Goal: Information Seeking & Learning: Find specific fact

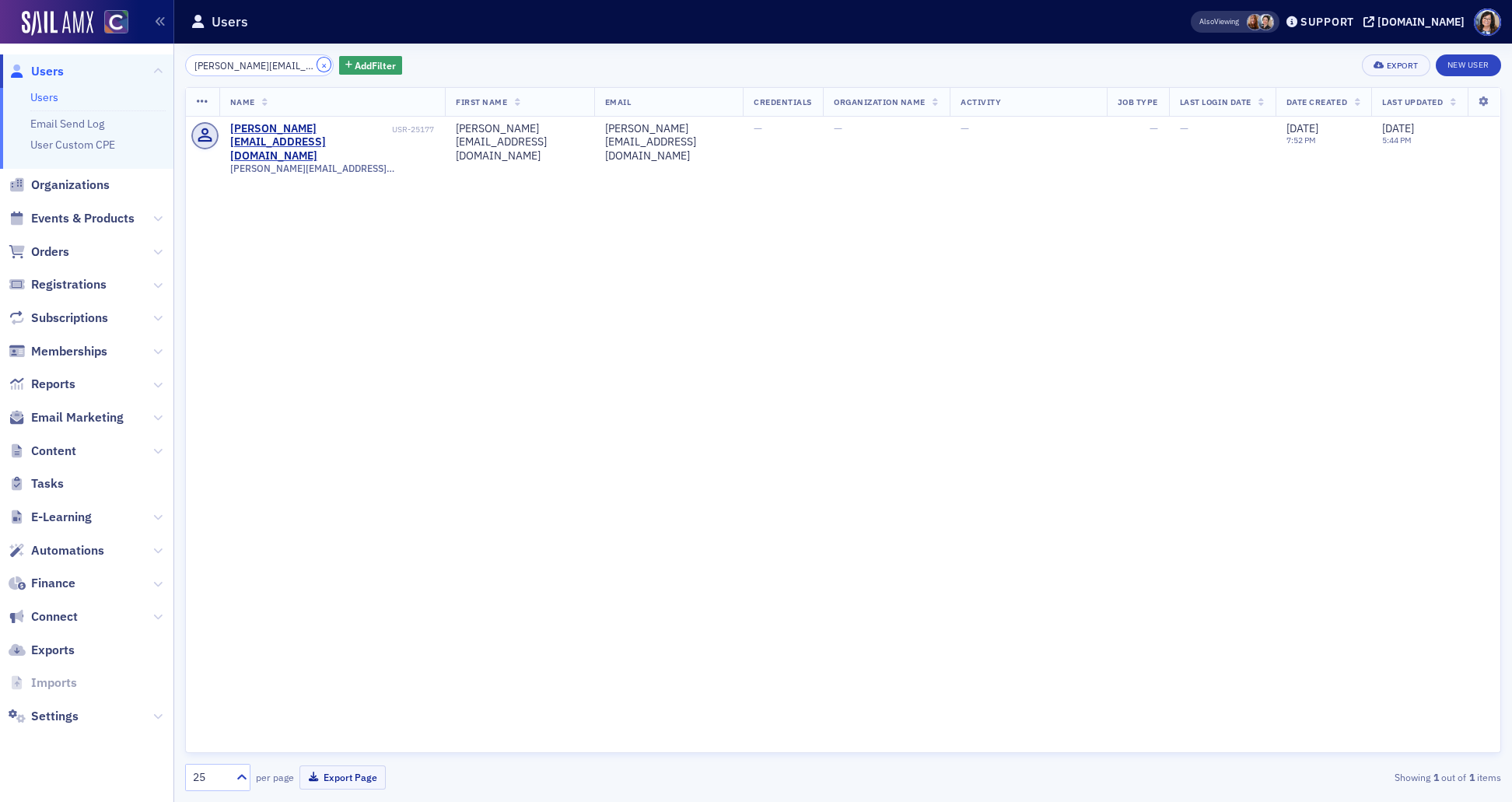
click at [318, 64] on button "×" at bounding box center [325, 64] width 14 height 14
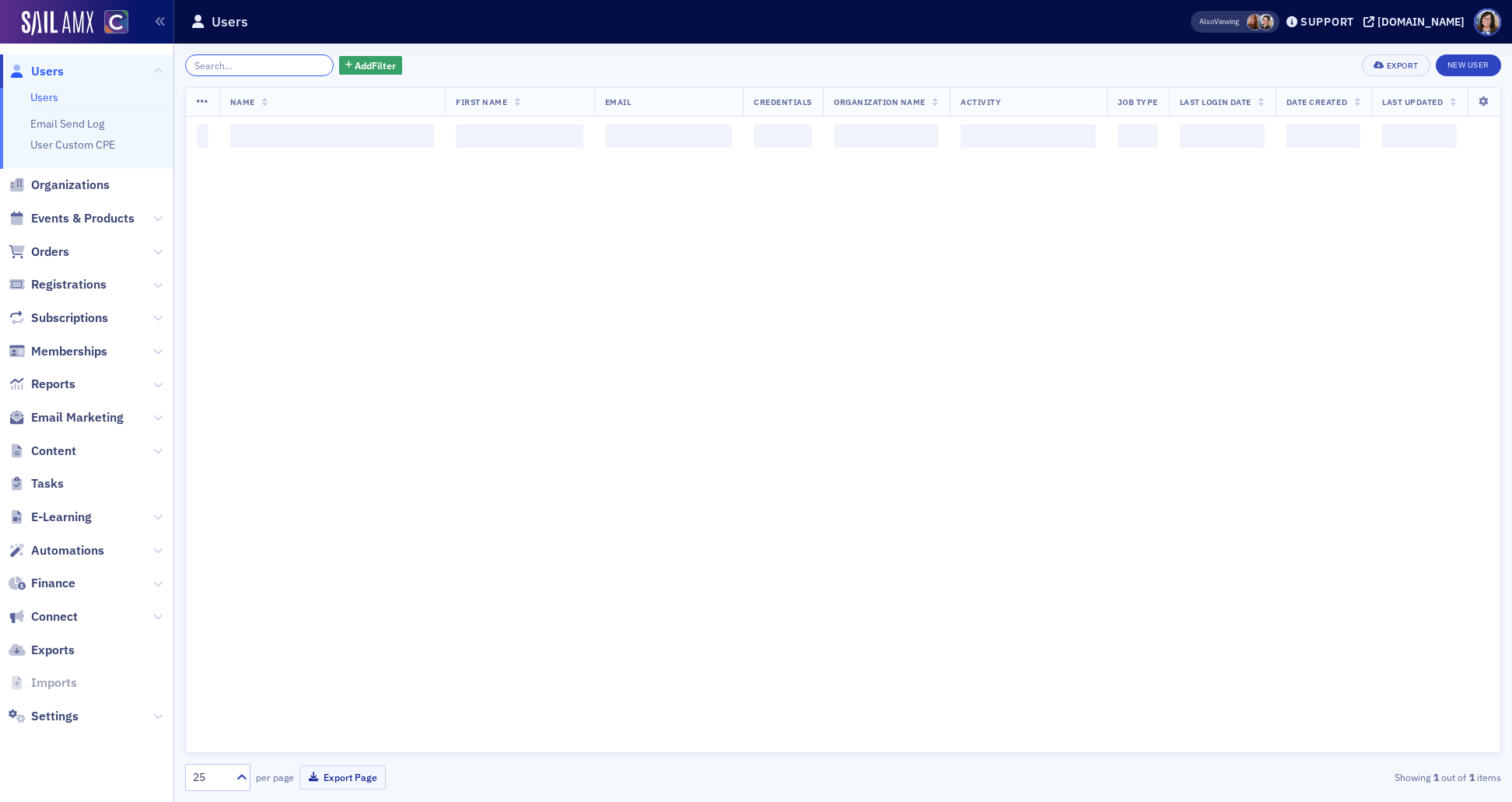
click at [251, 66] on input "search" at bounding box center [259, 65] width 149 height 22
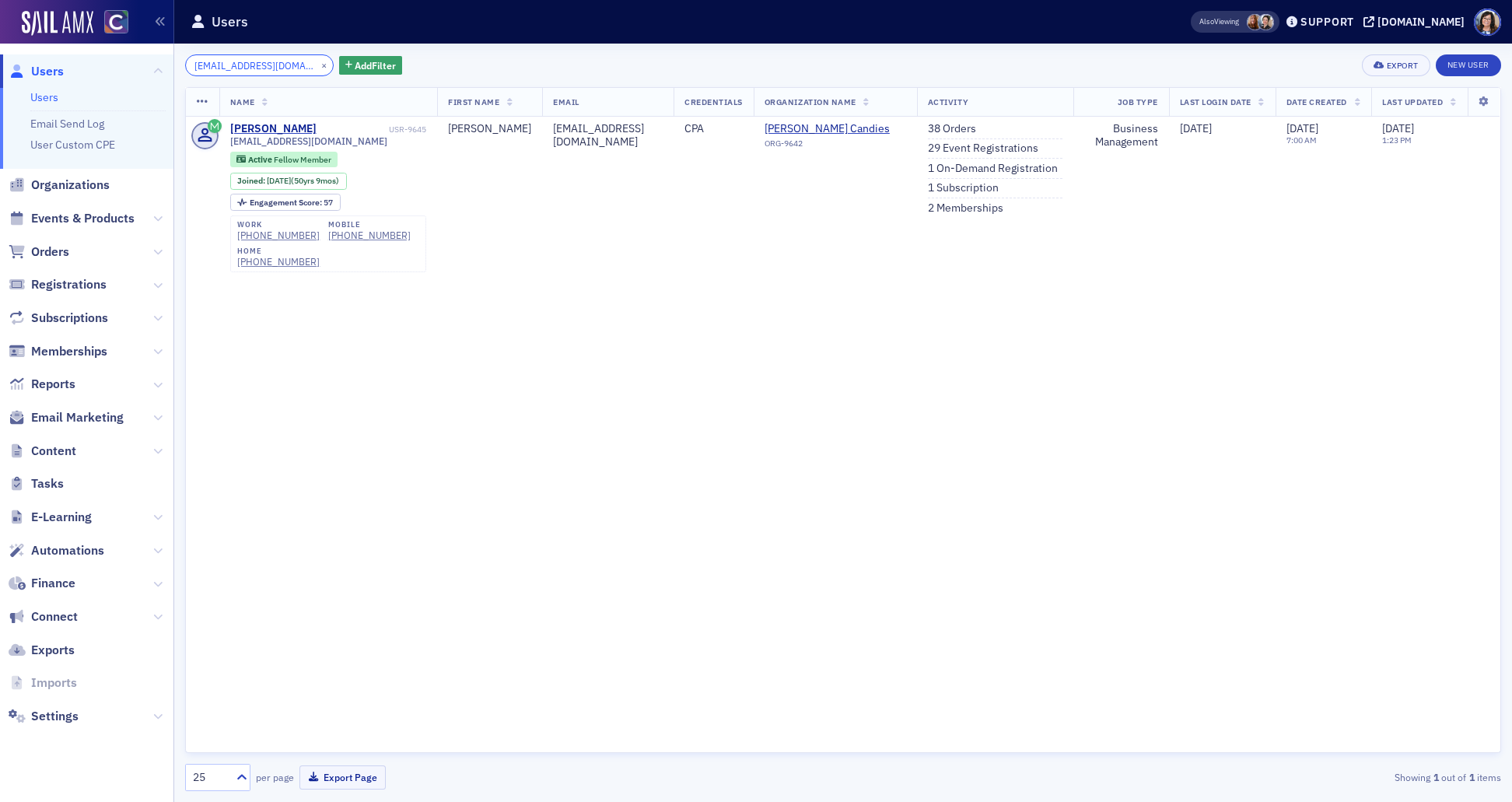
type input "rlnafziger@aol.com"
drag, startPoint x: 305, startPoint y: 62, endPoint x: 268, endPoint y: 63, distance: 37.0
click at [318, 63] on button "×" at bounding box center [325, 64] width 14 height 14
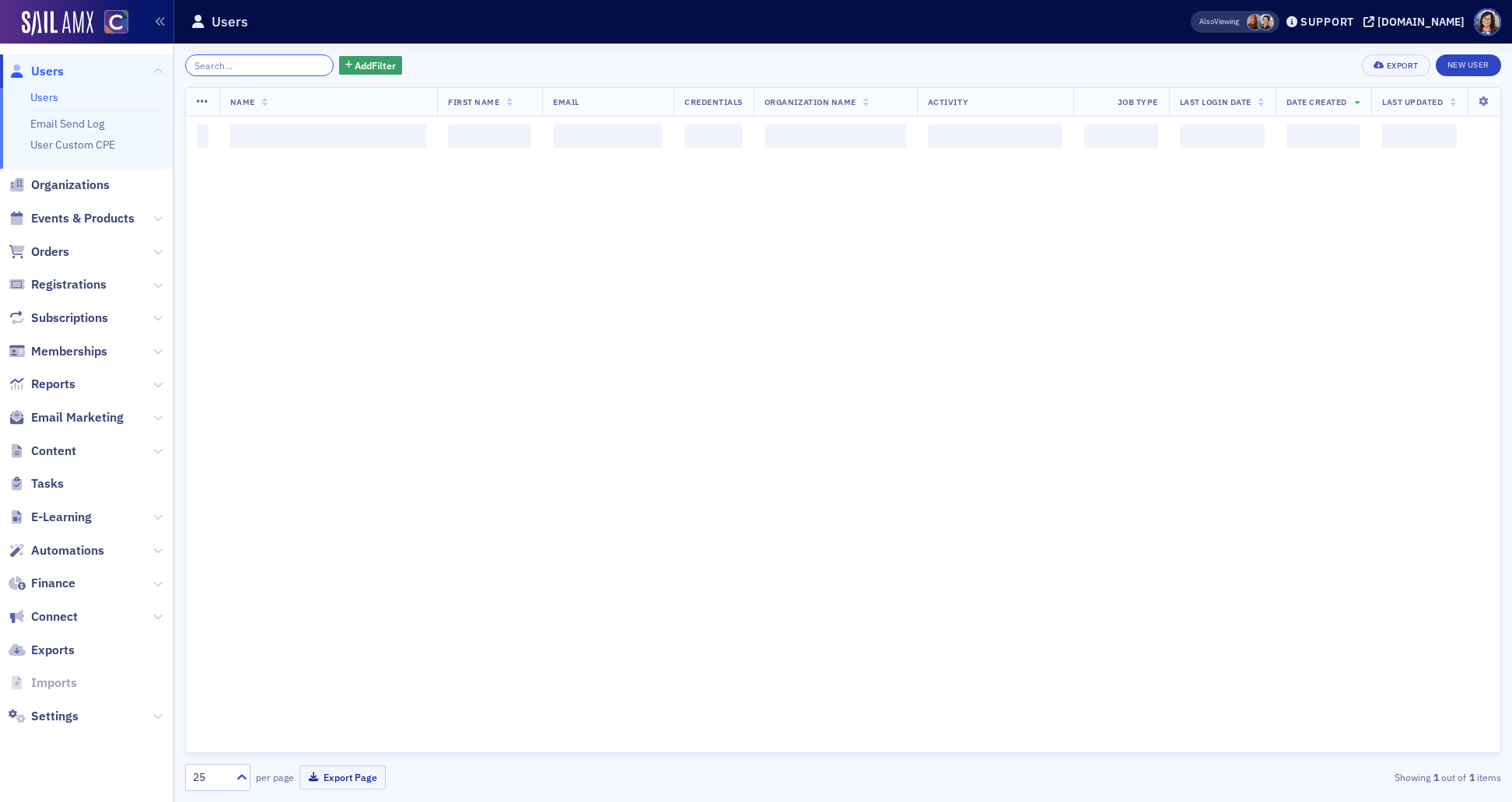
click at [268, 63] on input "search" at bounding box center [259, 65] width 149 height 22
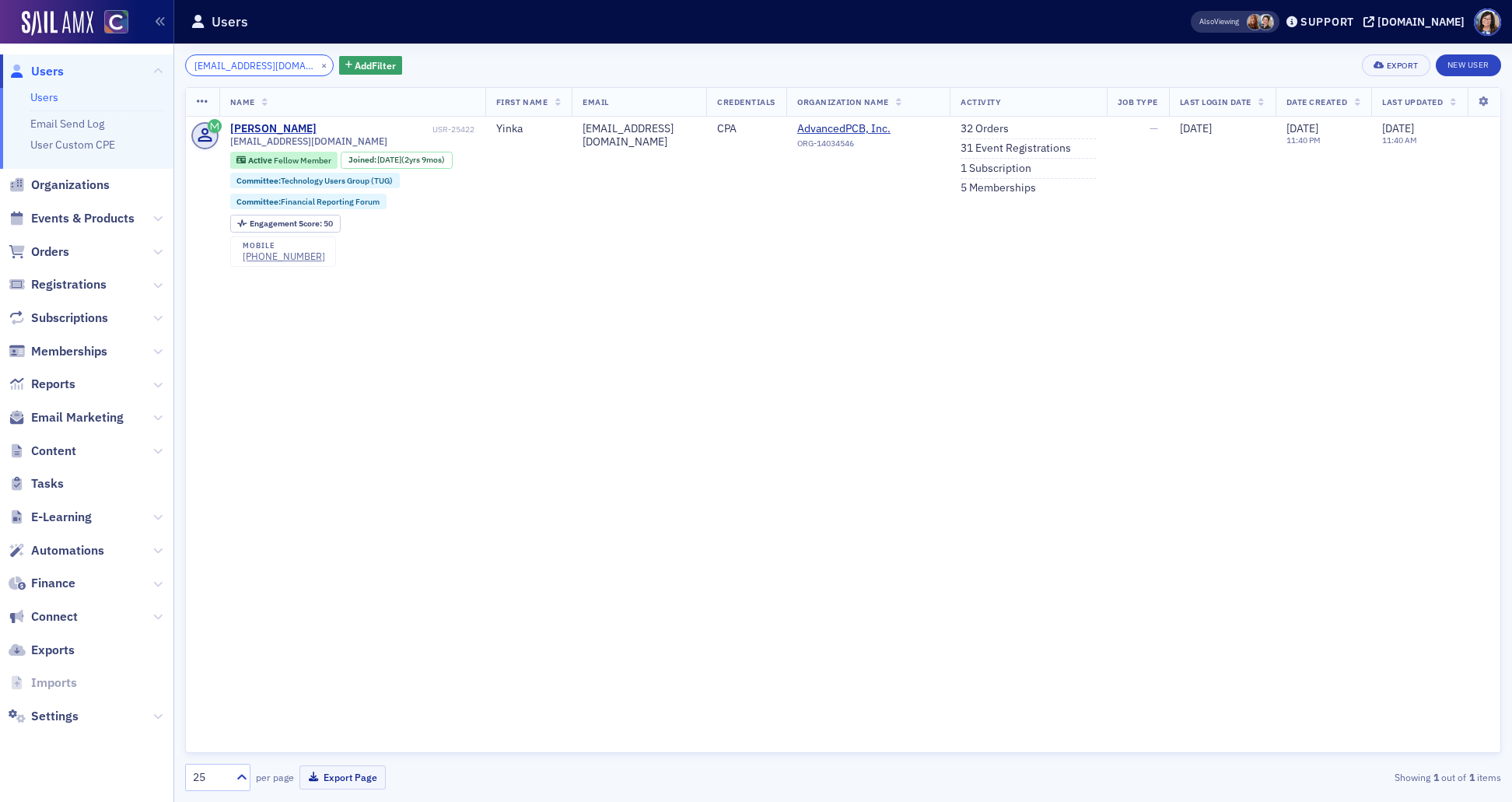
type input "ayeni_yinka@live.co.uk"
click at [318, 63] on button "×" at bounding box center [325, 64] width 14 height 14
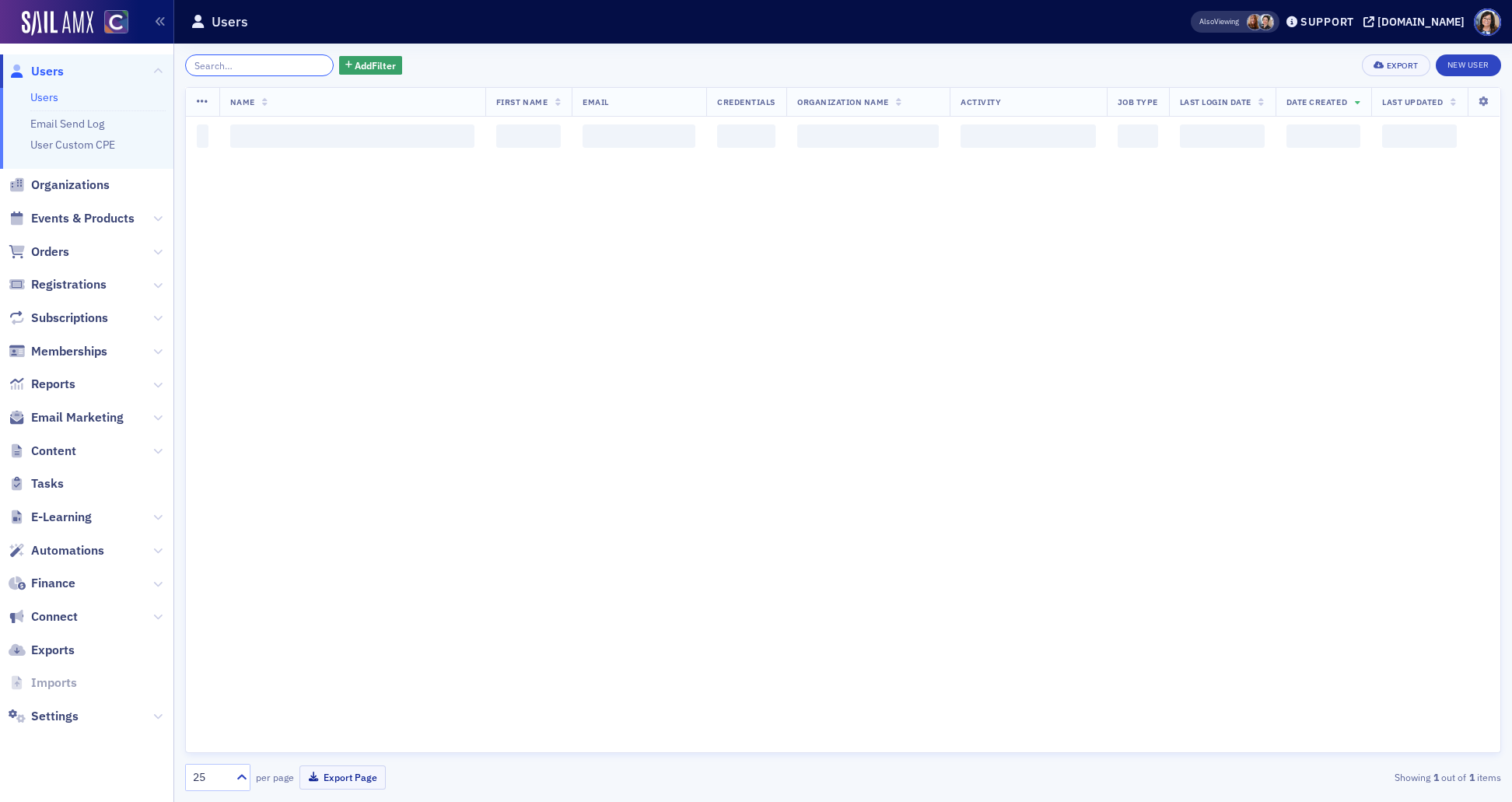
click at [269, 63] on input "search" at bounding box center [259, 65] width 149 height 22
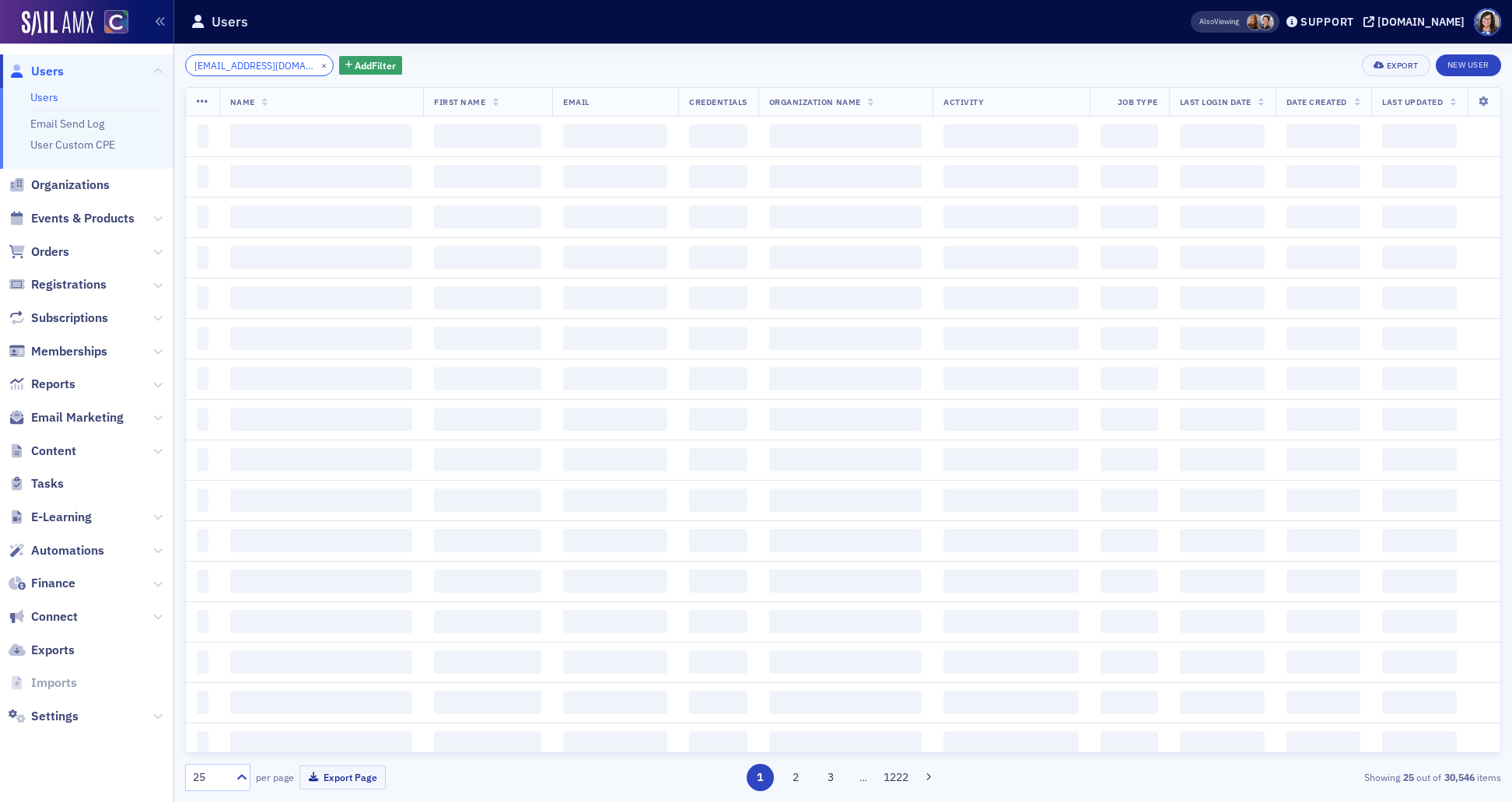
scroll to position [0, 13]
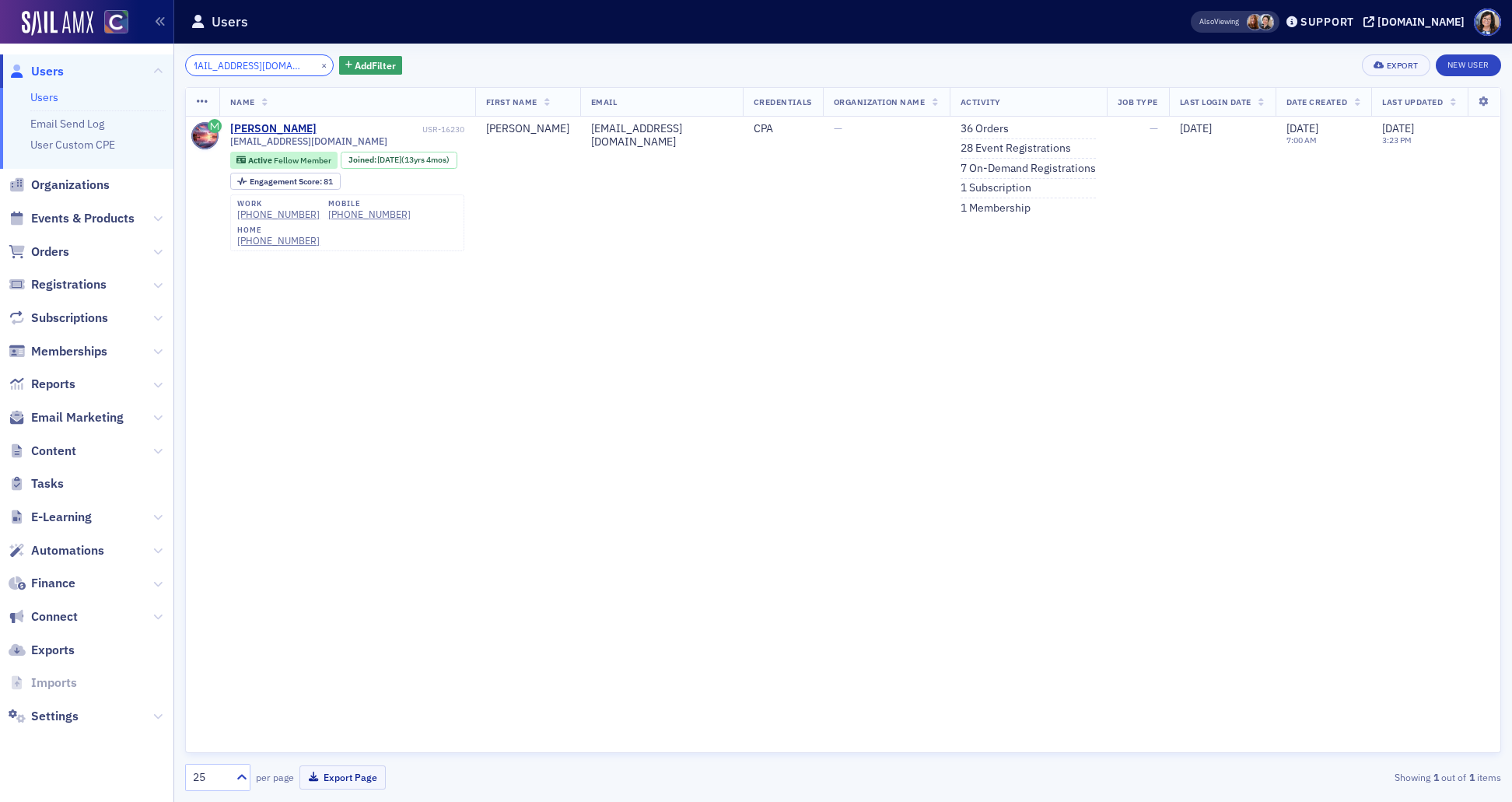
type input "iwill.1succeed@yahoo.com"
click at [318, 63] on button "×" at bounding box center [325, 64] width 14 height 14
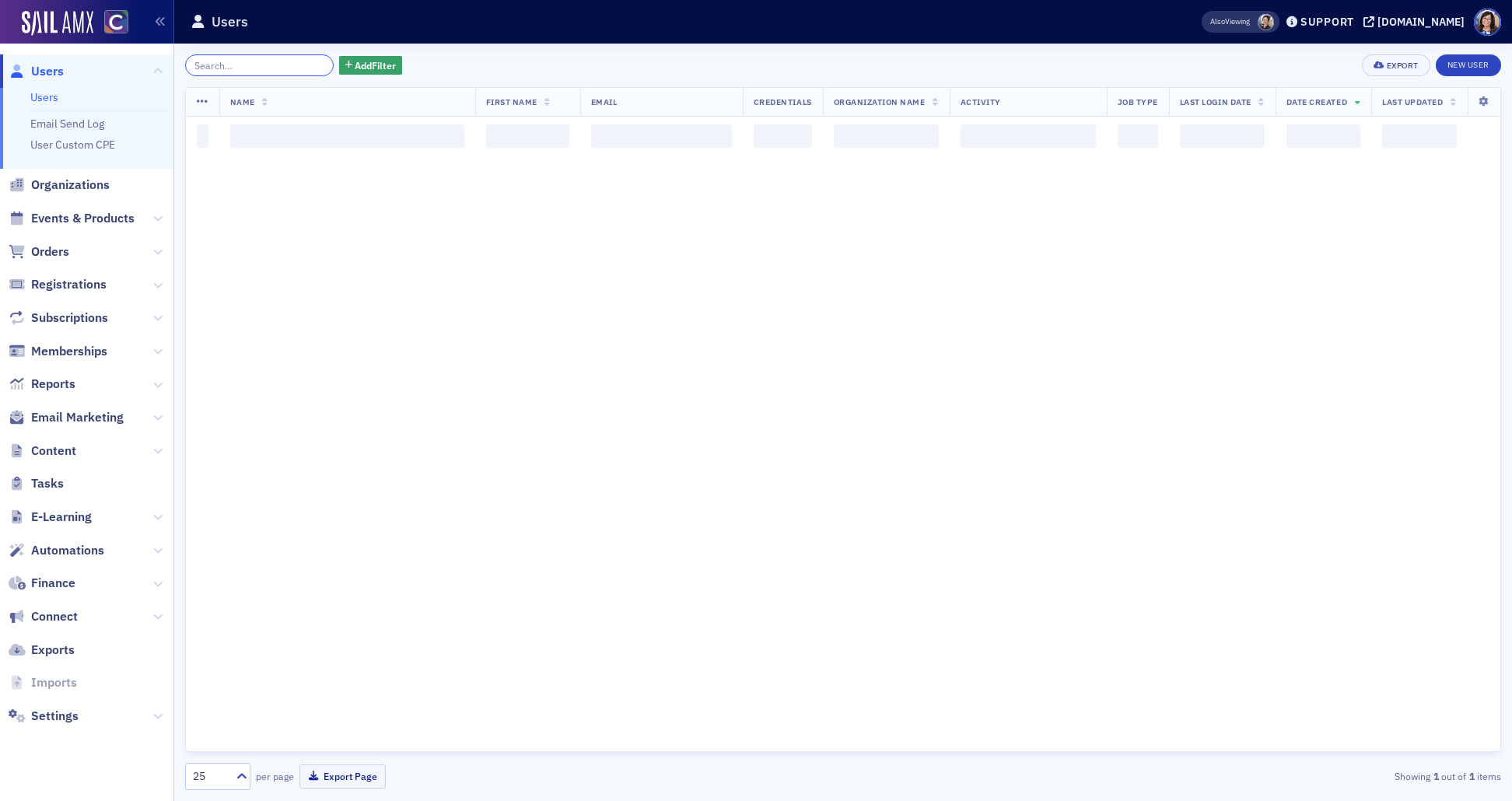
click at [268, 63] on input "search" at bounding box center [259, 65] width 149 height 22
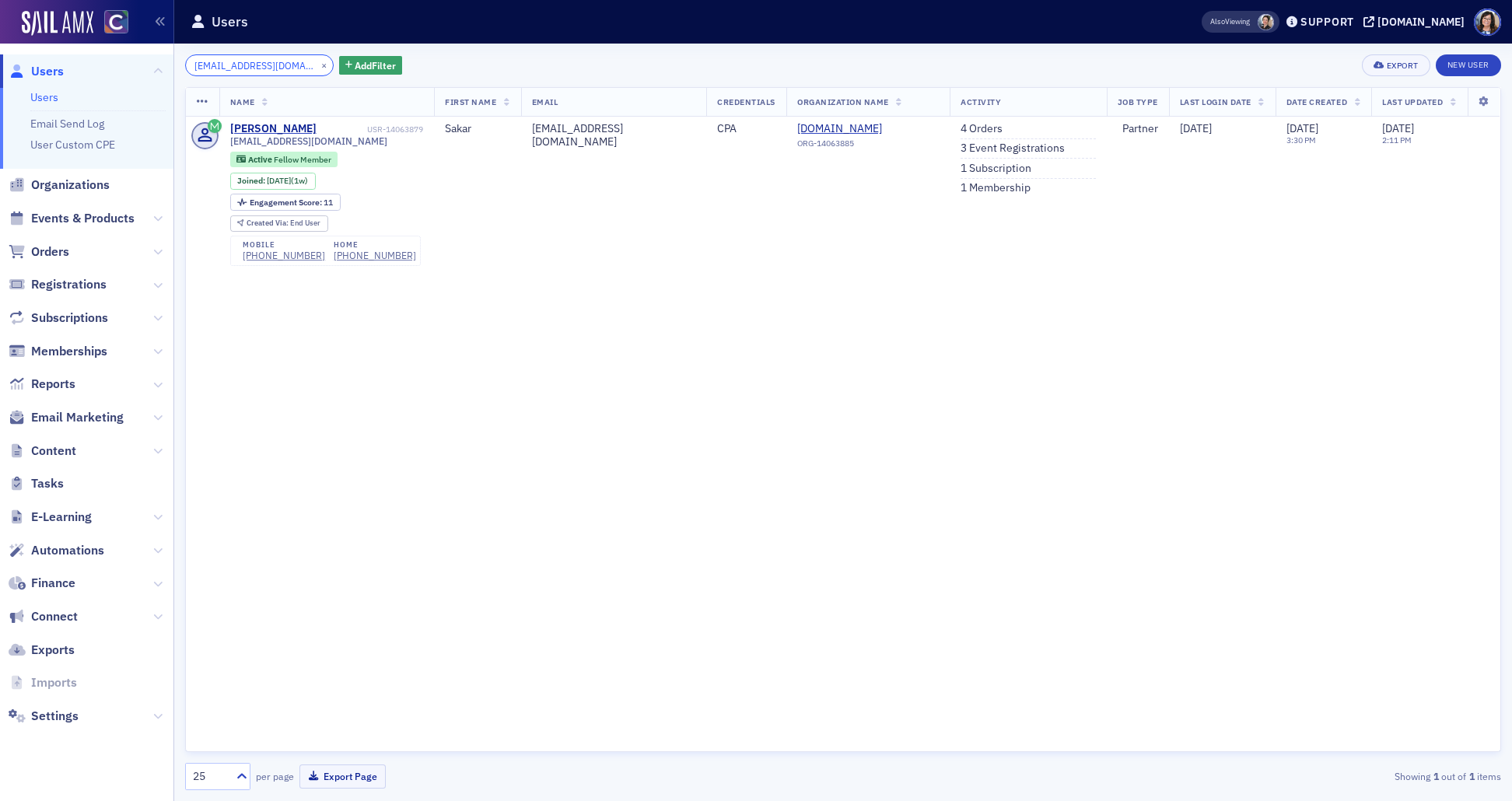
type input "sakar@beancount.co"
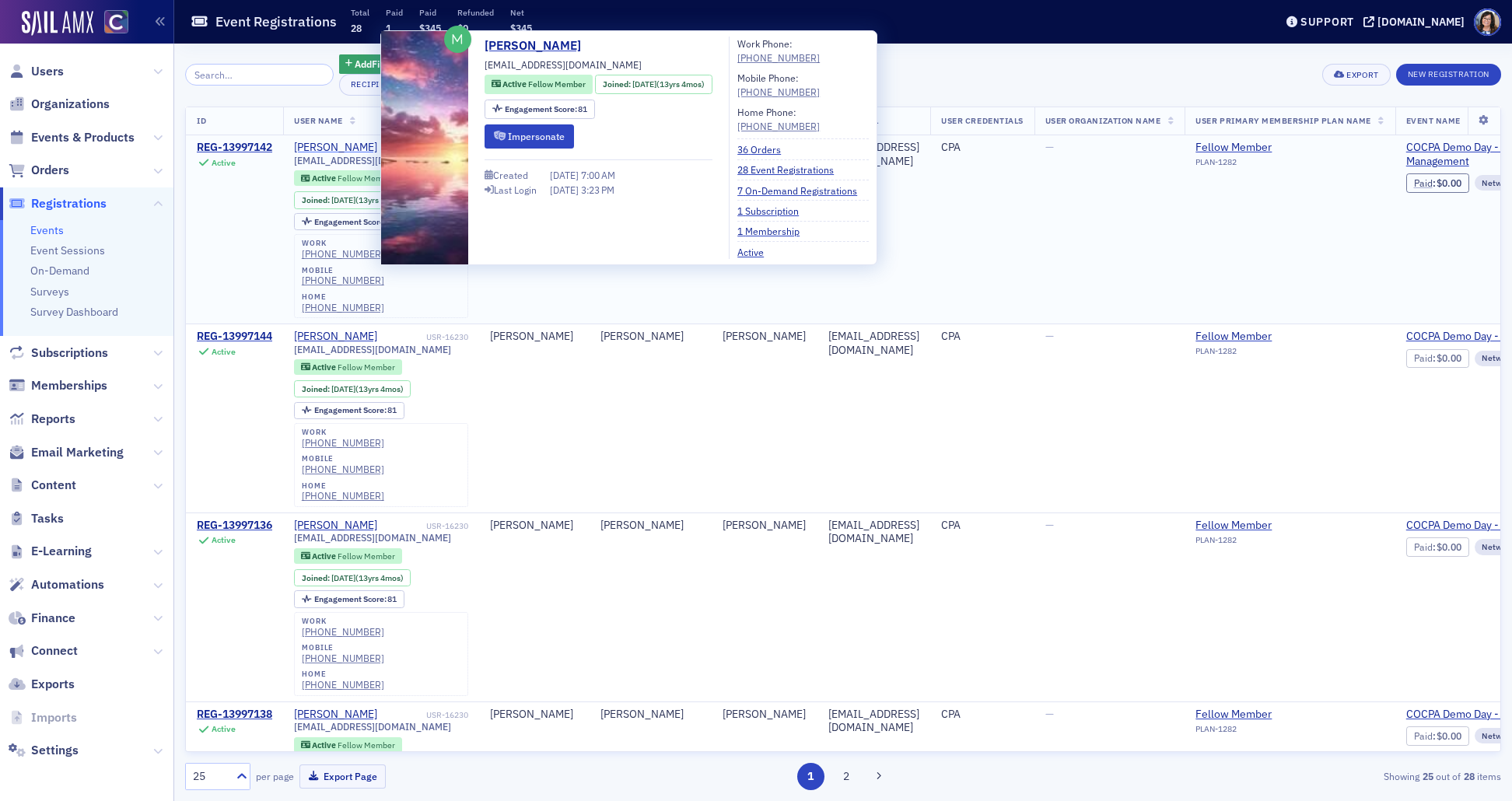
click at [351, 149] on div "Yolanda Williams" at bounding box center [335, 148] width 84 height 14
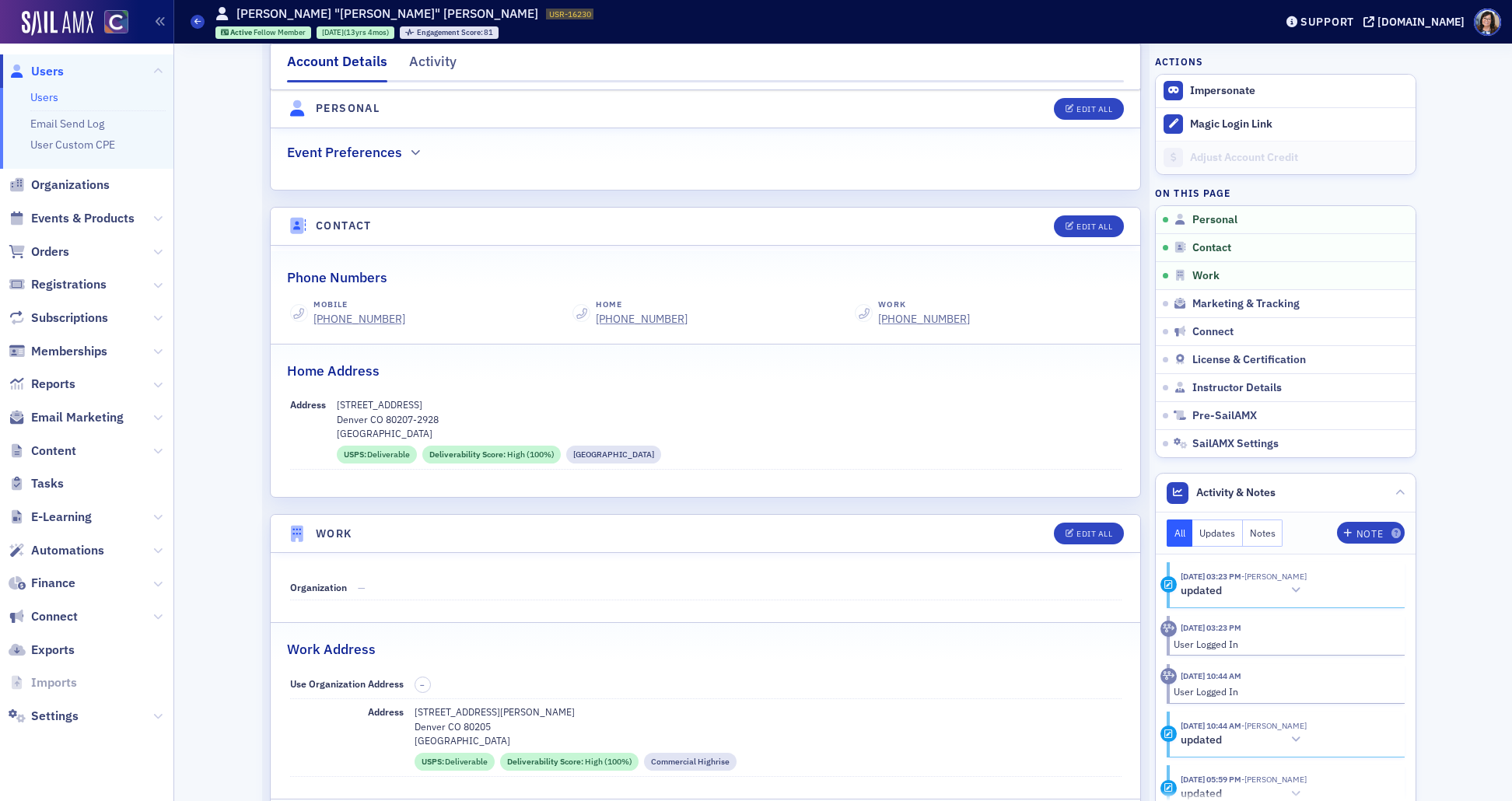
scroll to position [520, 0]
drag, startPoint x: 478, startPoint y: 720, endPoint x: 414, endPoint y: 715, distance: 64.2
click at [415, 715] on div "2900 Welton Street 300 Denver CO 80205 Denver County" at bounding box center [767, 725] width 707 height 43
copy div "2900 Welton Street 300 Denver CO 80205"
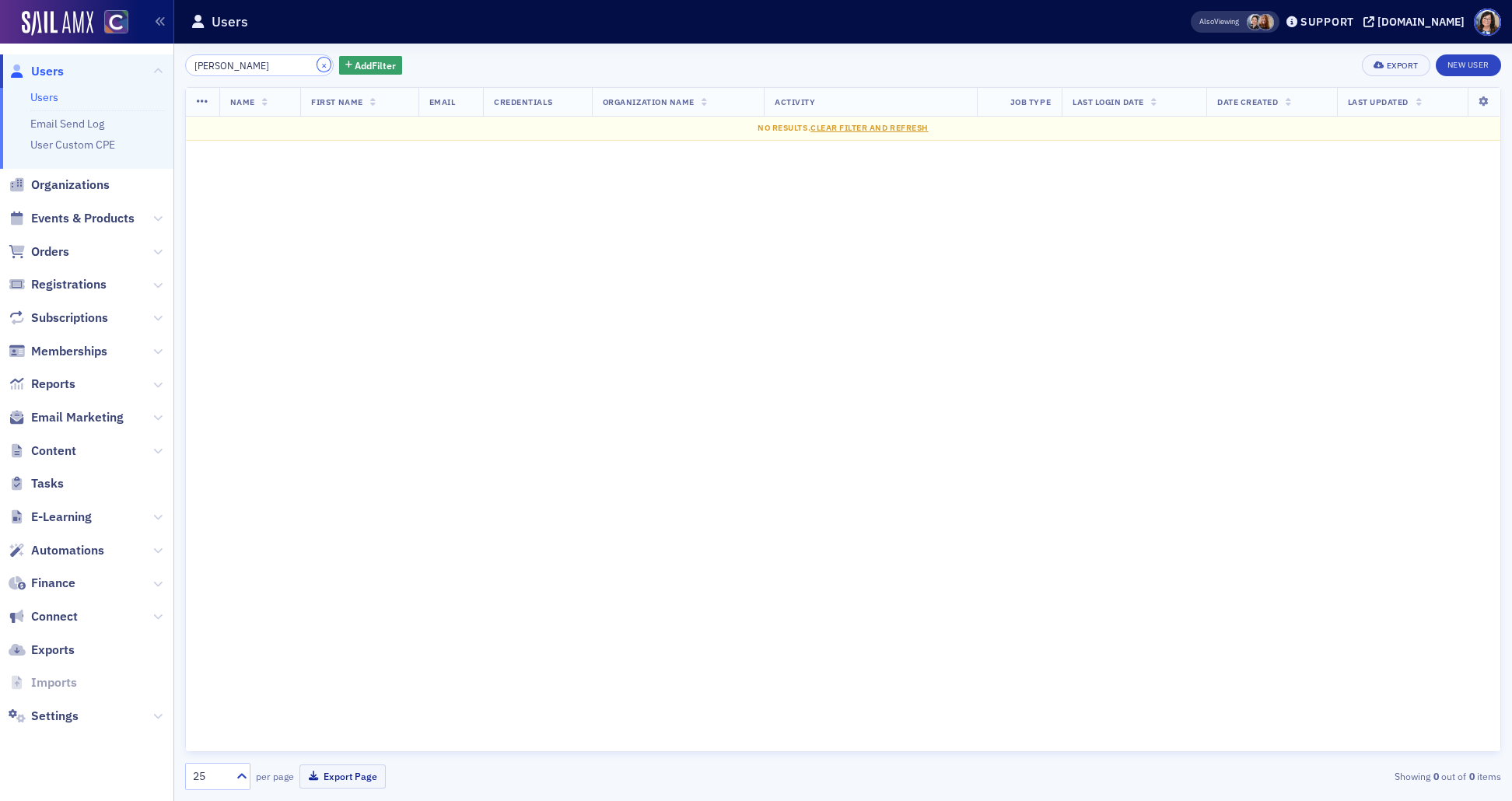
click at [318, 66] on button "×" at bounding box center [325, 64] width 14 height 14
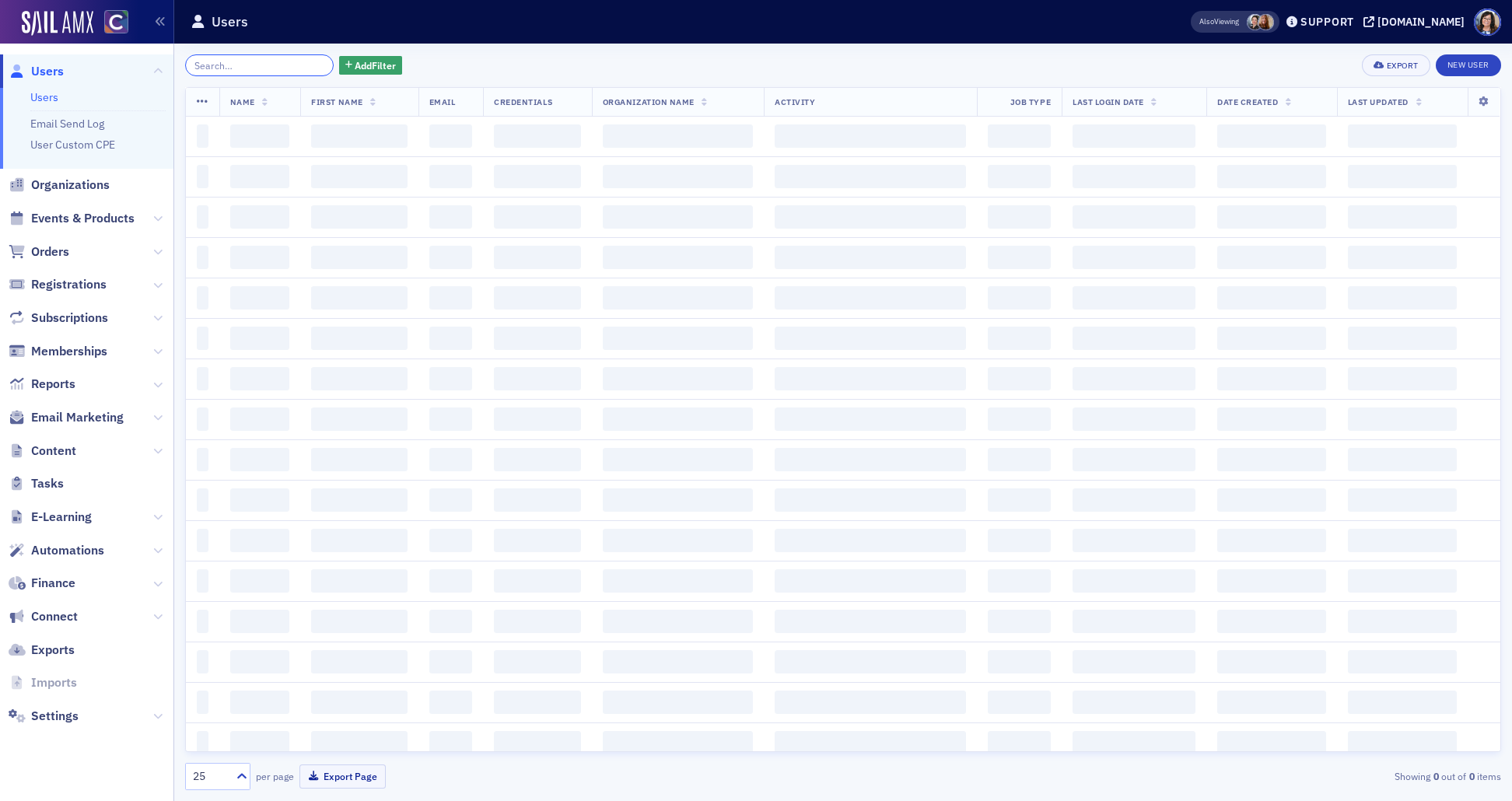
click at [274, 64] on input "search" at bounding box center [259, 65] width 149 height 22
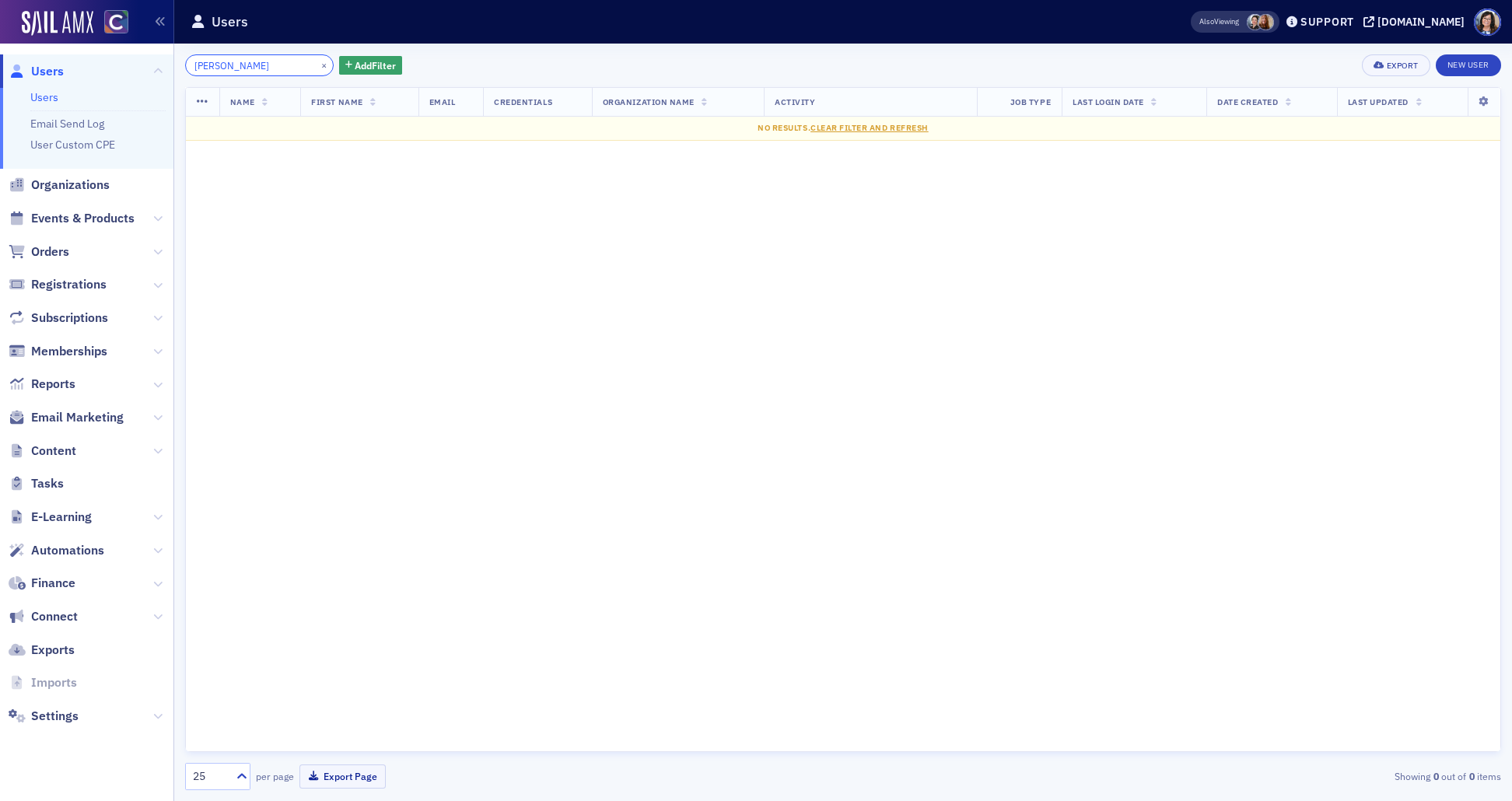
click at [223, 68] on input "[PERSON_NAME]" at bounding box center [259, 65] width 149 height 22
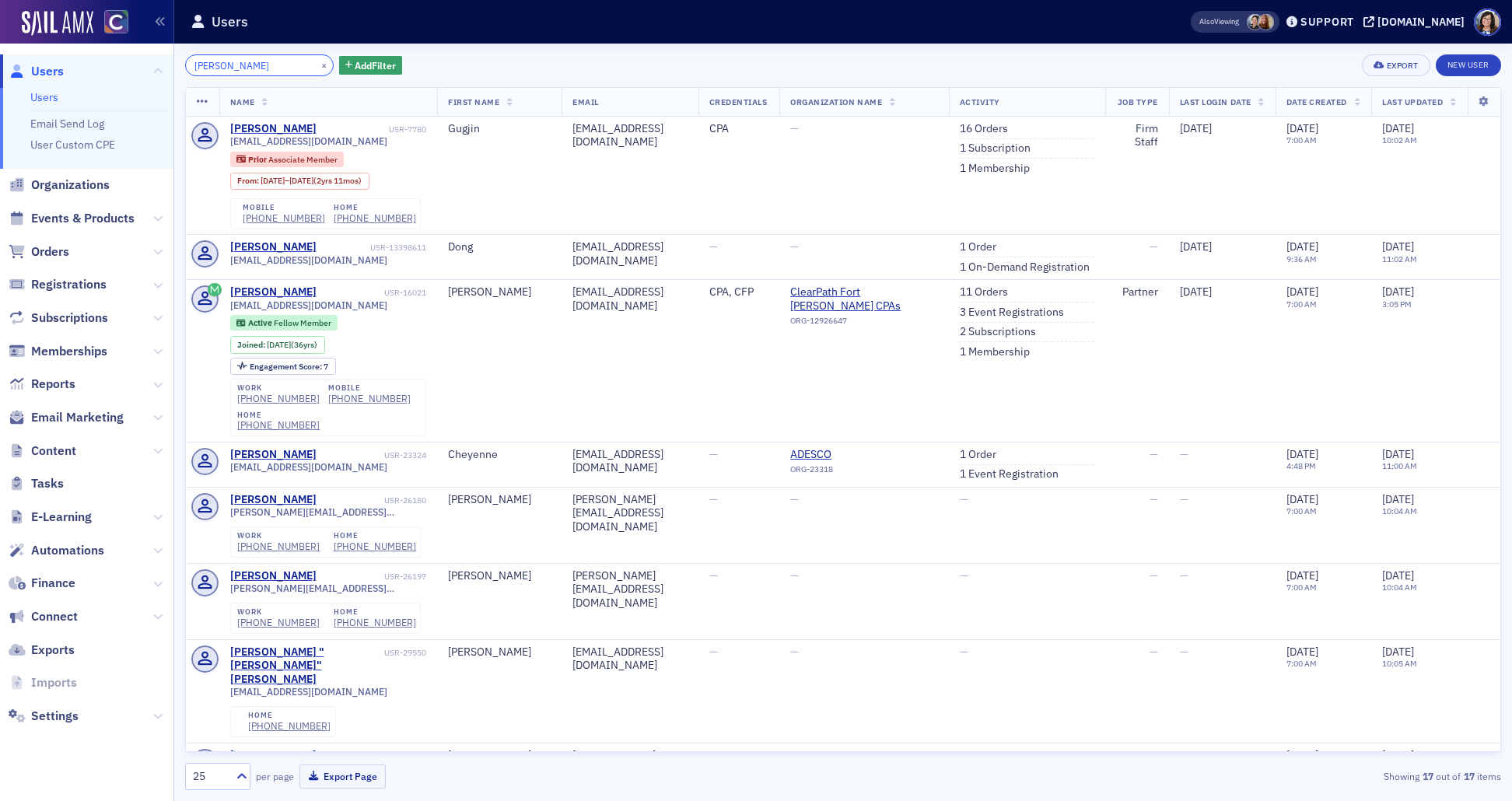
type input "Shin Geunyoung"
click at [280, 66] on input "Shin Geunyoung" at bounding box center [259, 65] width 149 height 22
click at [318, 65] on button "×" at bounding box center [325, 64] width 14 height 14
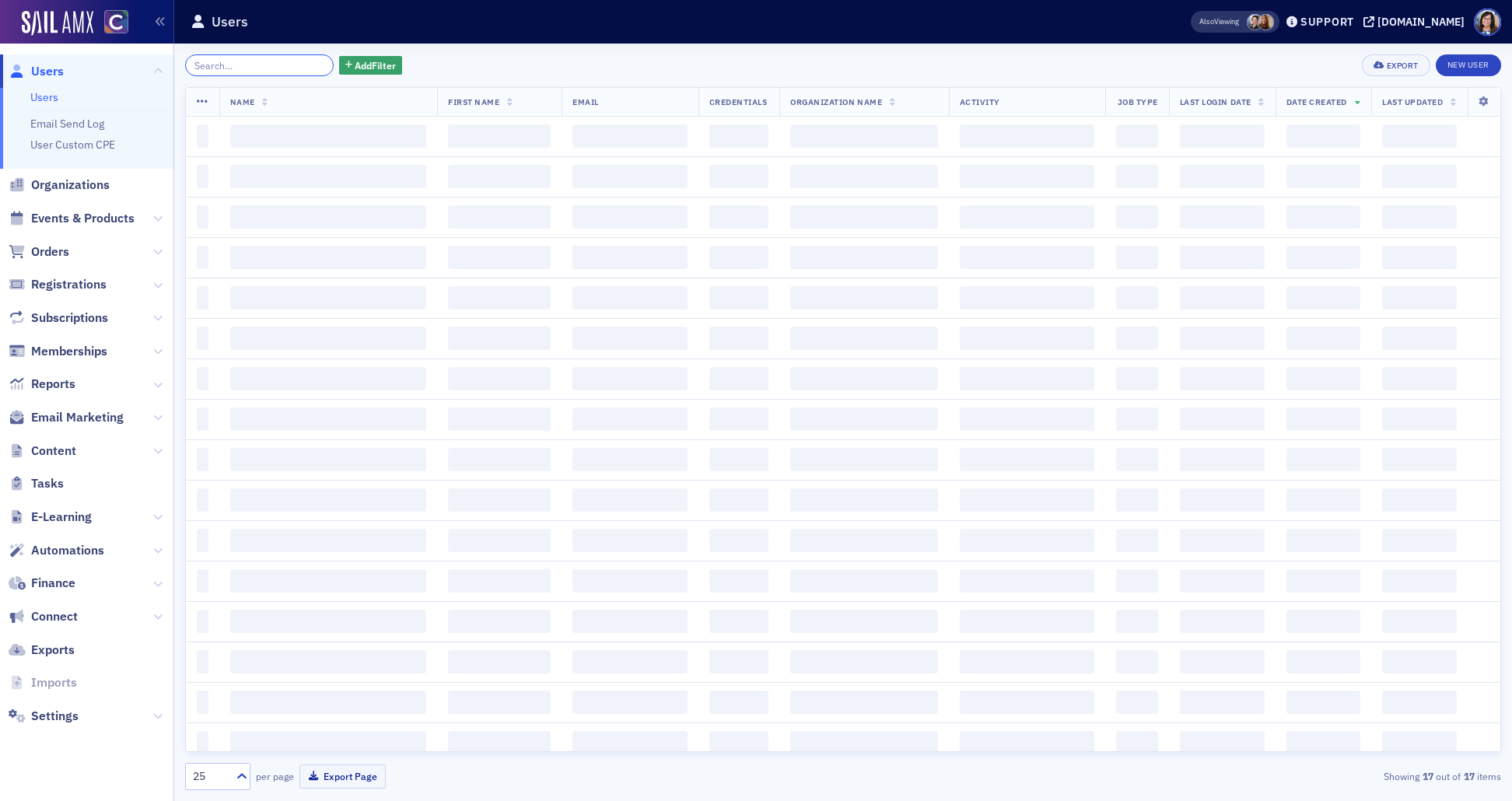
click at [305, 65] on input "search" at bounding box center [259, 65] width 149 height 22
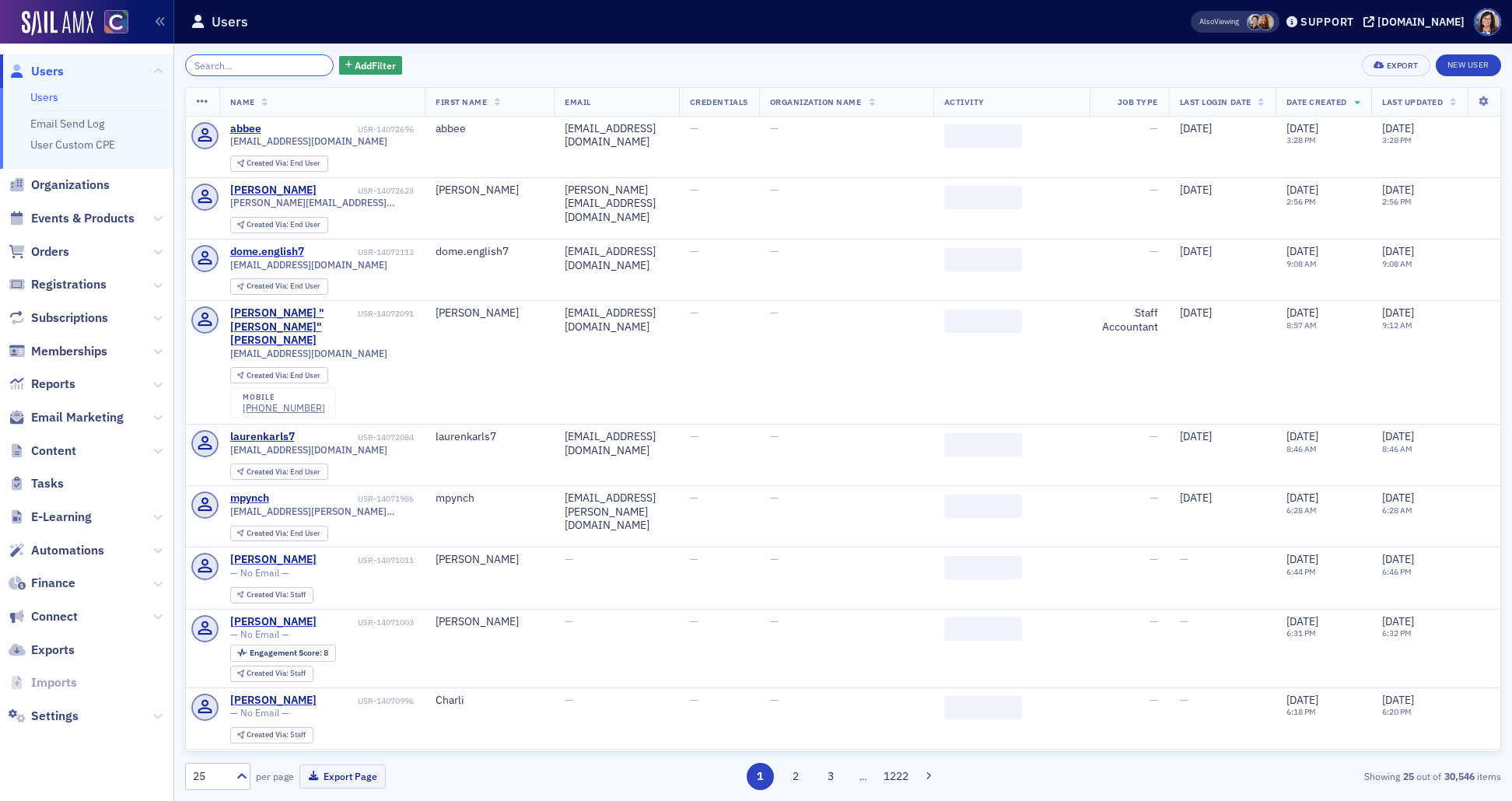
click at [275, 64] on input "search" at bounding box center [259, 65] width 149 height 22
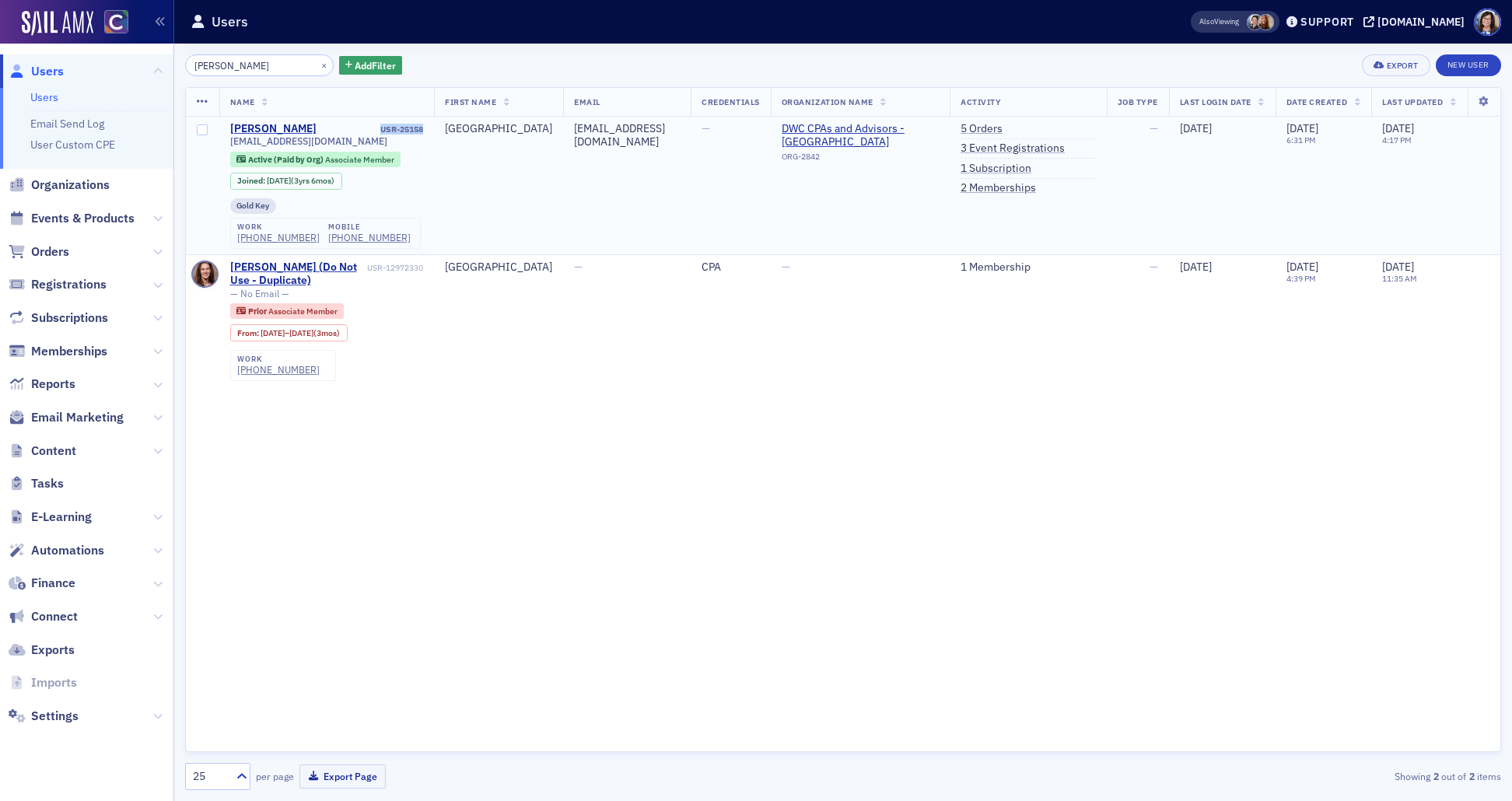
drag, startPoint x: 431, startPoint y: 125, endPoint x: 382, endPoint y: 125, distance: 49.0
click at [382, 125] on td "Sydney Trichler USR-25158 strichler@dwcadvisors.com Active (Paid by Org) Associ…" at bounding box center [327, 186] width 216 height 137
copy div "USR-25158"
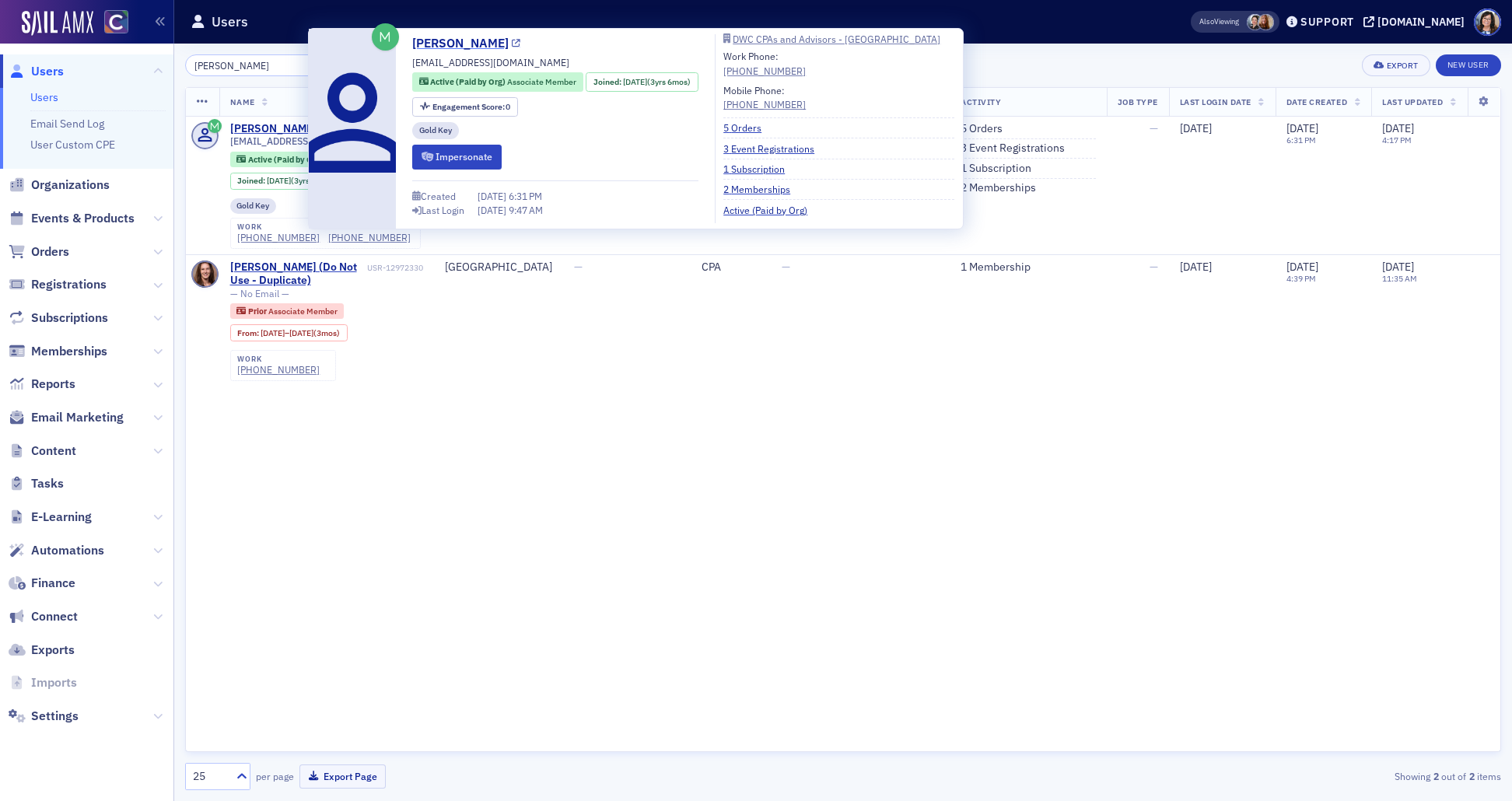
click at [511, 40] on icon at bounding box center [516, 44] width 9 height 9
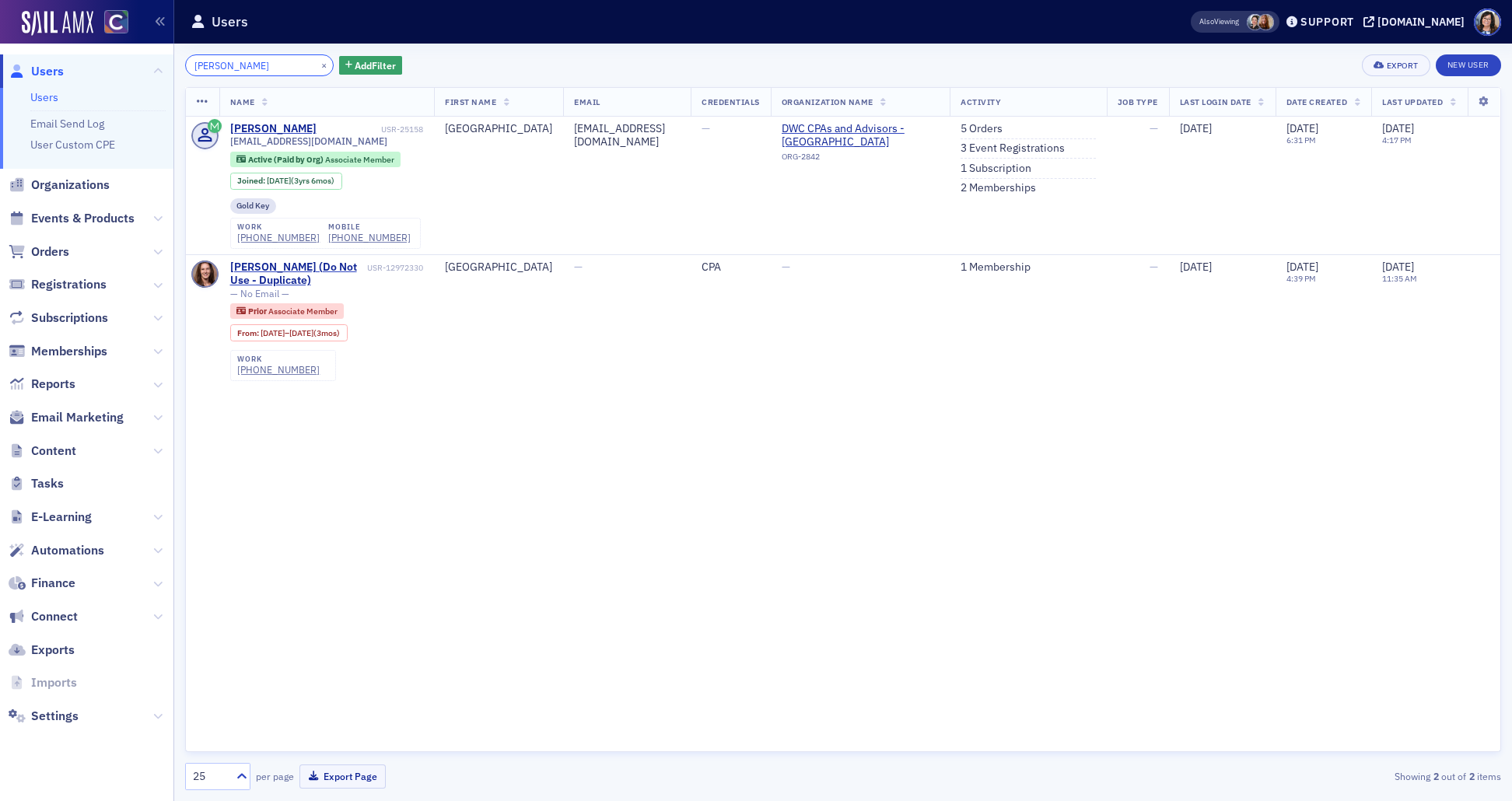
drag, startPoint x: 240, startPoint y: 65, endPoint x: 173, endPoint y: 63, distance: 67.0
click at [173, 63] on div "Users Users Email Send Log User Custom CPE Organizations Events & Products Orde…" at bounding box center [756, 400] width 1512 height 801
paste input "Doidge Alexis"
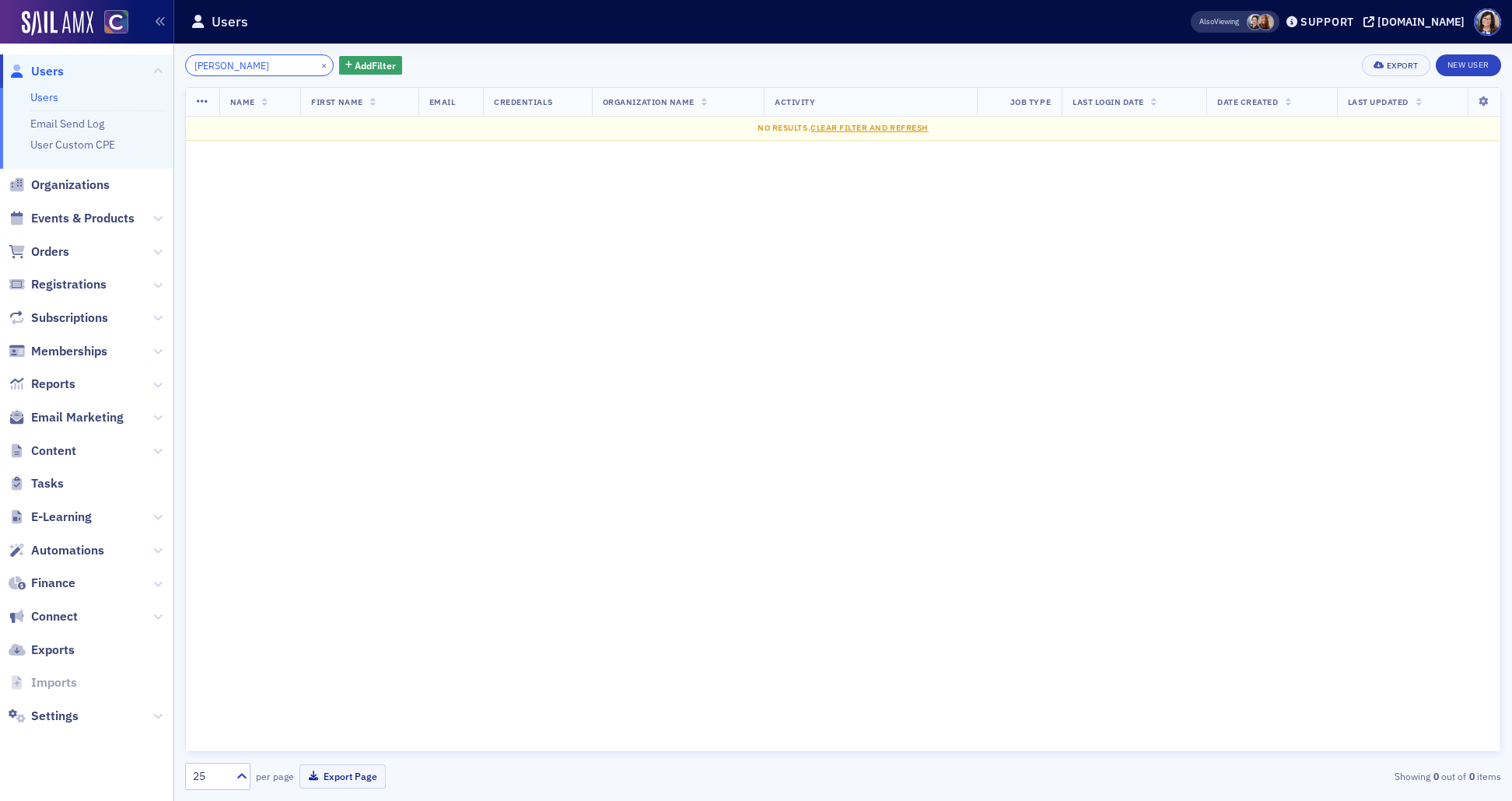
click at [232, 65] on input "Doidge Alexis" at bounding box center [259, 65] width 149 height 22
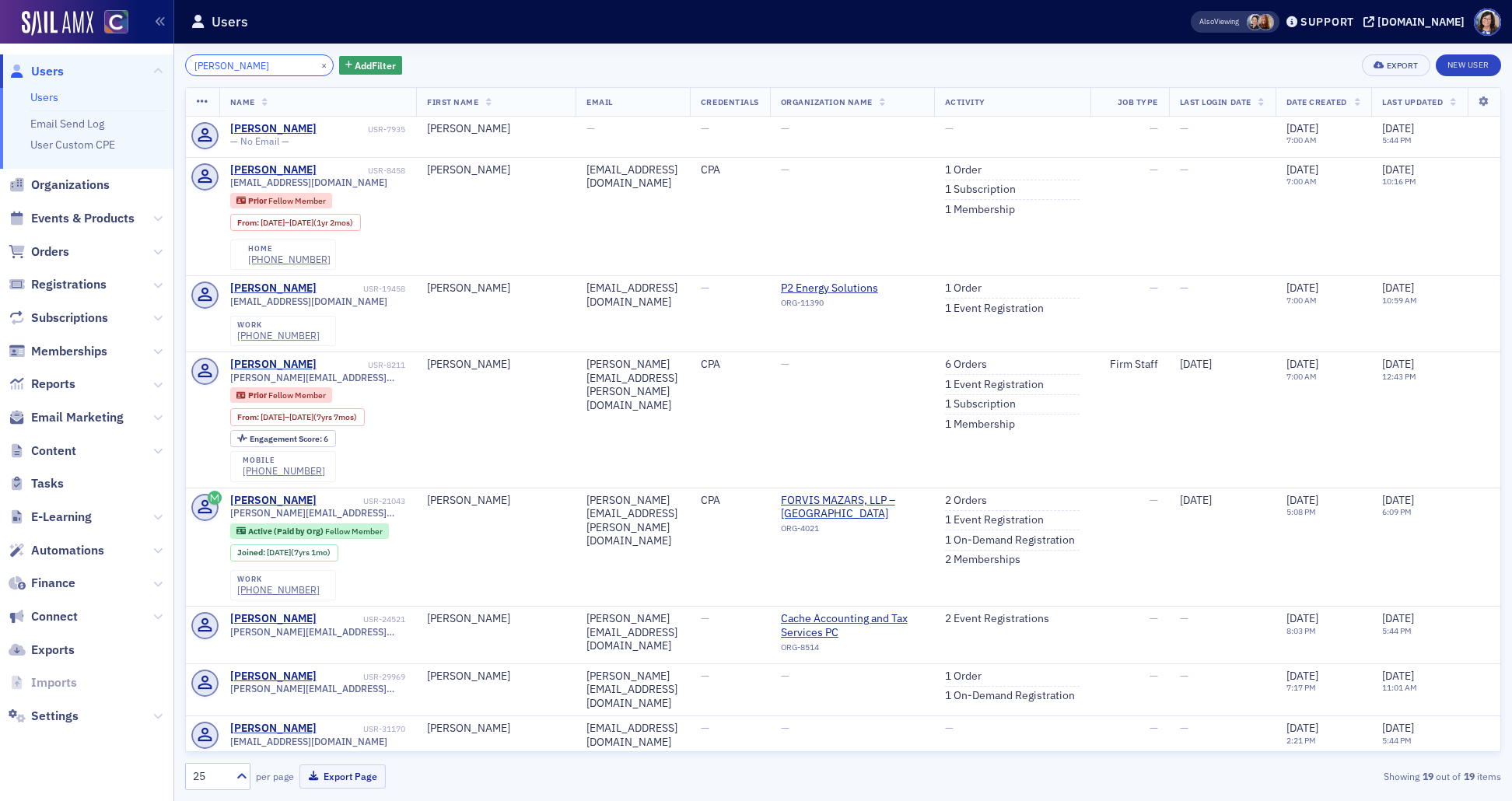
drag, startPoint x: 262, startPoint y: 68, endPoint x: 225, endPoint y: 70, distance: 37.1
click at [225, 70] on input "Doidge Alexis" at bounding box center [259, 65] width 149 height 22
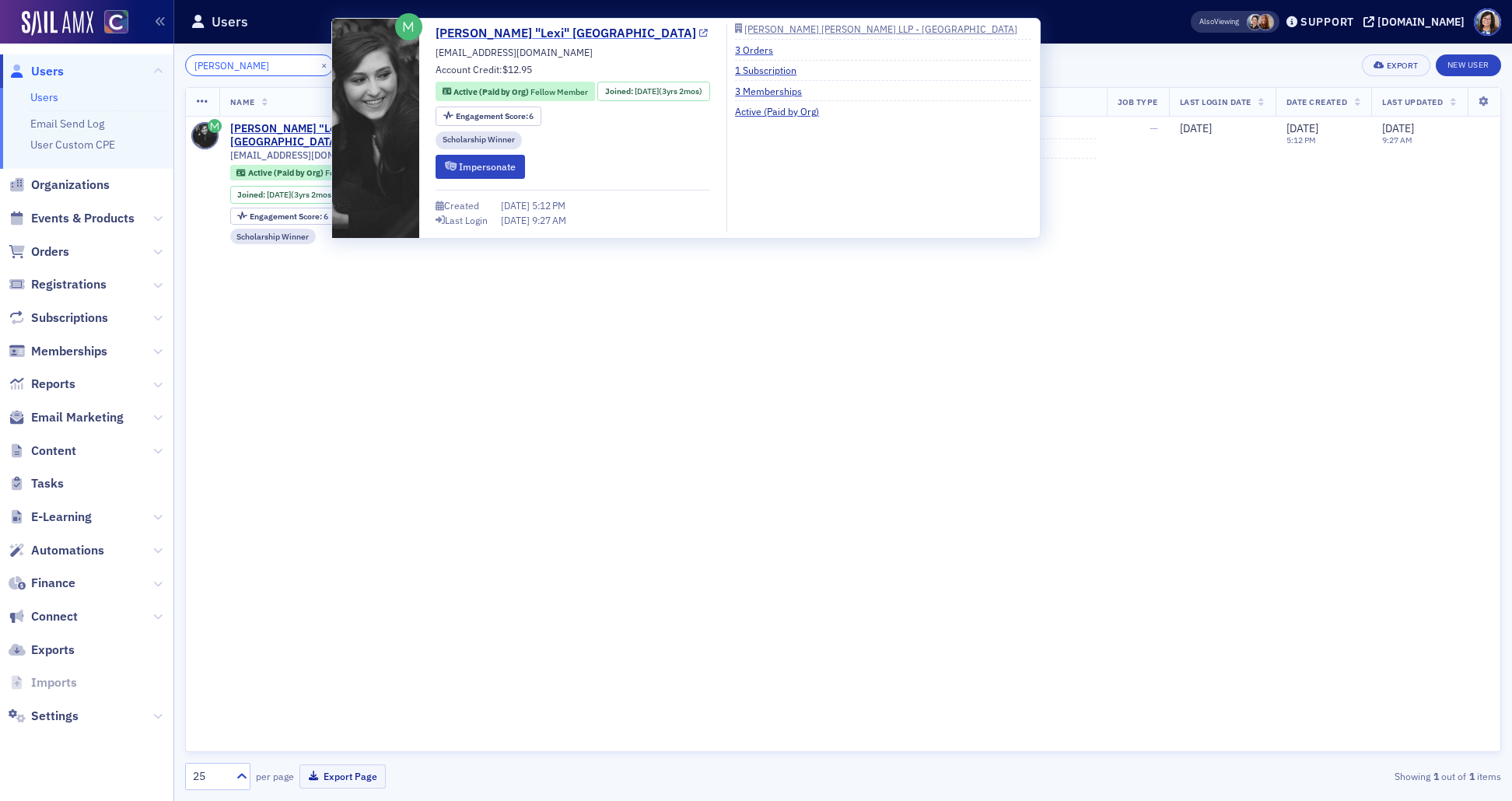
type input "Doidge"
click at [699, 33] on icon at bounding box center [703, 34] width 9 height 9
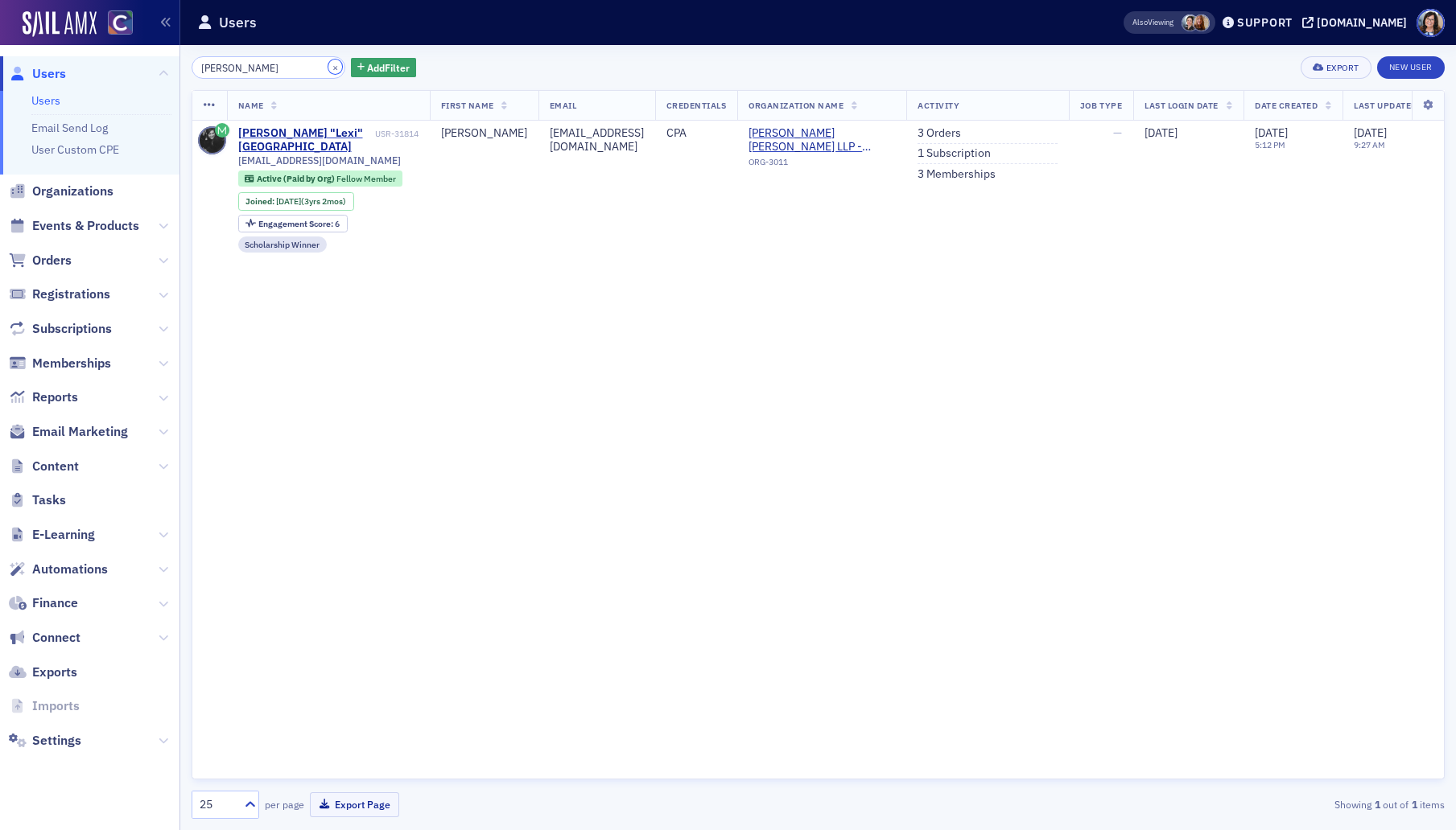
drag, startPoint x: 314, startPoint y: 72, endPoint x: 298, endPoint y: 68, distance: 16.5
click at [329, 71] on button "×" at bounding box center [336, 66] width 15 height 15
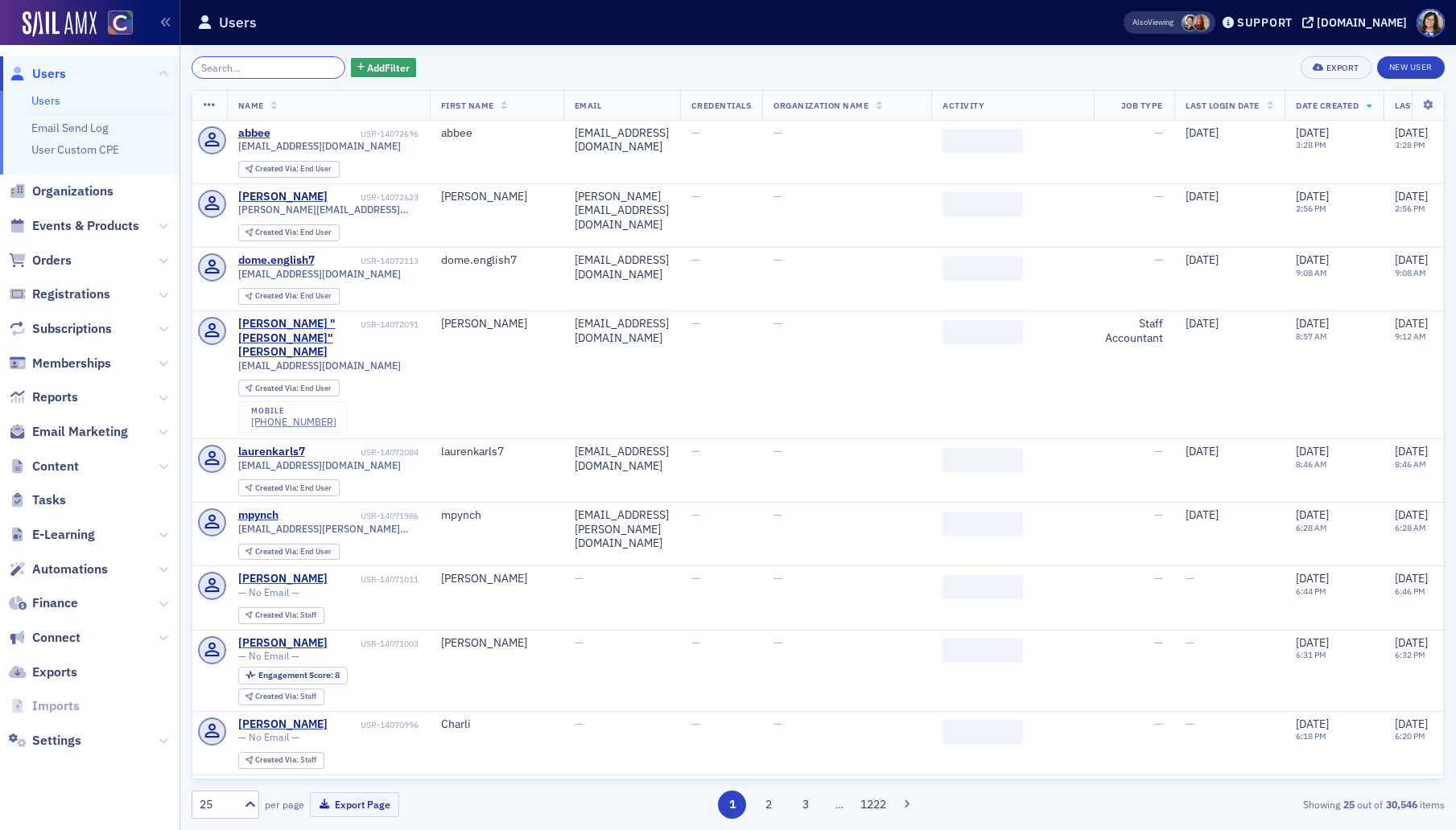
click at [294, 68] on input "search" at bounding box center [268, 67] width 154 height 23
paste input "hshort@causeycpas.com"
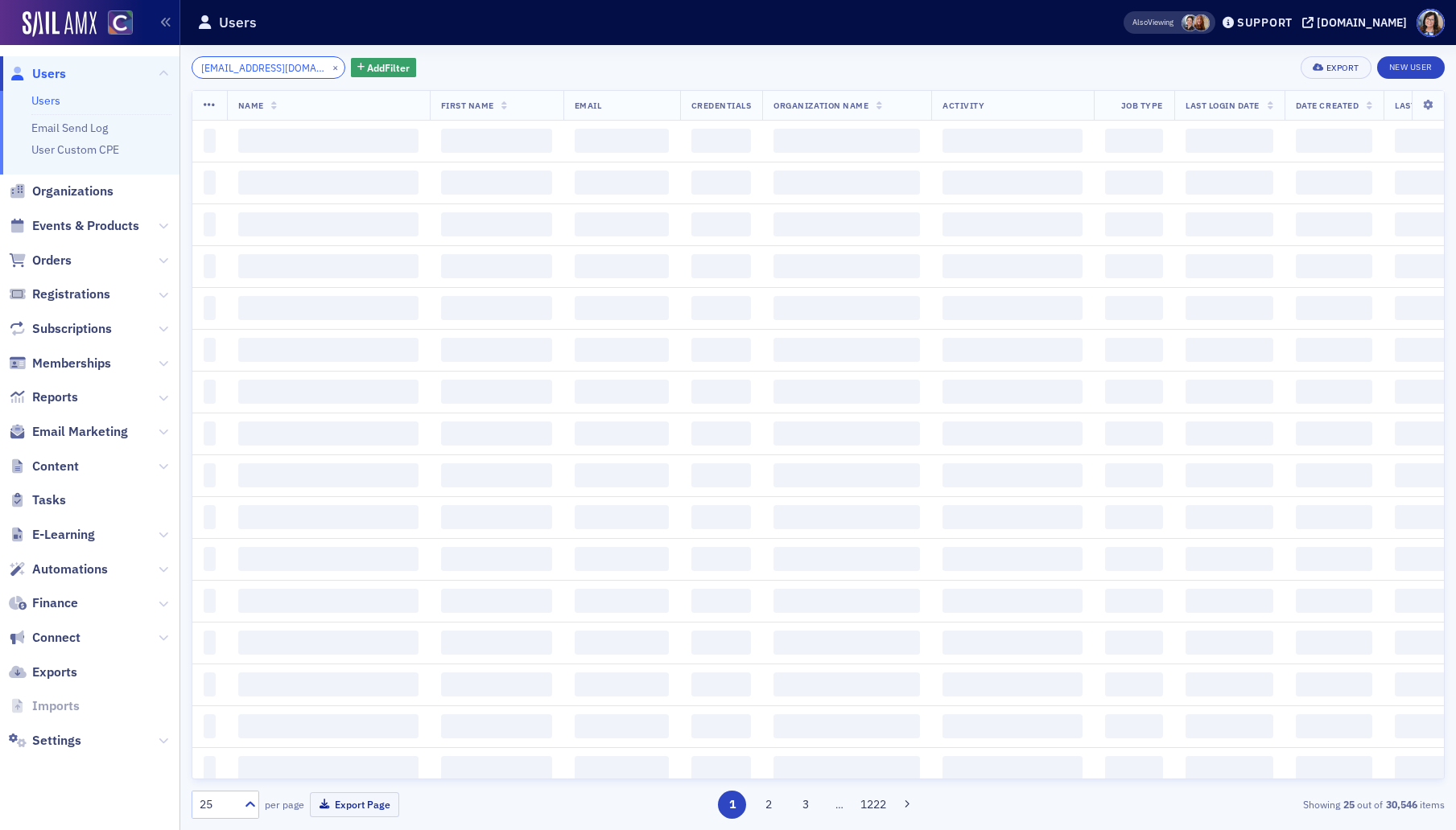
scroll to position [0, 4]
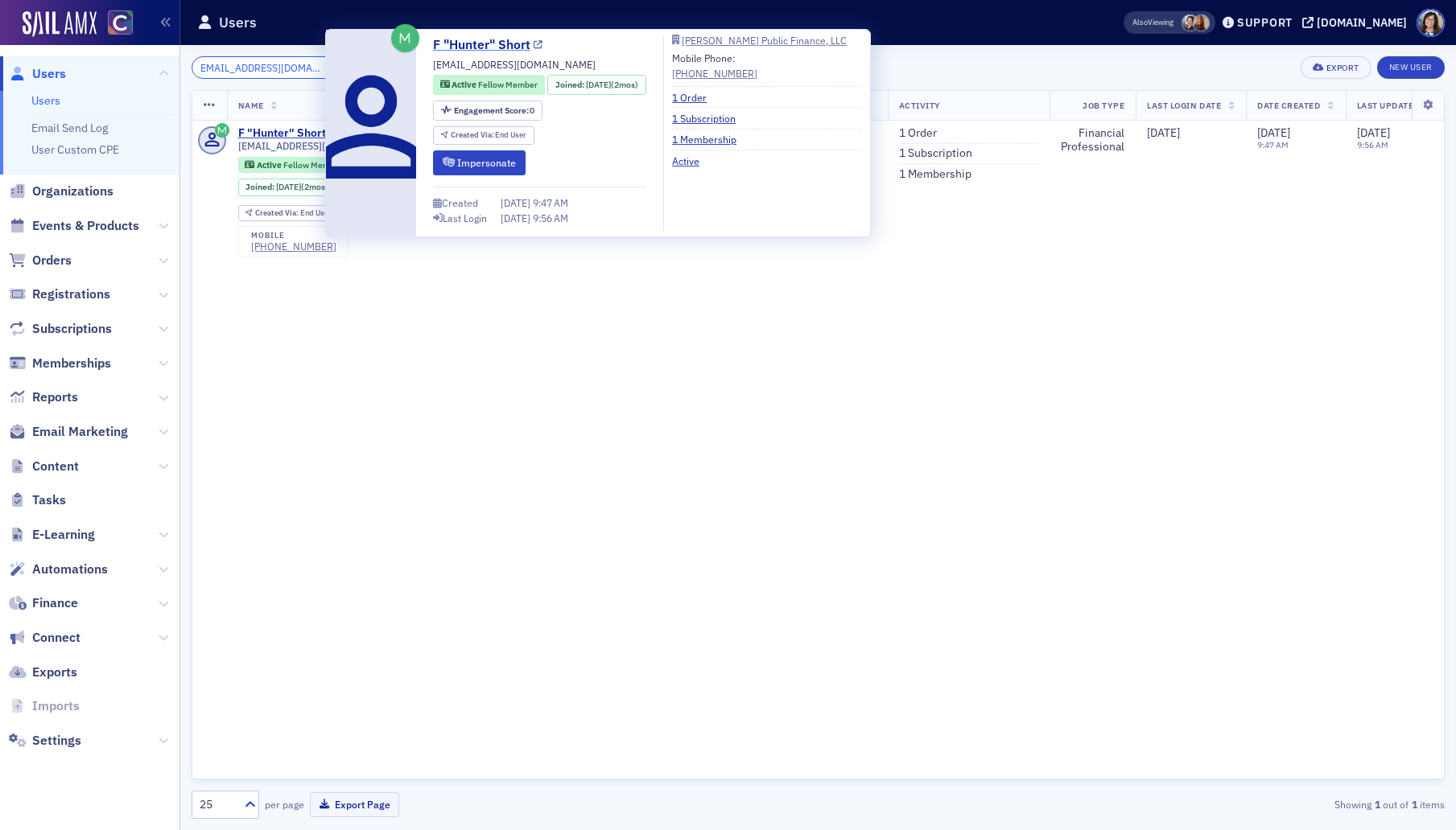
type input "hshort@causeycpas.com"
click at [538, 45] on icon at bounding box center [538, 46] width 9 height 9
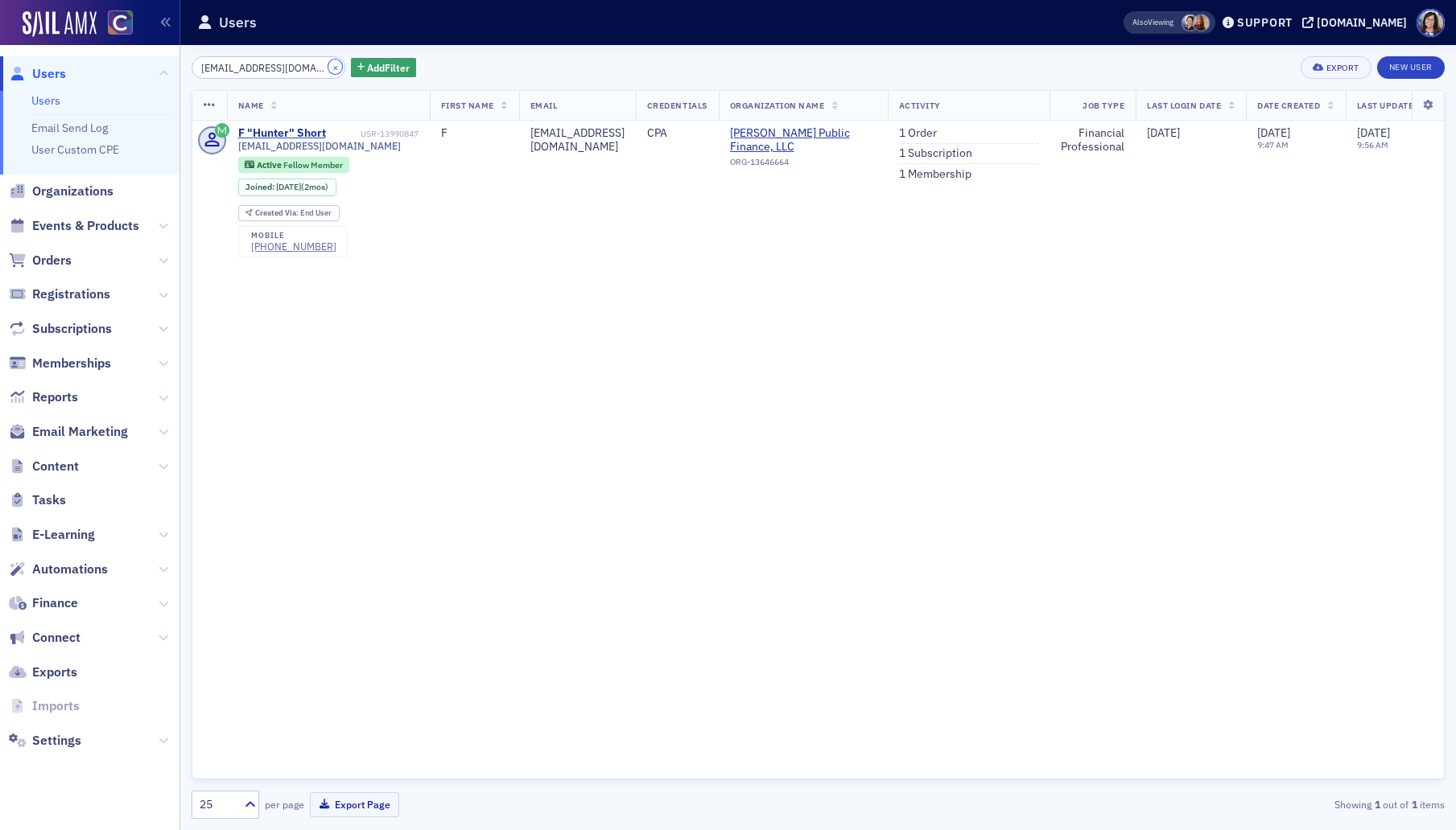
click at [329, 68] on button "×" at bounding box center [336, 66] width 15 height 15
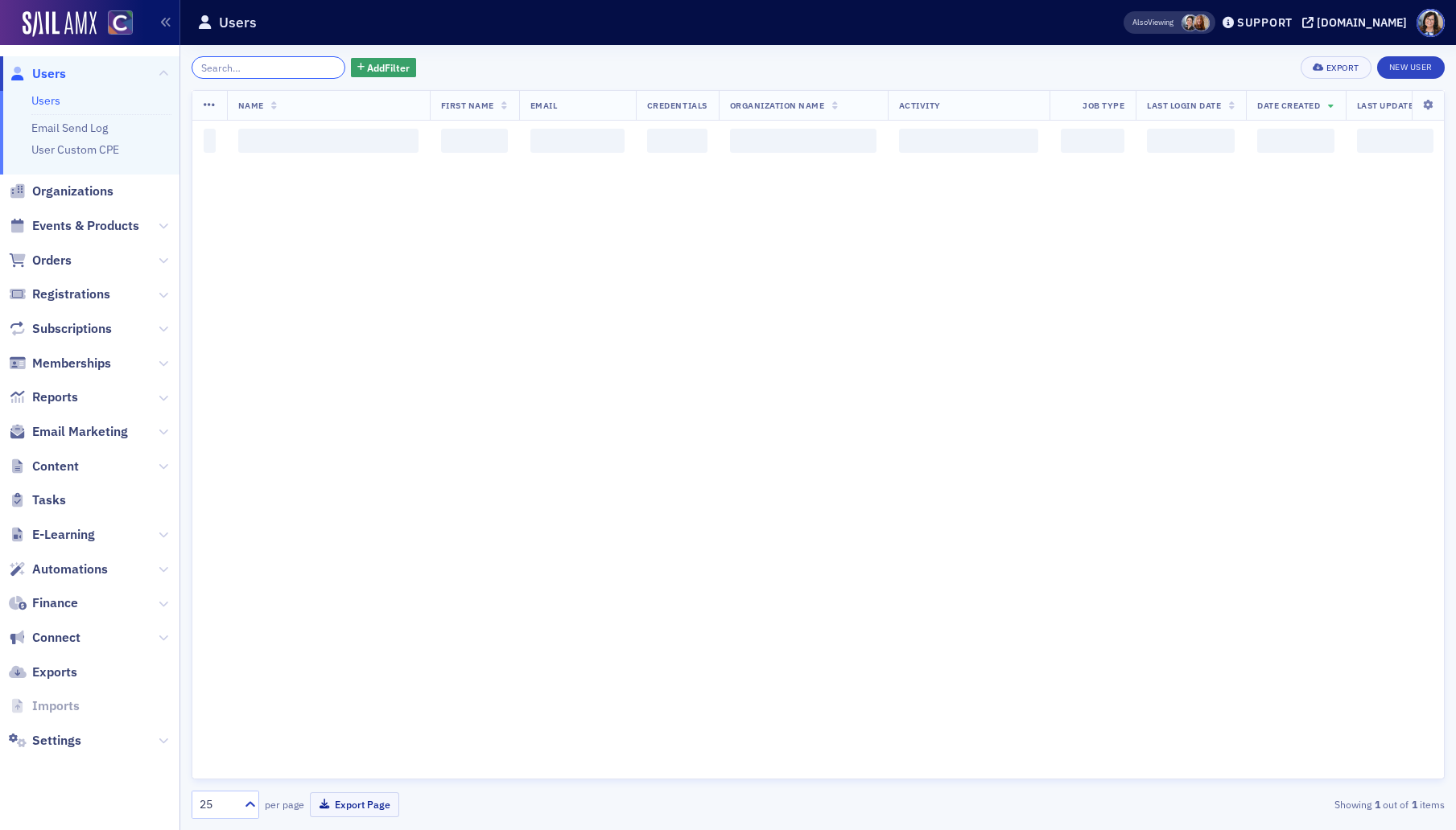
click at [286, 67] on input "search" at bounding box center [268, 67] width 154 height 23
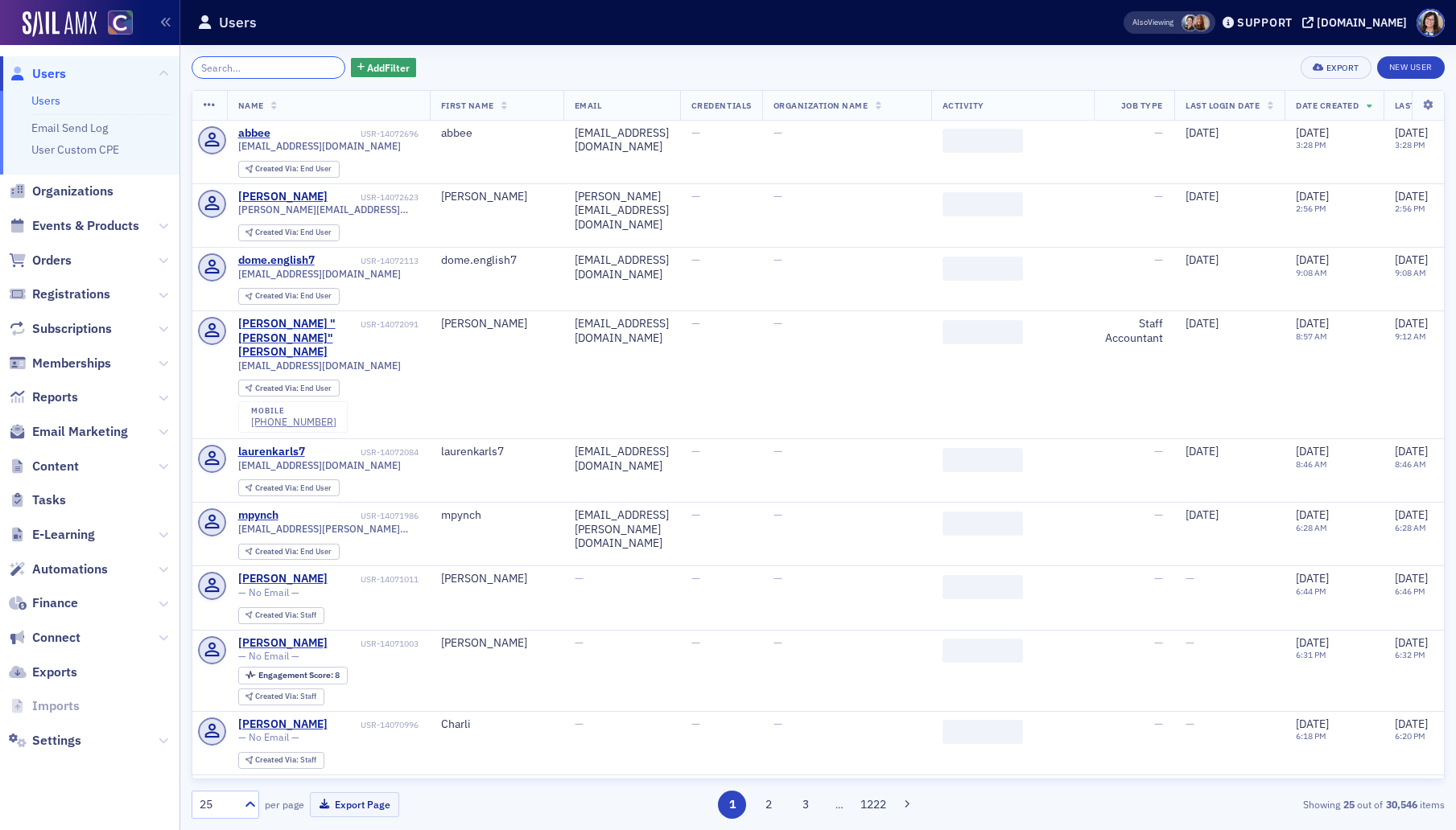
paste input "Eric Larson"
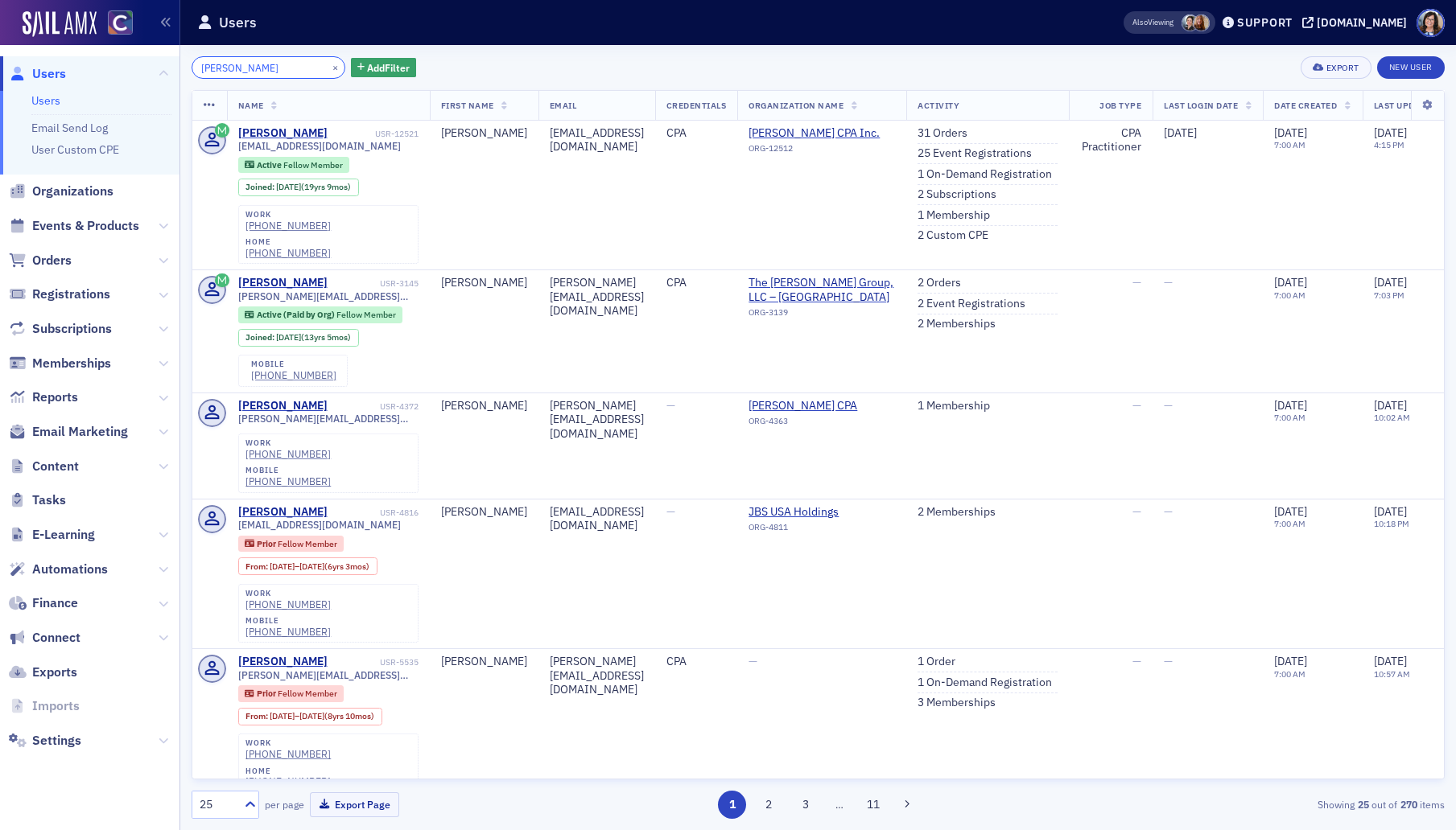
click at [219, 68] on input "Eric Larson" at bounding box center [268, 67] width 154 height 23
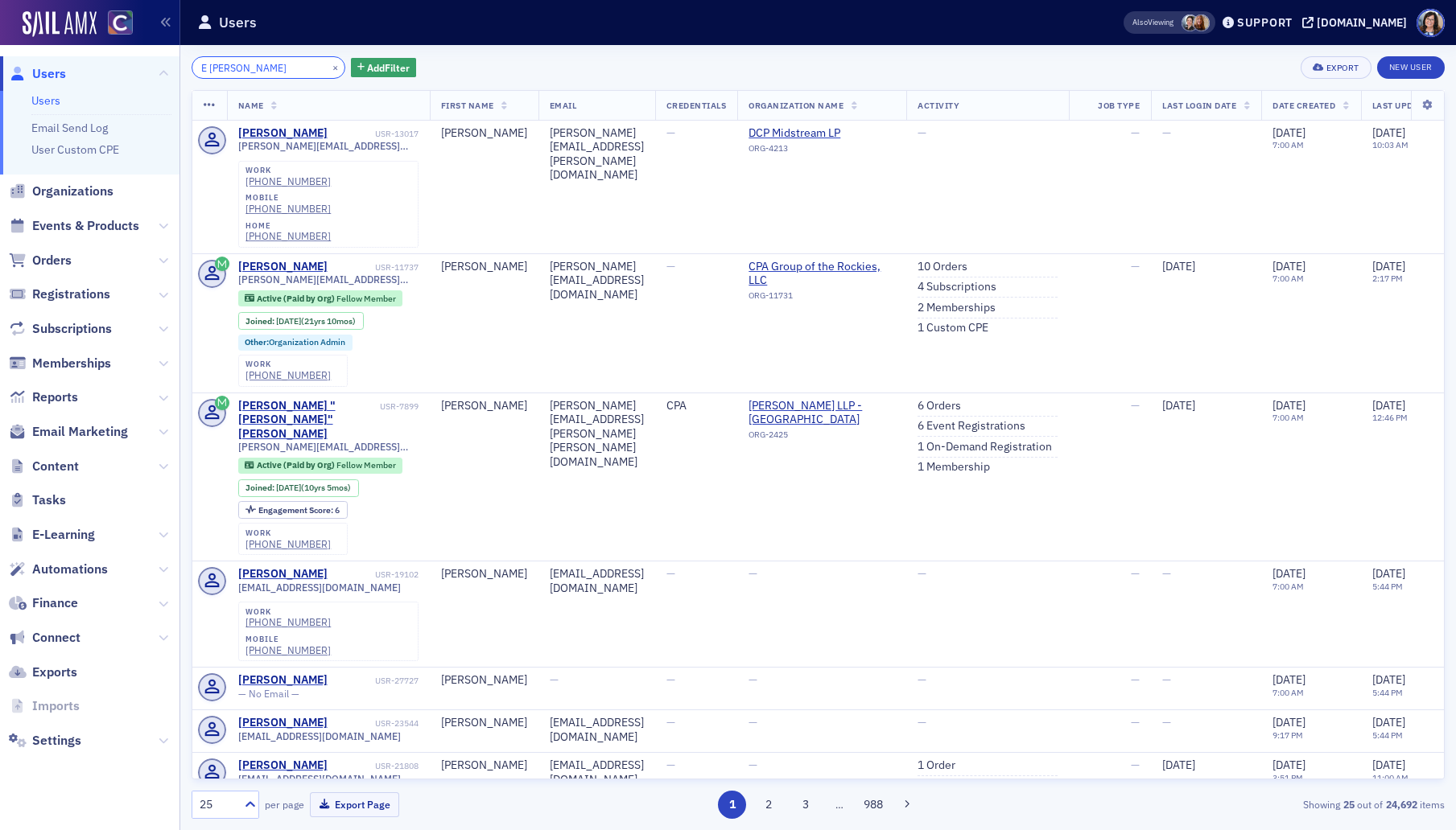
type input "E Larson"
drag, startPoint x: 312, startPoint y: 66, endPoint x: 283, endPoint y: 66, distance: 29.0
click at [303, 66] on div "E Larson ×" at bounding box center [268, 67] width 154 height 23
click at [283, 66] on input "E Larson" at bounding box center [268, 67] width 154 height 23
drag, startPoint x: 314, startPoint y: 67, endPoint x: 305, endPoint y: 68, distance: 9.1
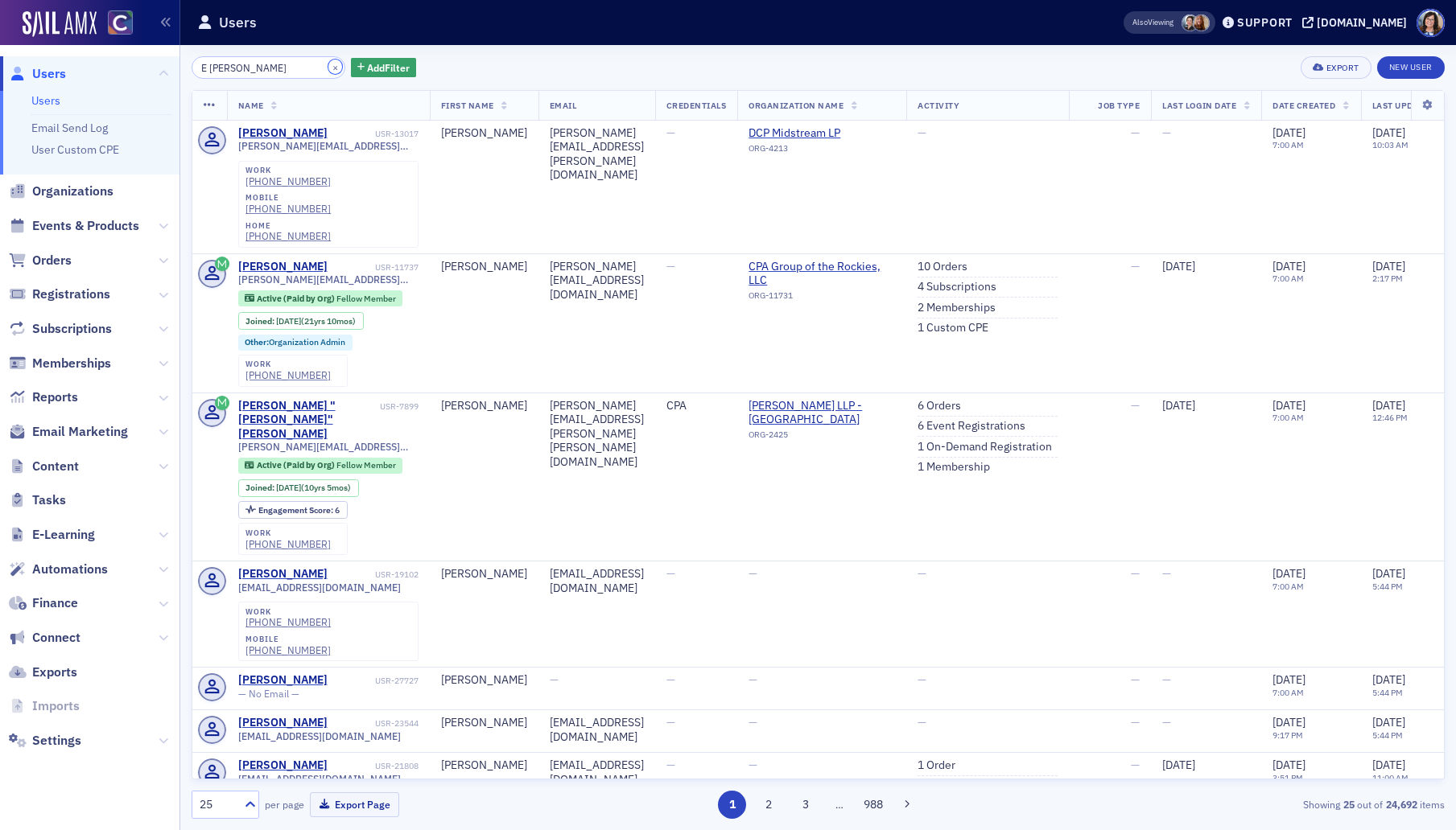
click at [329, 67] on button "×" at bounding box center [336, 66] width 15 height 15
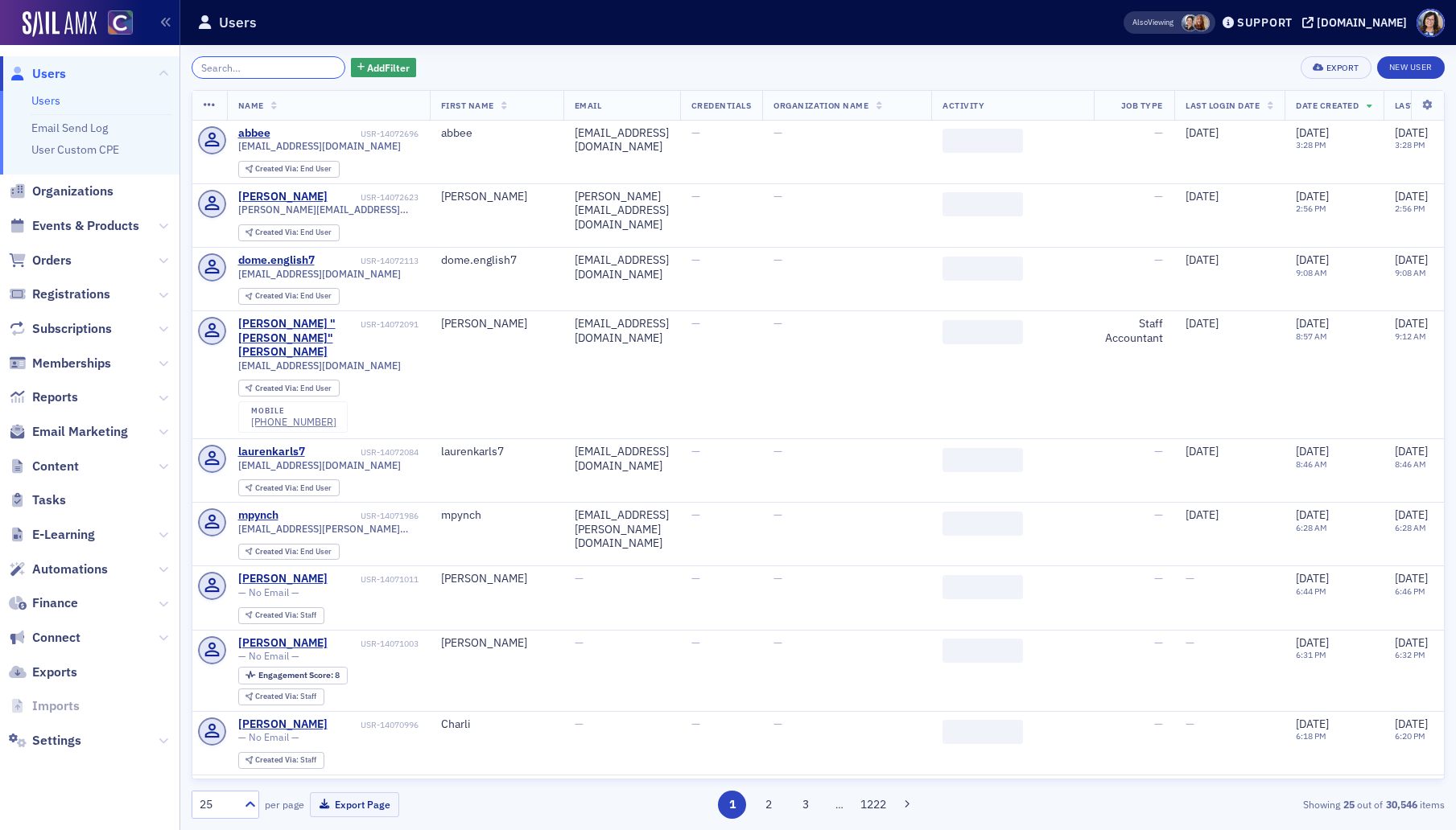
click at [281, 66] on input "search" at bounding box center [268, 67] width 154 height 23
paste input "Nathan Rome"
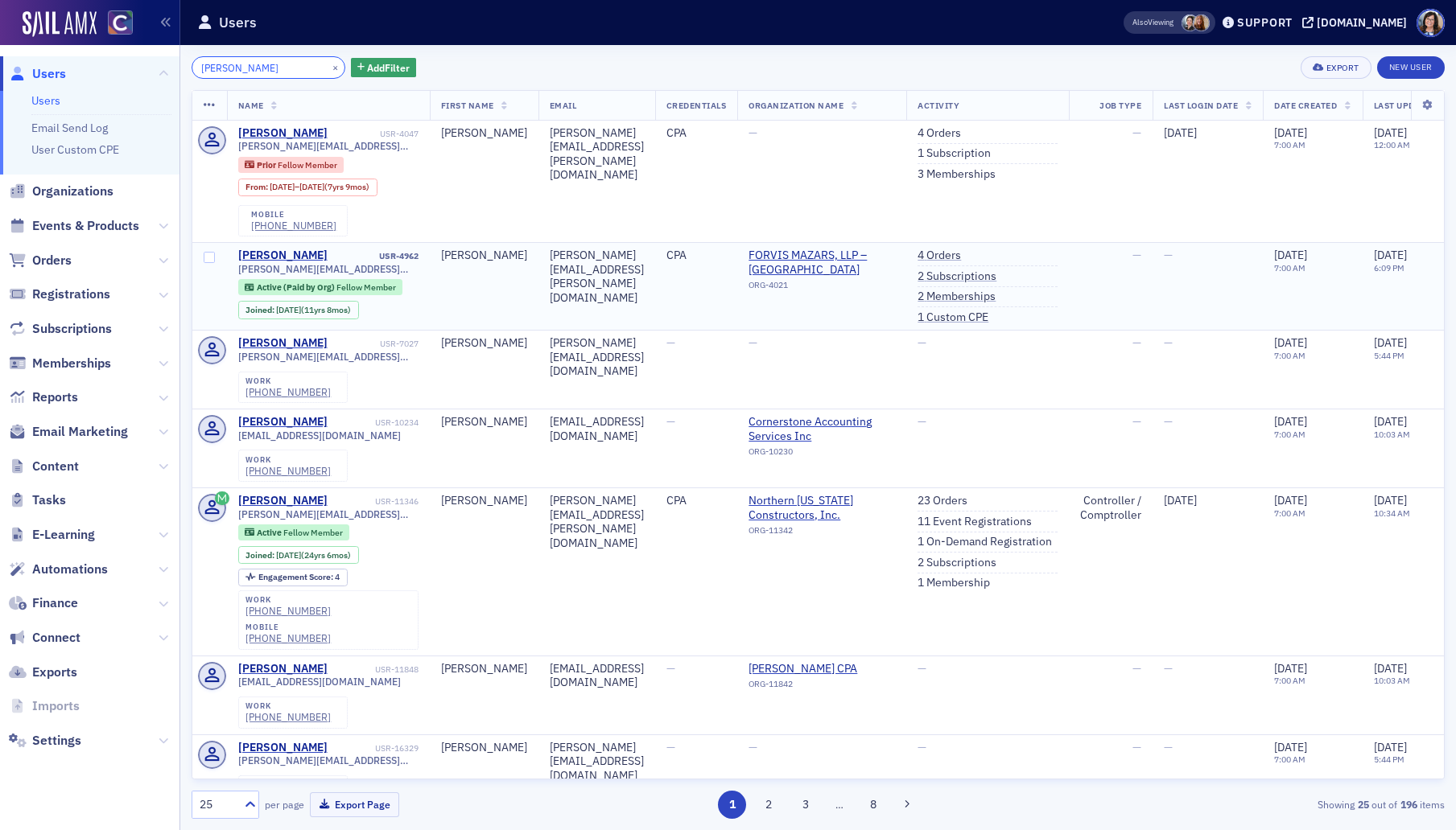
type input "Nathan Rome"
drag, startPoint x: 314, startPoint y: 67, endPoint x: 284, endPoint y: 69, distance: 30.1
click at [329, 67] on button "×" at bounding box center [336, 66] width 15 height 15
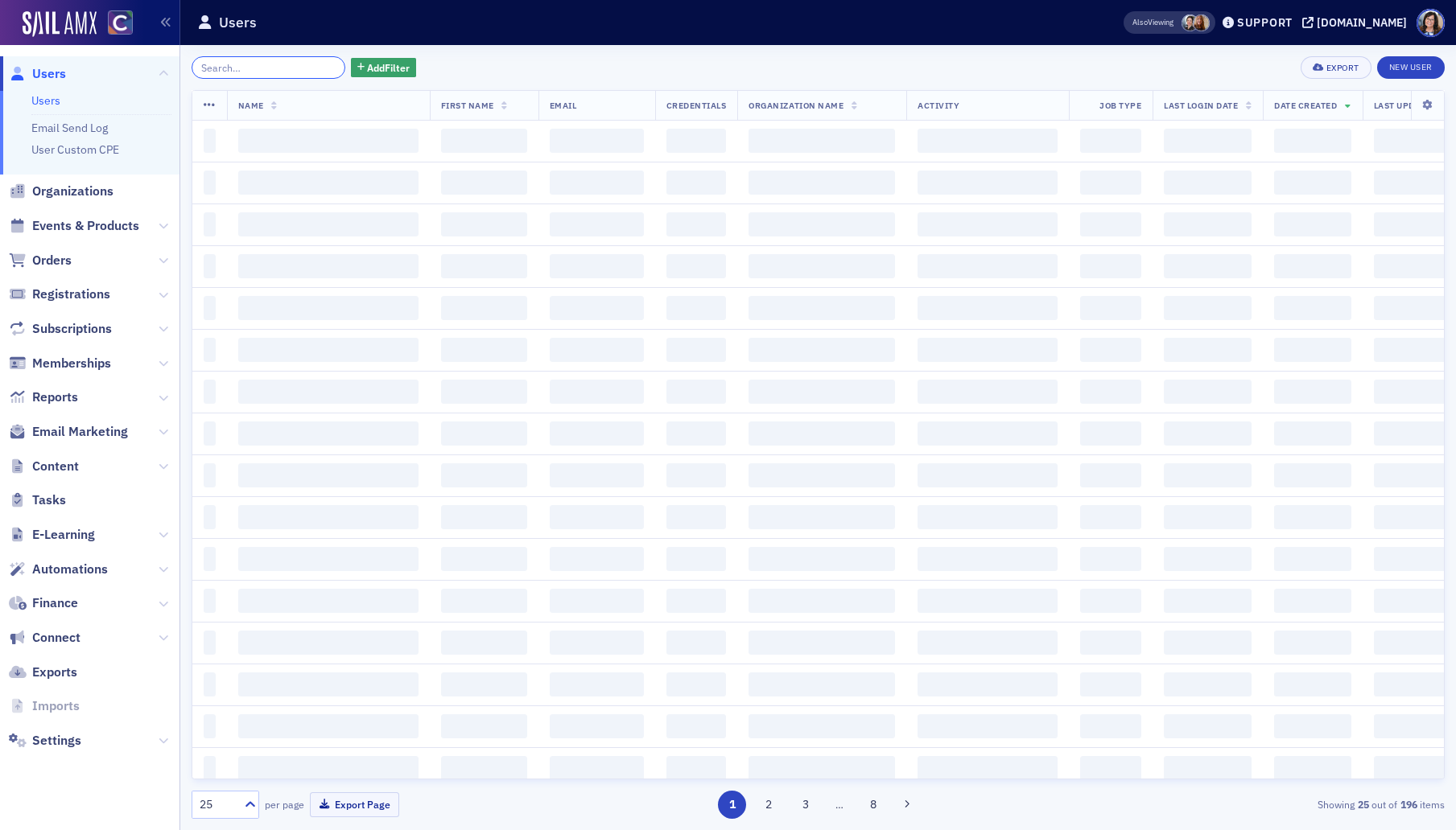
click at [284, 69] on input "search" at bounding box center [268, 67] width 154 height 23
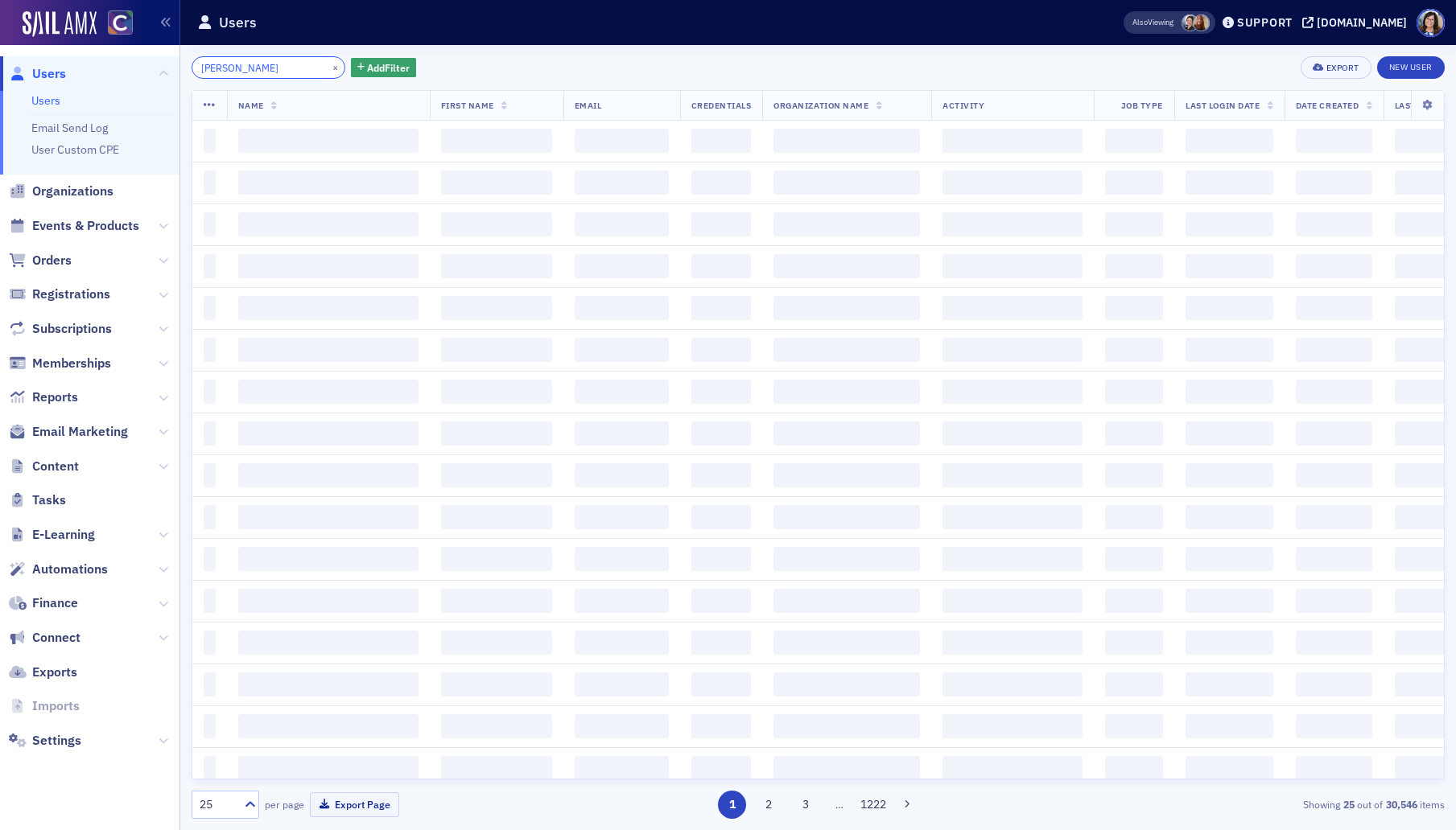
scroll to position [0, 2]
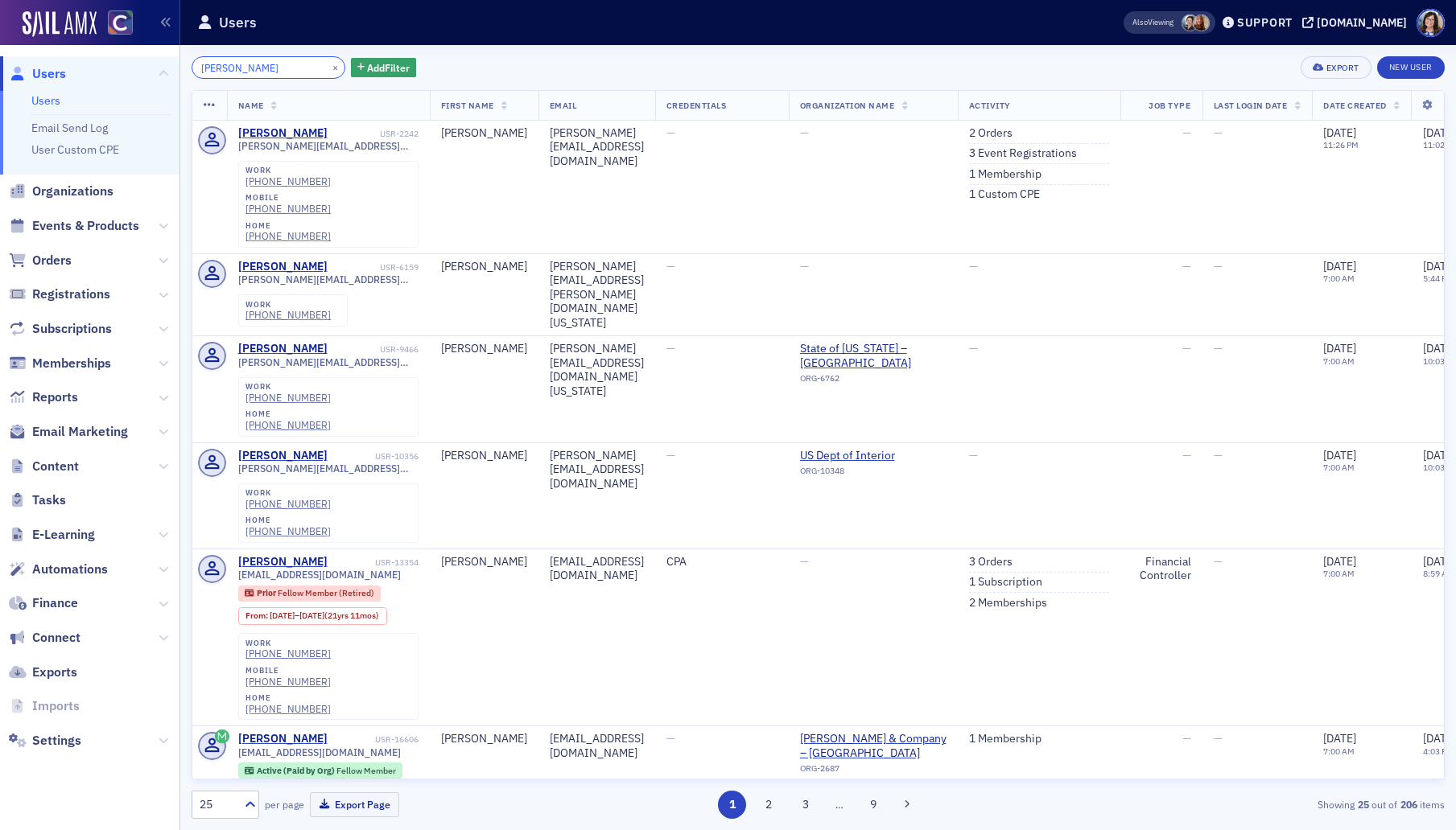
click at [268, 68] on input "Jeffrey George Waletzko" at bounding box center [268, 67] width 154 height 23
drag, startPoint x: 241, startPoint y: 66, endPoint x: 169, endPoint y: 66, distance: 72.0
click at [169, 66] on div "Users Users Email Send Log User Custom CPE Organizations Events & Products Orde…" at bounding box center [728, 415] width 1456 height 830
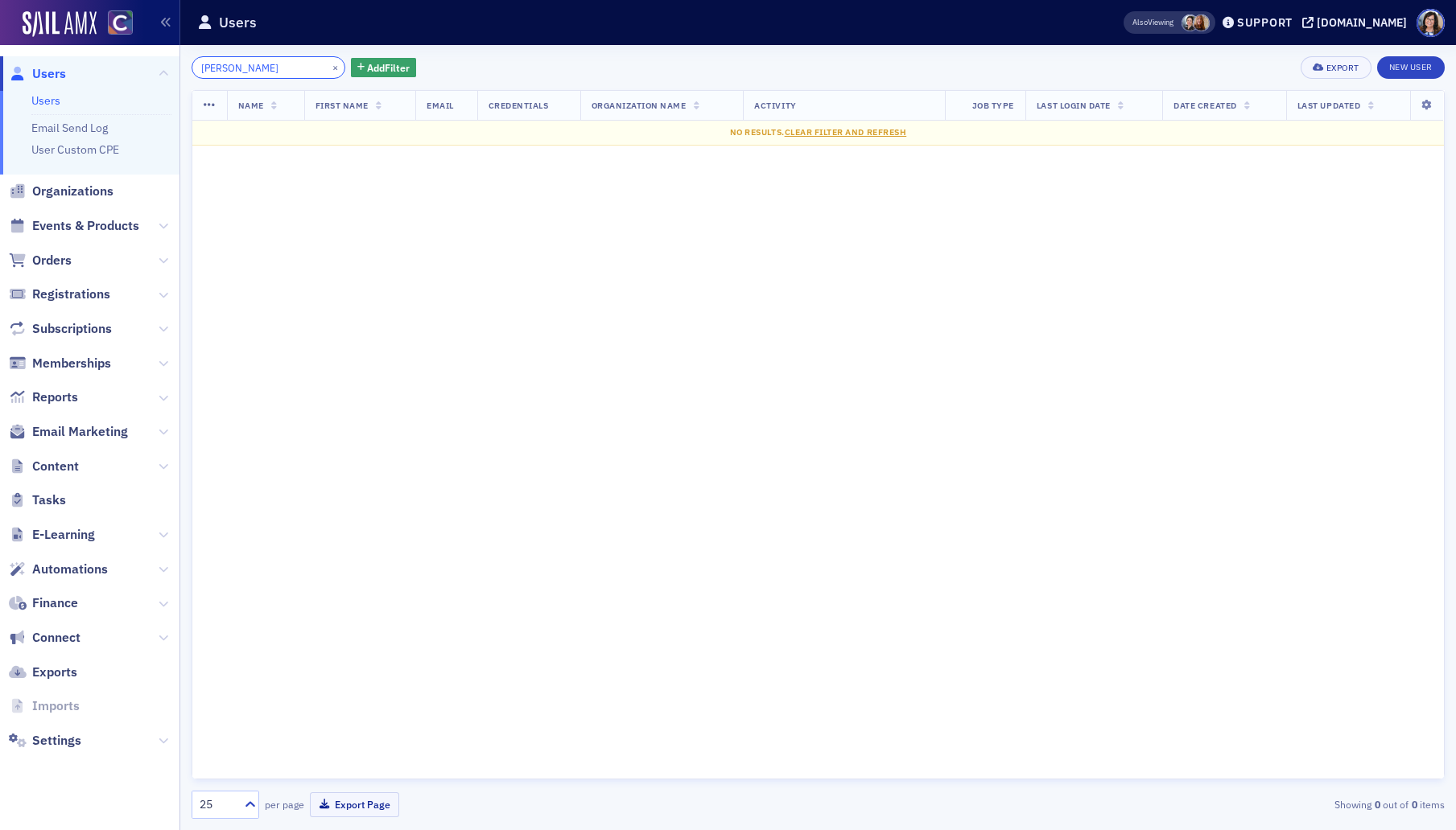
type input "Waletzko"
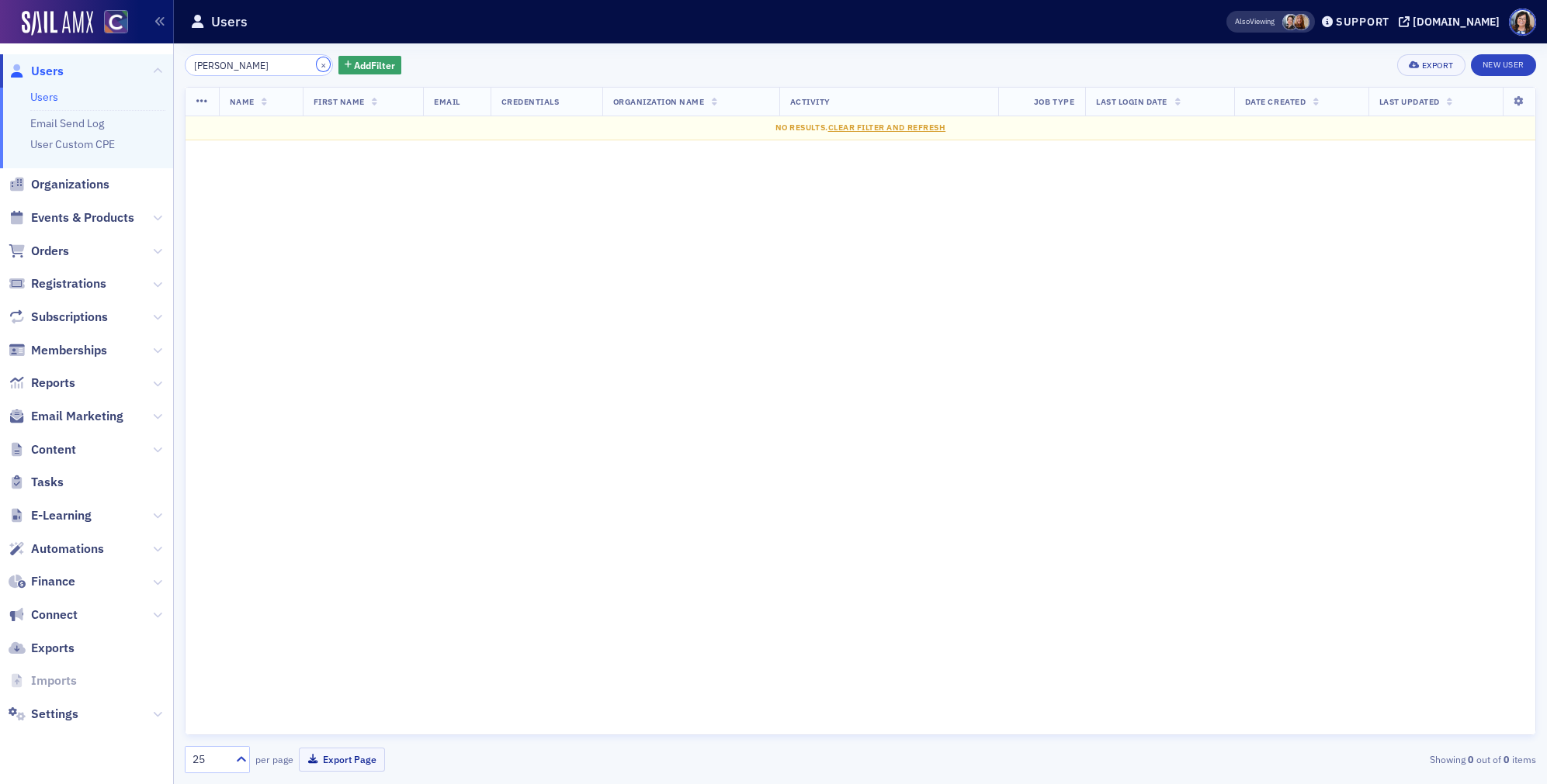
drag, startPoint x: 300, startPoint y: 64, endPoint x: 256, endPoint y: 65, distance: 44.0
click at [317, 65] on button "×" at bounding box center [324, 64] width 14 height 14
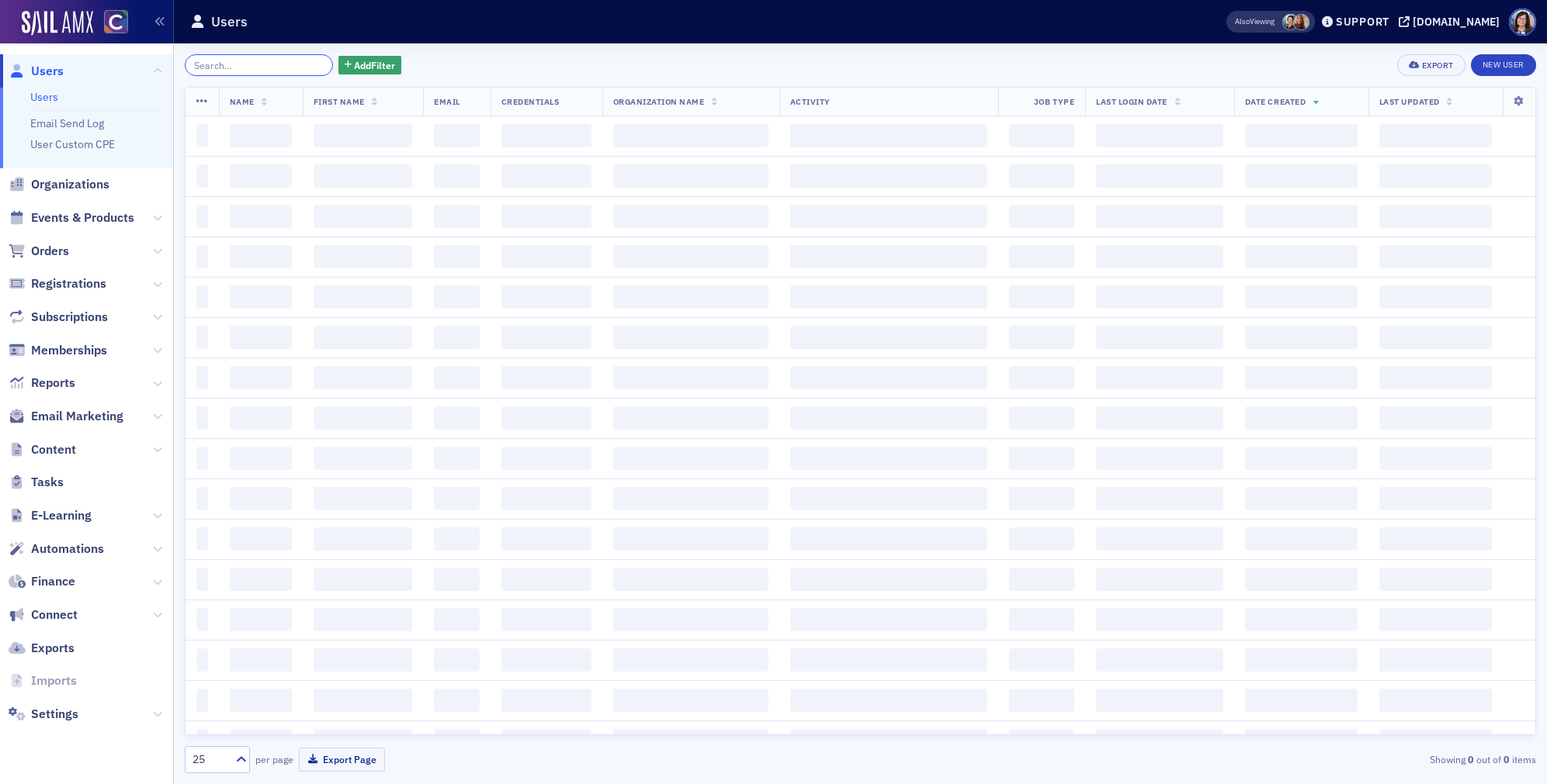
click at [253, 65] on input "search" at bounding box center [258, 65] width 148 height 22
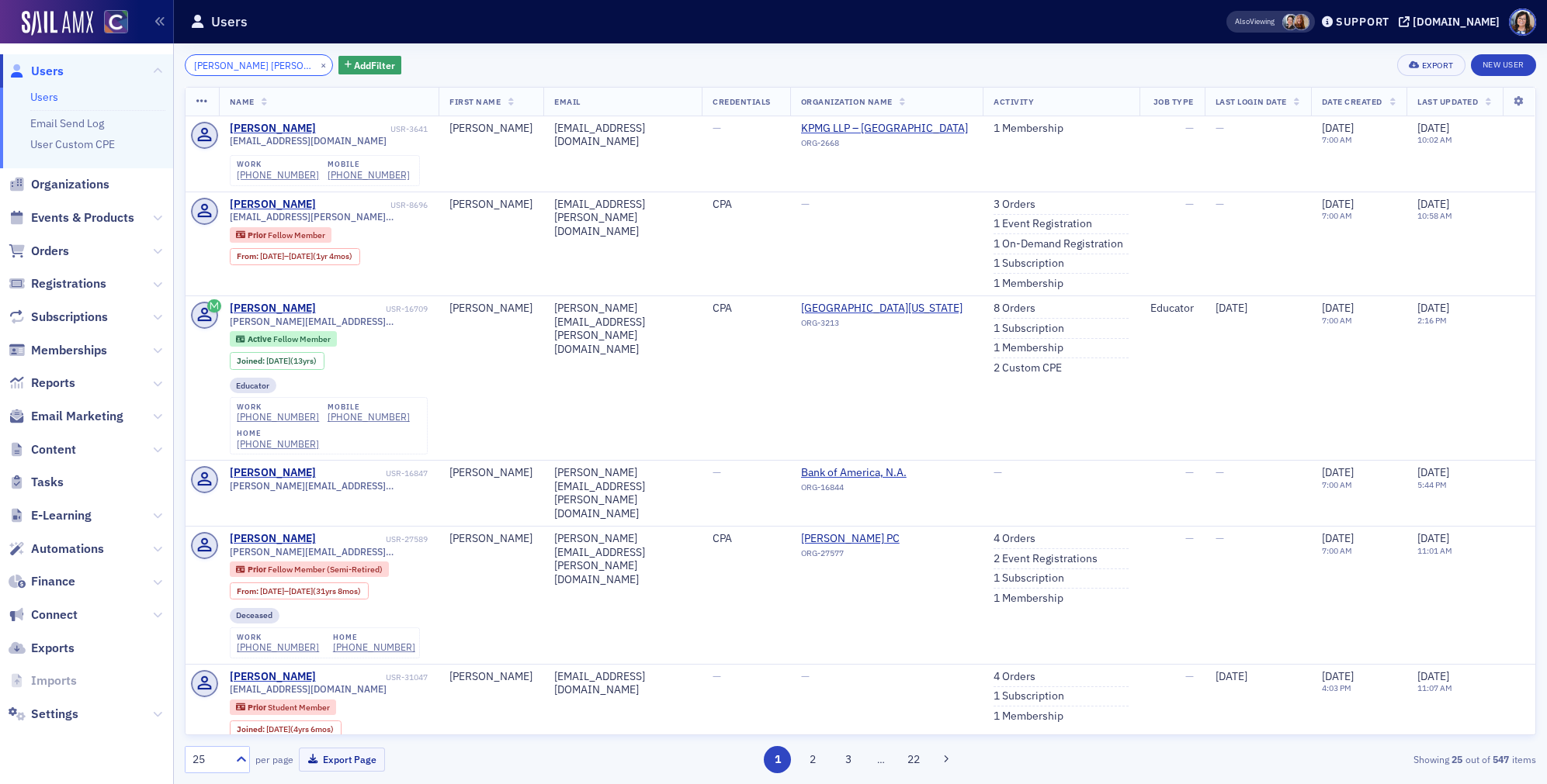
drag, startPoint x: 249, startPoint y: 68, endPoint x: 227, endPoint y: 70, distance: 22.1
click at [227, 70] on input "William Cole Aratani" at bounding box center [258, 65] width 148 height 22
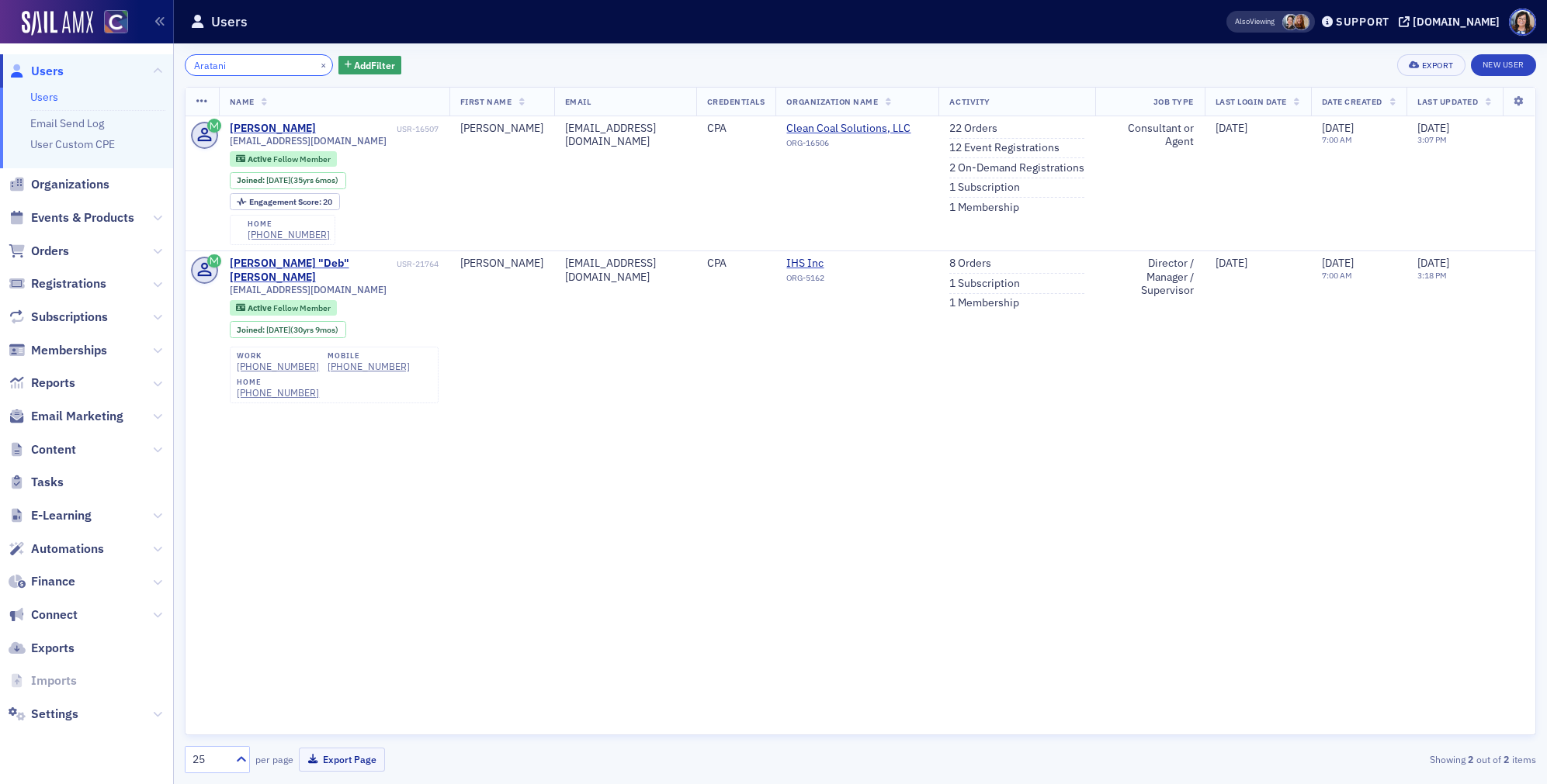
type input "Aratani"
drag, startPoint x: 306, startPoint y: 63, endPoint x: 271, endPoint y: 63, distance: 35.0
click at [317, 63] on button "×" at bounding box center [324, 64] width 14 height 14
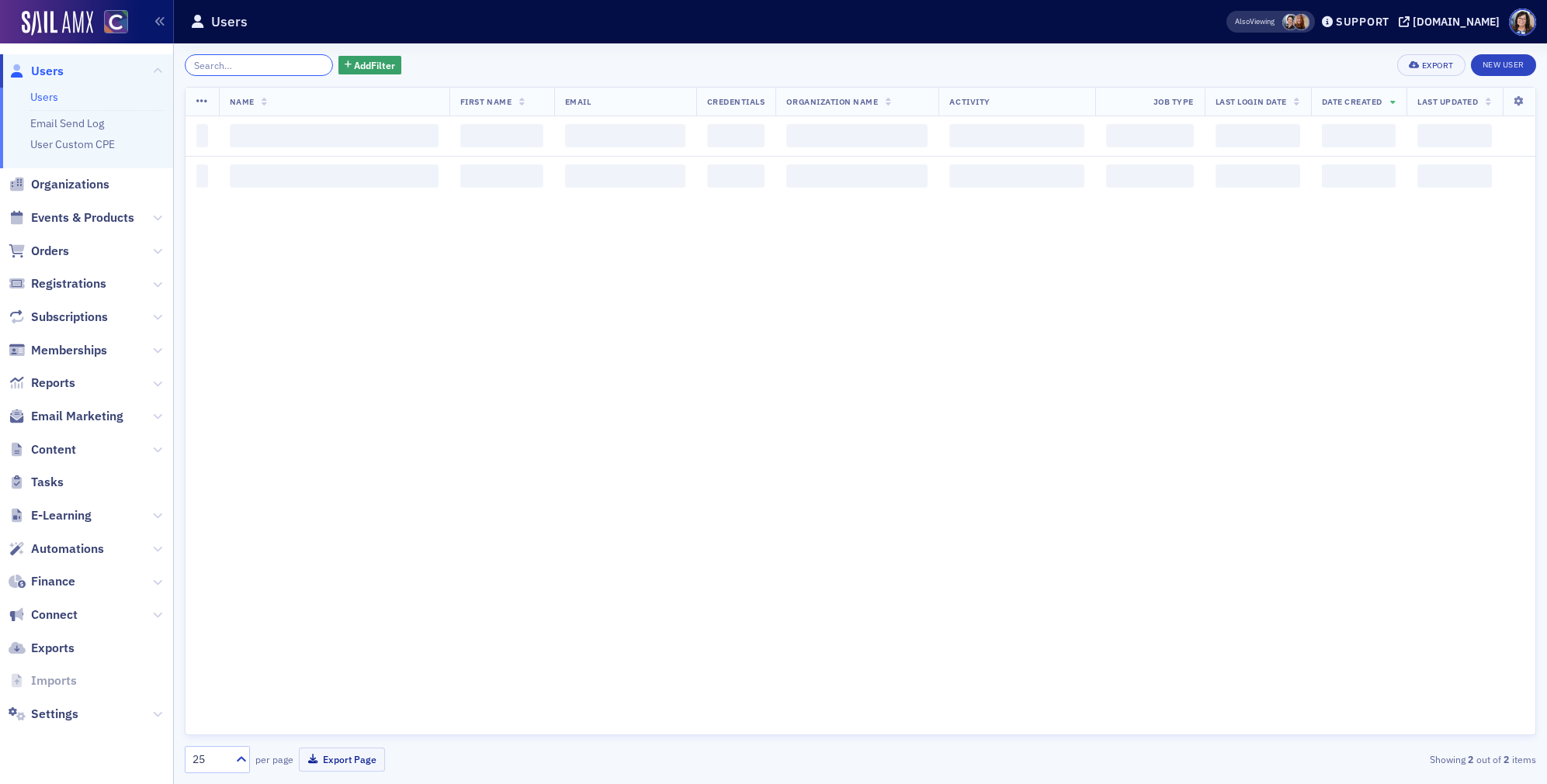
click at [271, 63] on input "search" at bounding box center [258, 65] width 148 height 22
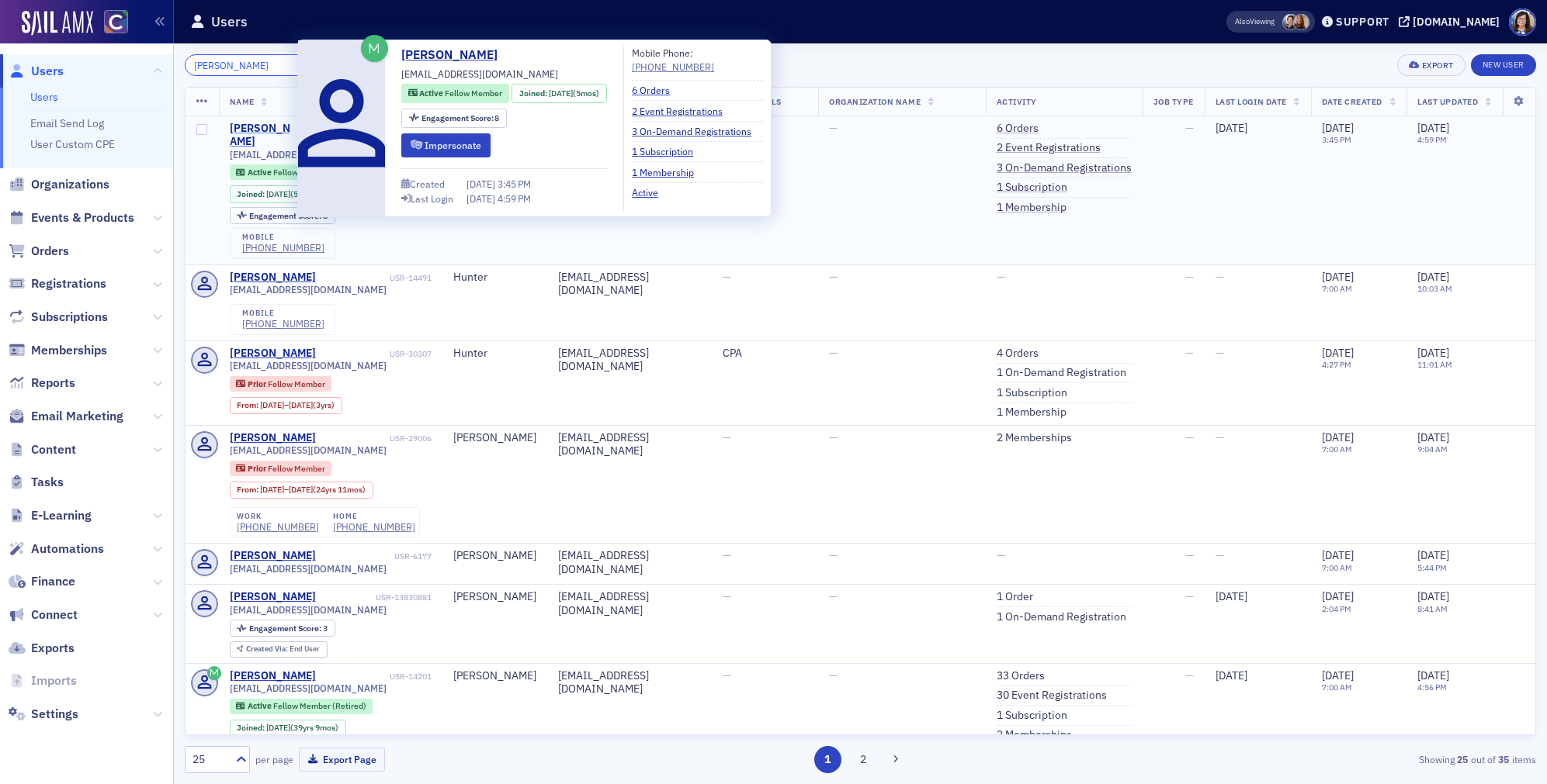
type input "Hunter Flogel"
click at [280, 126] on div "Hunter Flogel" at bounding box center [264, 135] width 68 height 27
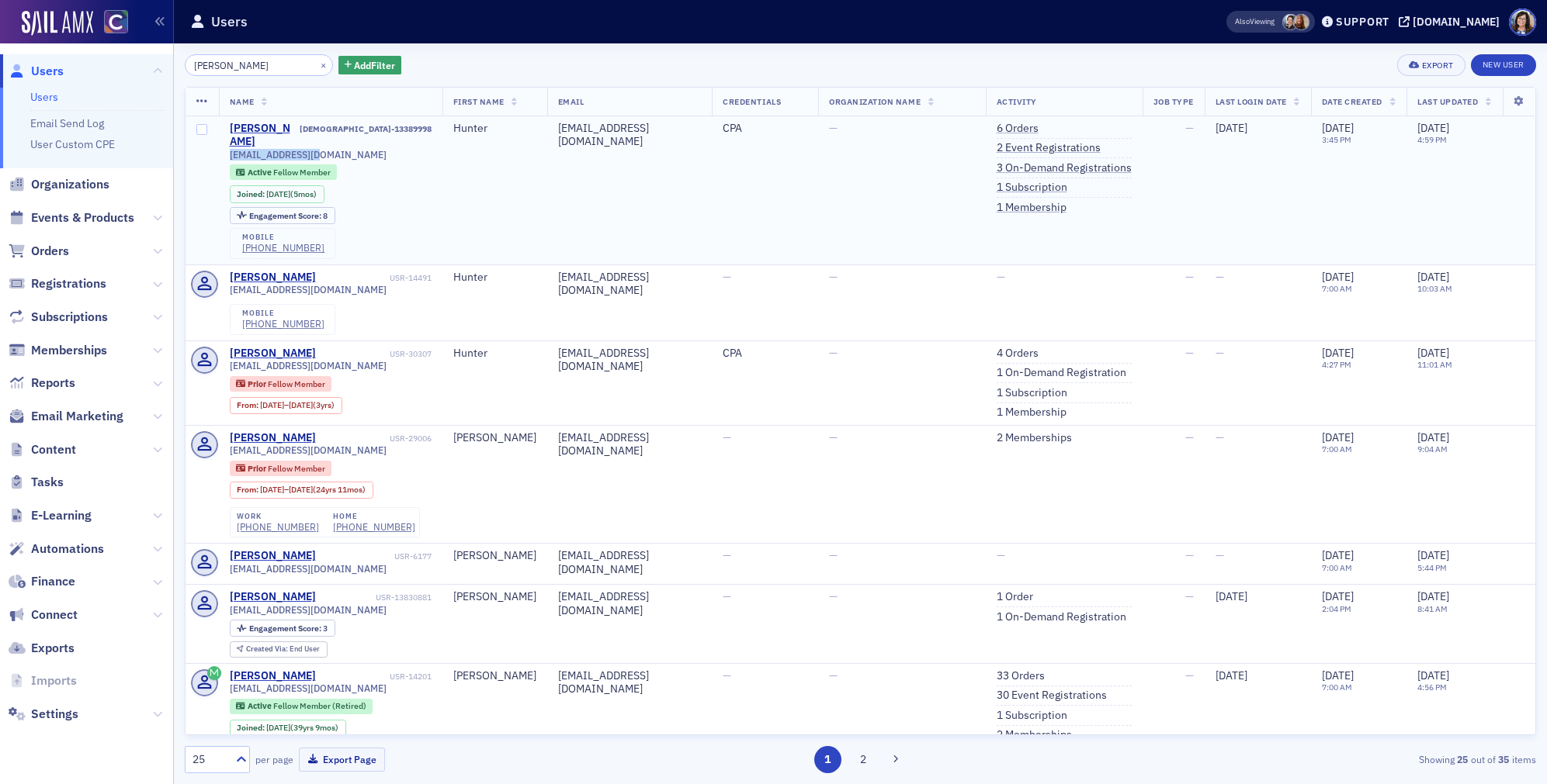
drag, startPoint x: 327, startPoint y: 140, endPoint x: 224, endPoint y: 141, distance: 103.0
click at [224, 141] on td "Hunter Flogel USR-13389998 hflogel@gmail.com Active Fellow Member Joined : 4/13…" at bounding box center [330, 191] width 224 height 149
copy span "hflogel@gmail.com"
drag, startPoint x: 307, startPoint y: 61, endPoint x: 245, endPoint y: 63, distance: 62.0
click at [317, 61] on button "×" at bounding box center [324, 64] width 14 height 14
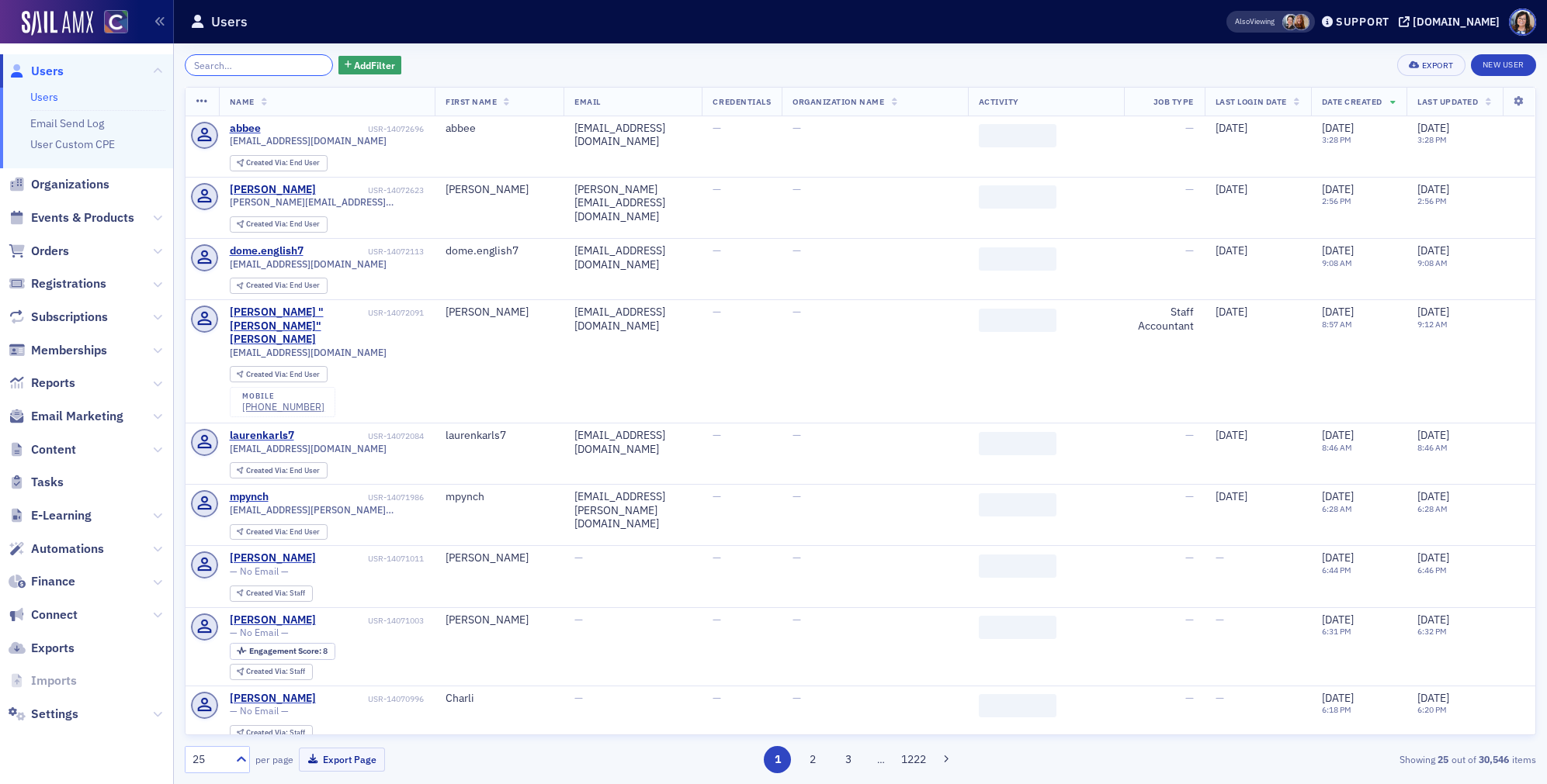
click at [245, 63] on input "search" at bounding box center [258, 65] width 148 height 22
paste input "Luke Andreas Gruber"
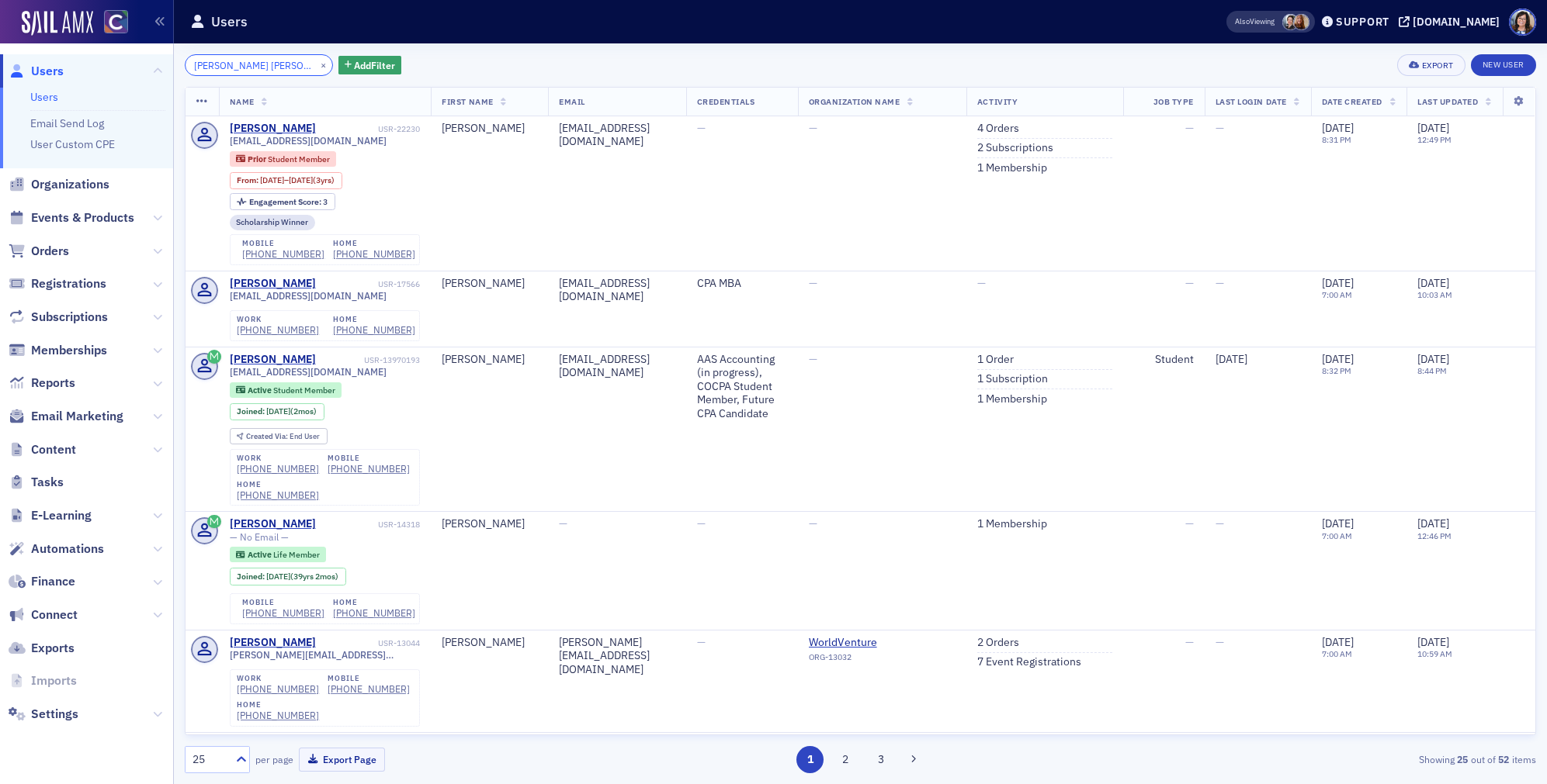
drag, startPoint x: 257, startPoint y: 68, endPoint x: 217, endPoint y: 69, distance: 40.0
click at [217, 69] on input "Luke Andreas Gruber" at bounding box center [258, 65] width 148 height 22
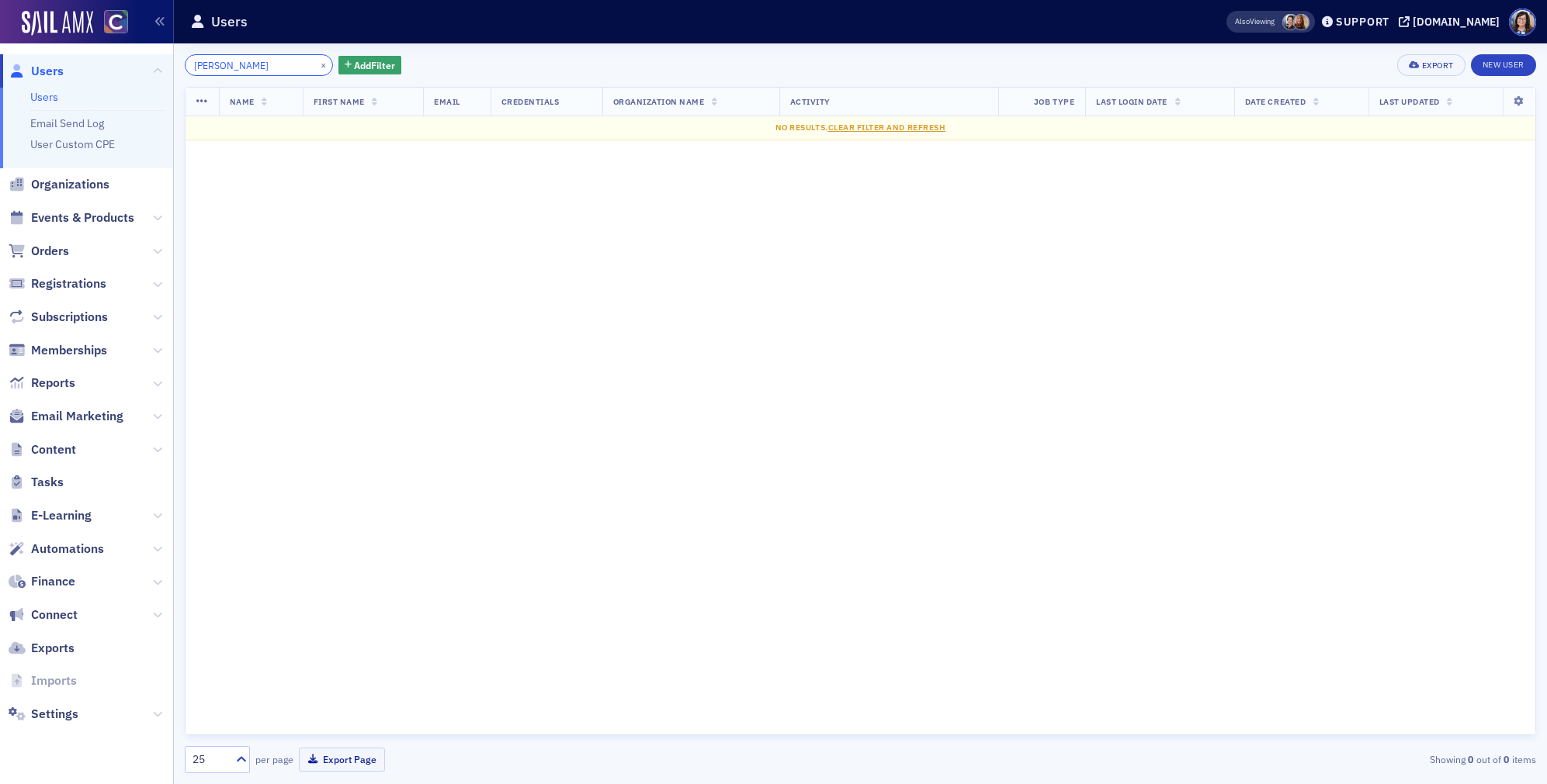
type input "Gruber"
click at [317, 65] on button "×" at bounding box center [324, 64] width 14 height 14
click at [268, 65] on input "search" at bounding box center [258, 65] width 148 height 22
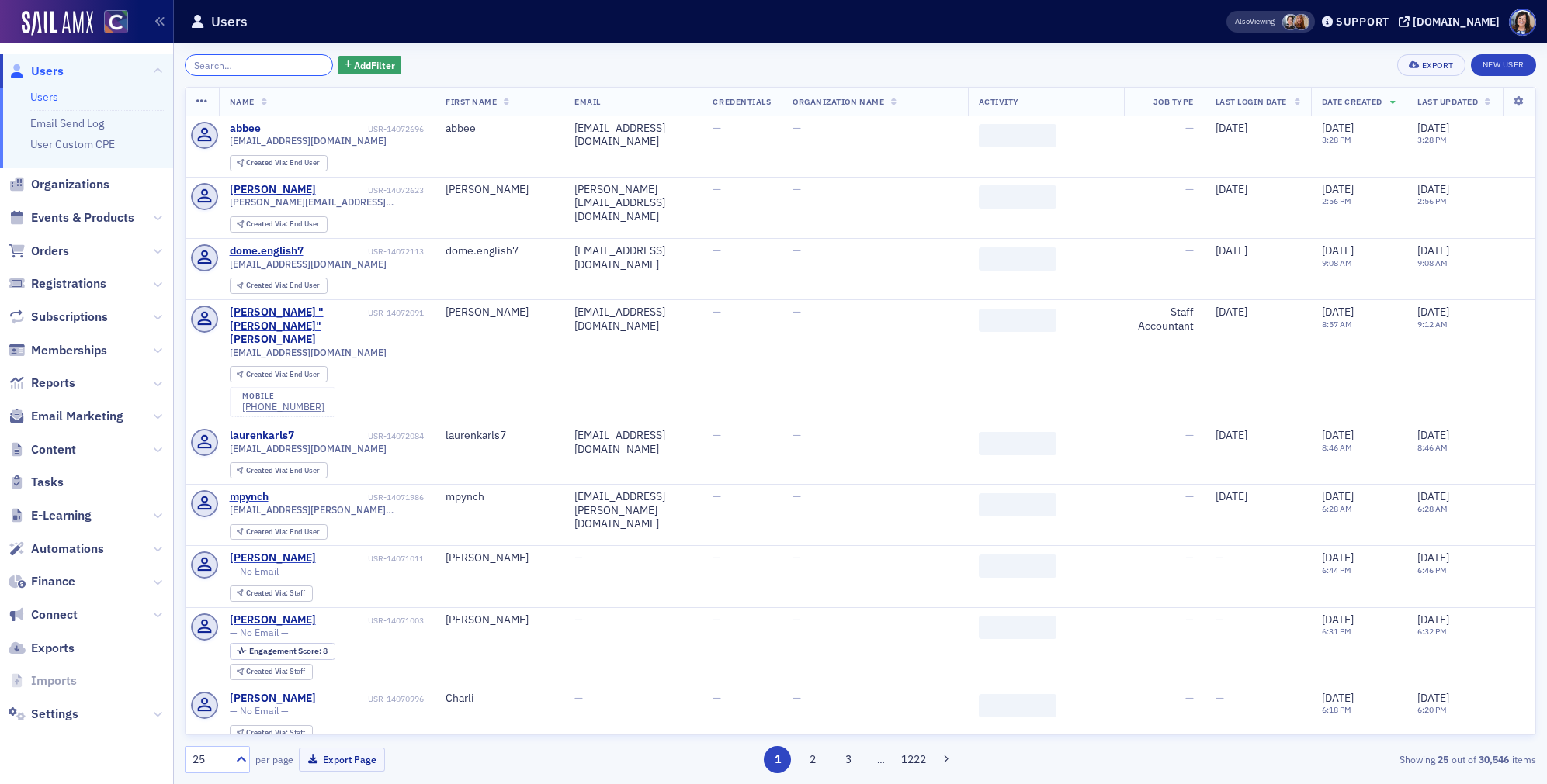
paste input "John Alexander Fussell"
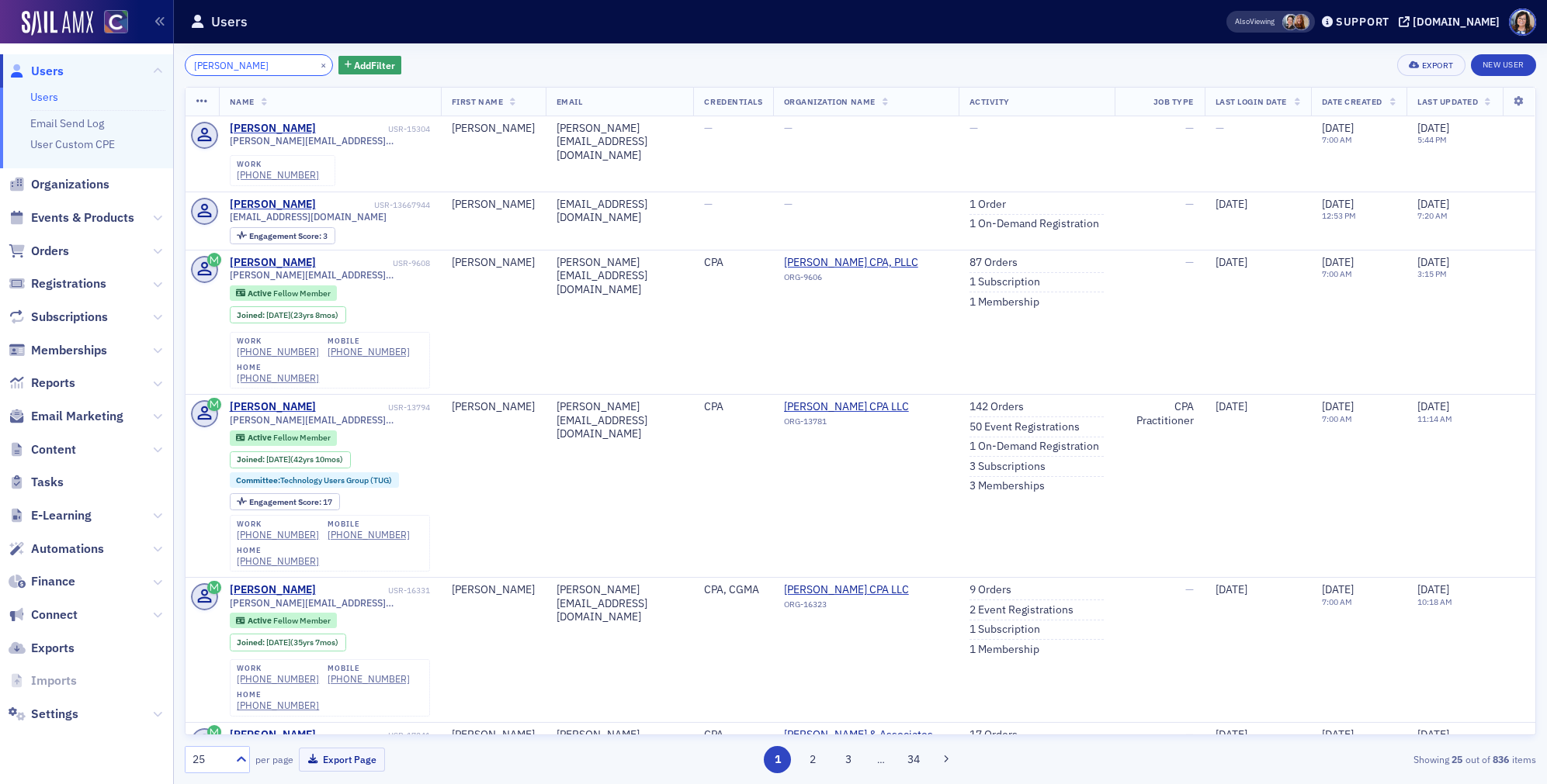
drag, startPoint x: 264, startPoint y: 68, endPoint x: 165, endPoint y: 65, distance: 99.0
click at [166, 65] on div "Users Users Email Send Log User Custom CPE Organizations Events & Products Orde…" at bounding box center [773, 392] width 1547 height 784
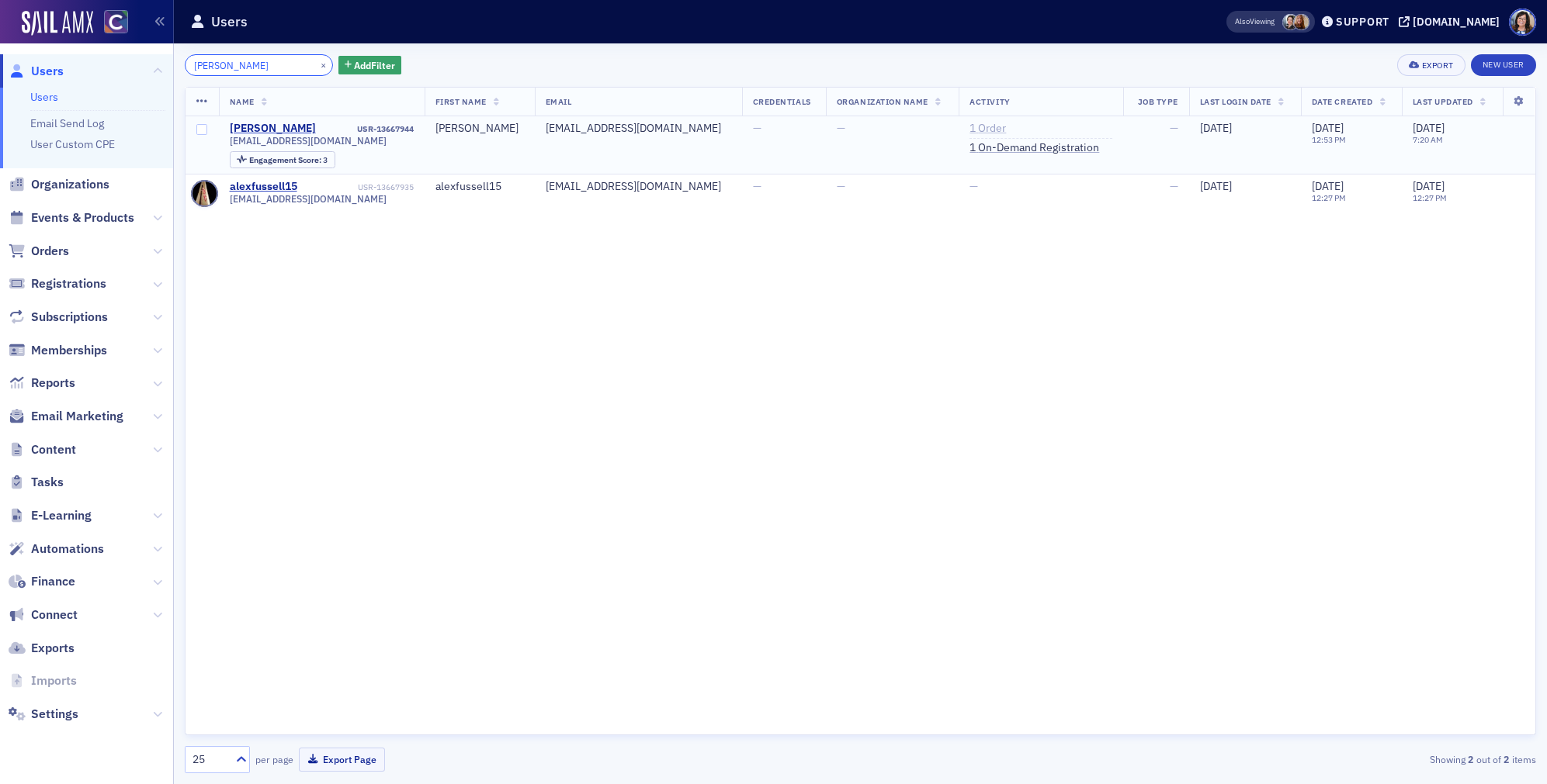
type input "Fussell"
click at [970, 130] on link "1 Order" at bounding box center [988, 129] width 37 height 14
drag, startPoint x: 310, startPoint y: 141, endPoint x: 228, endPoint y: 145, distance: 82.1
click at [230, 145] on span "jfussell@kpmg.com" at bounding box center [308, 140] width 157 height 11
copy span "jfussell@kpmg.com"
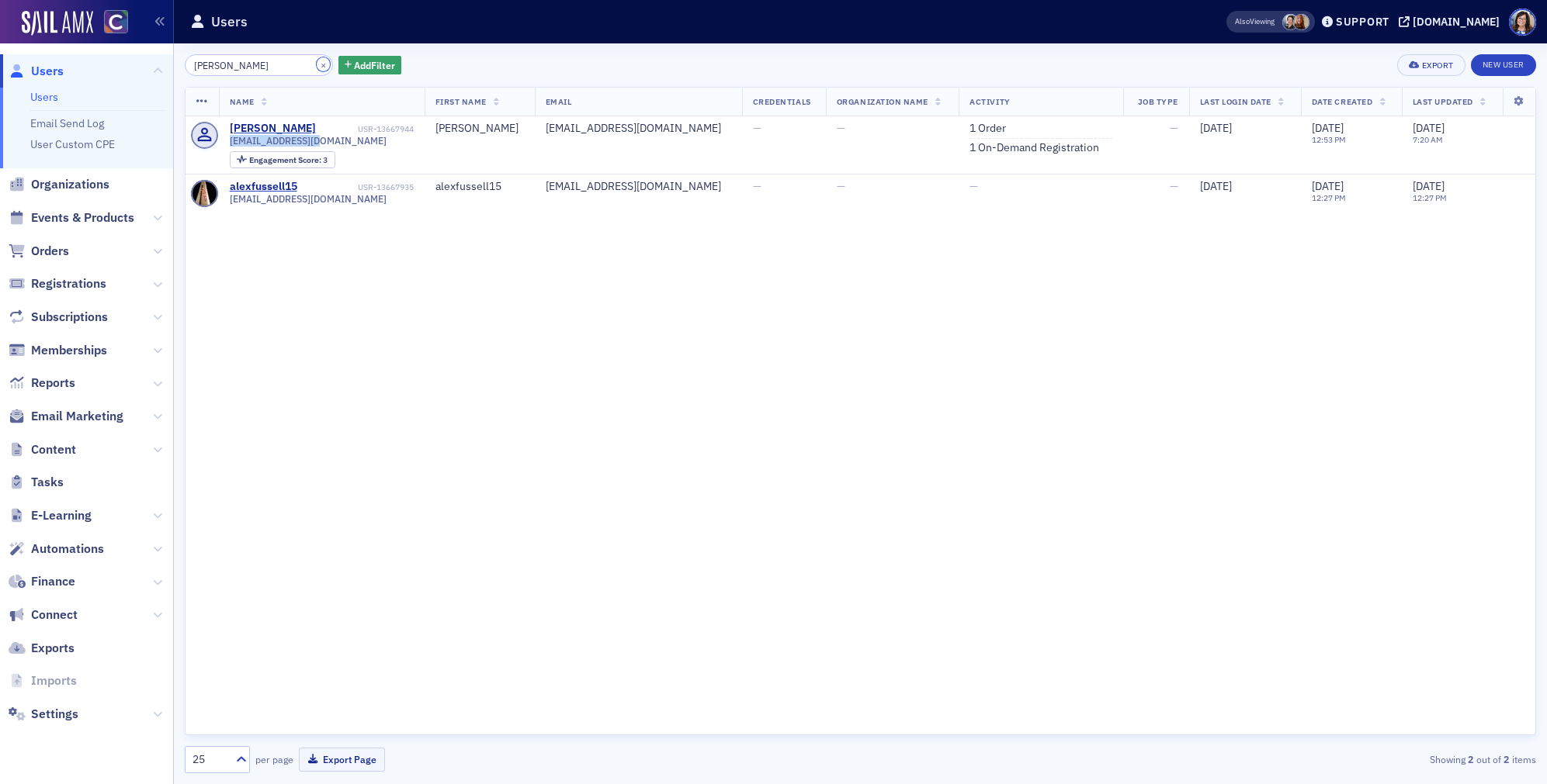
drag, startPoint x: 304, startPoint y: 66, endPoint x: 264, endPoint y: 64, distance: 40.0
click at [317, 66] on button "×" at bounding box center [324, 64] width 14 height 14
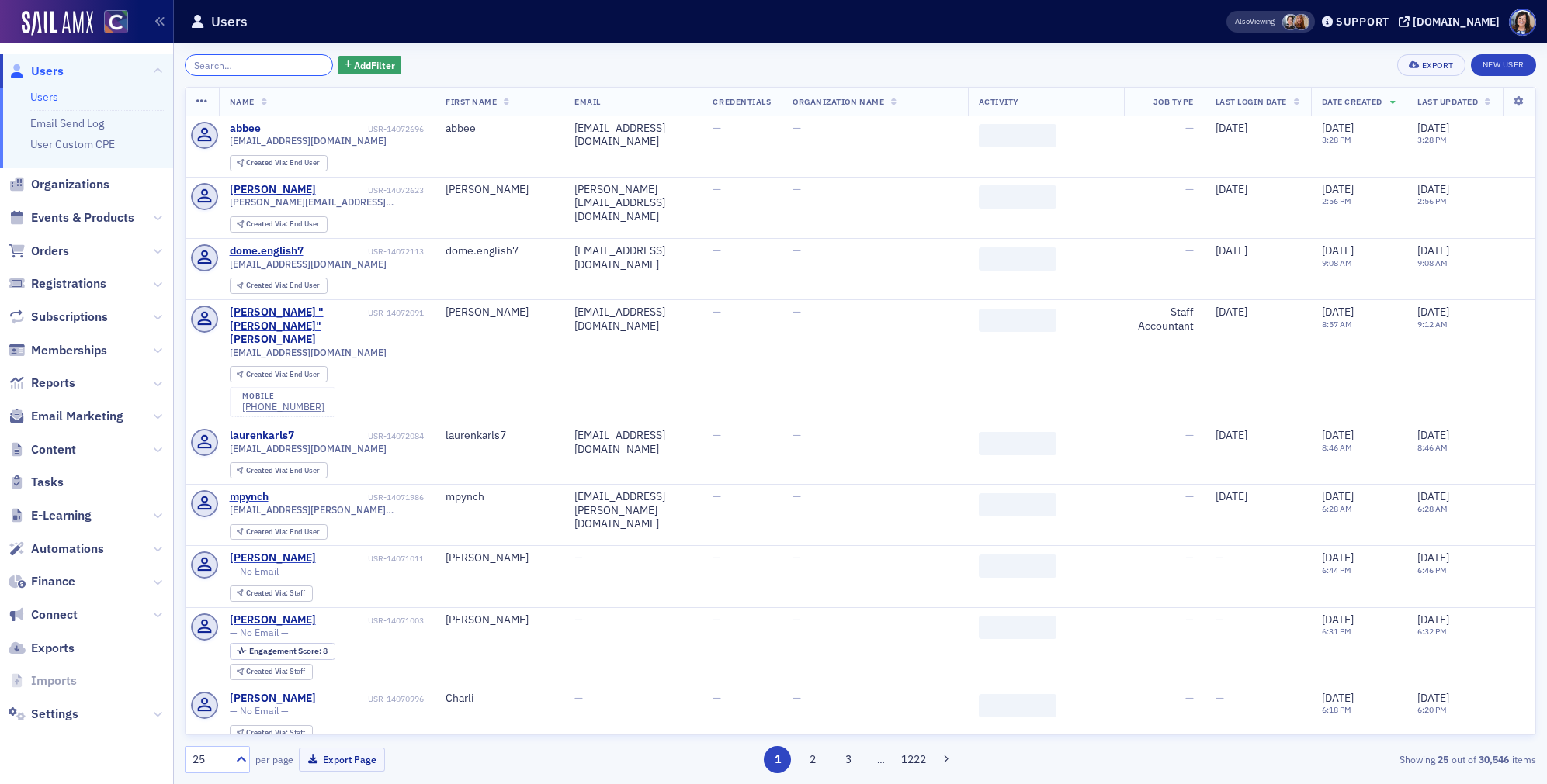
click at [264, 64] on input "search" at bounding box center [258, 65] width 148 height 22
paste input "Elizabeth L King"
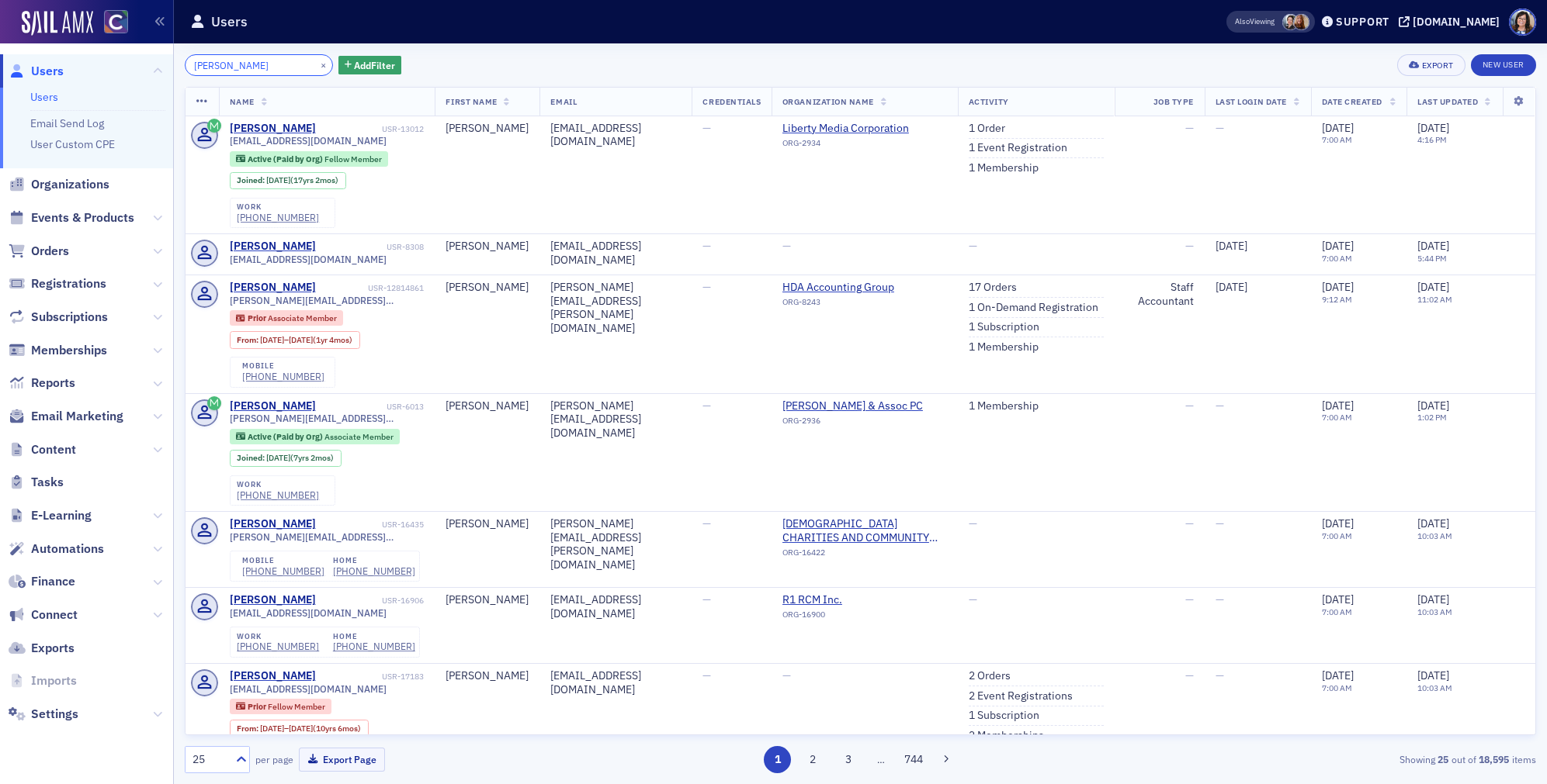
click at [242, 65] on input "Elizabeth L King" at bounding box center [258, 65] width 148 height 22
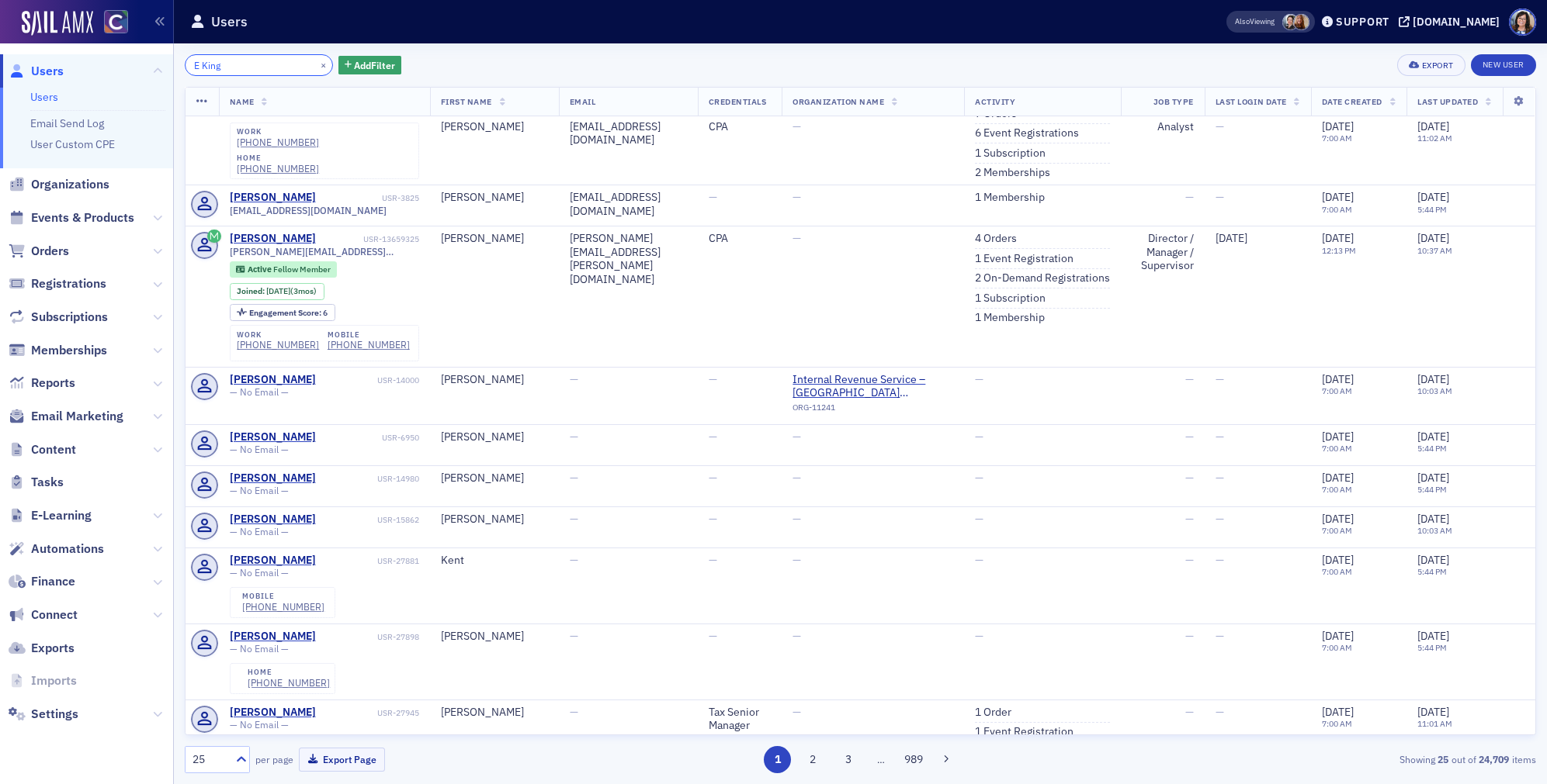
scroll to position [1484, 0]
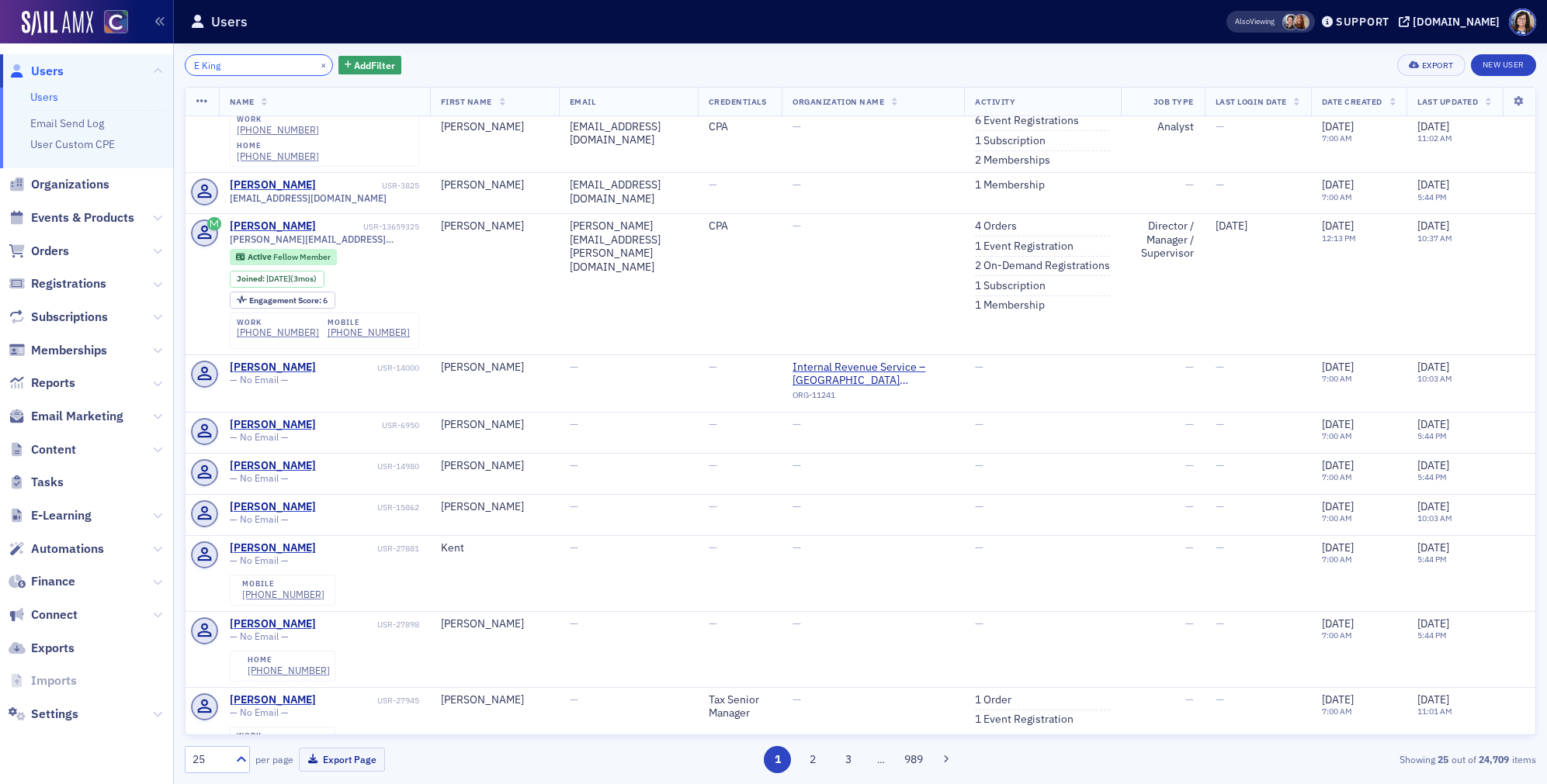
type input "E King"
drag, startPoint x: 304, startPoint y: 63, endPoint x: 271, endPoint y: 63, distance: 33.0
click at [317, 63] on button "×" at bounding box center [324, 64] width 14 height 14
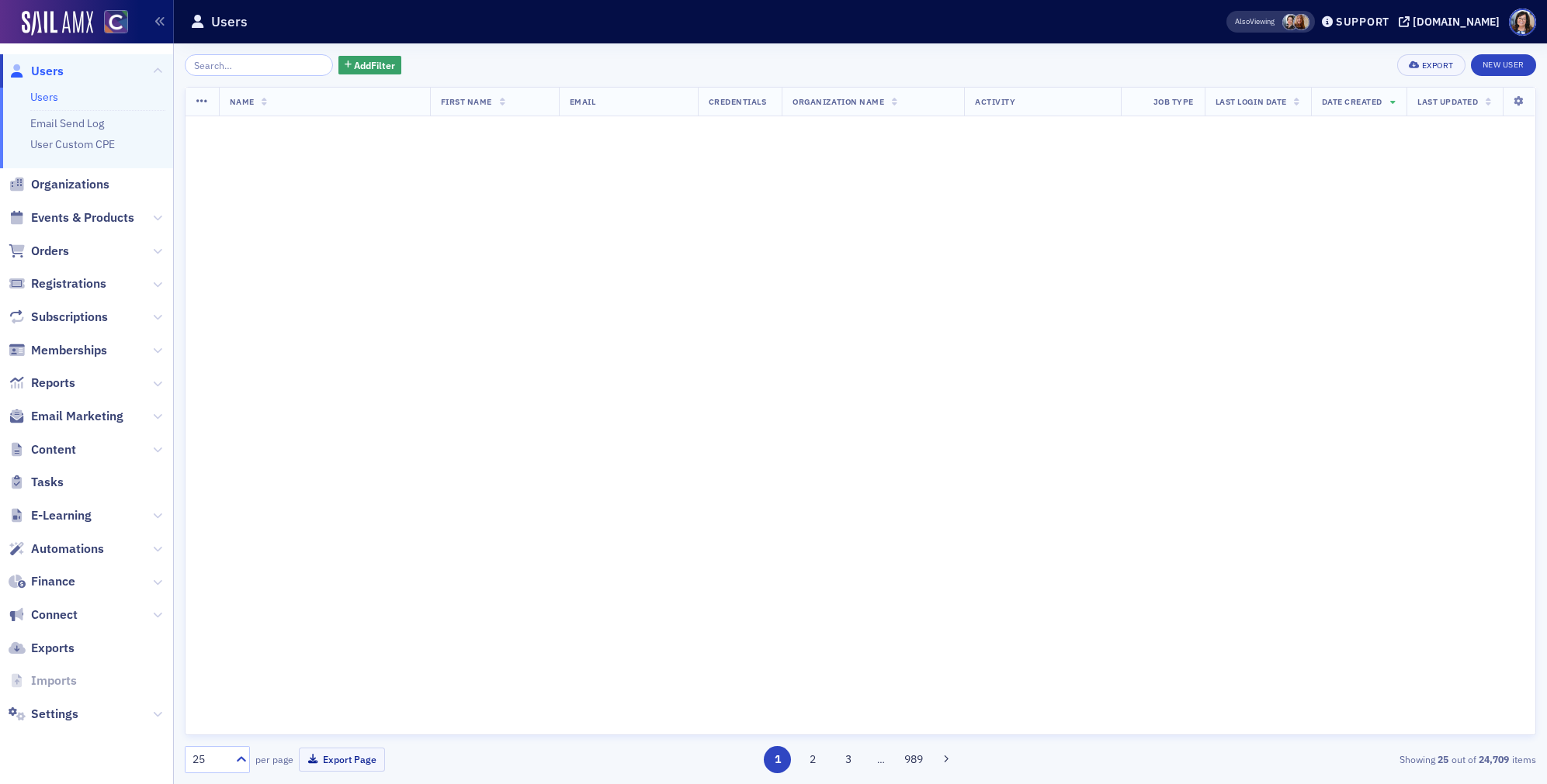
scroll to position [1464, 0]
click at [271, 63] on input "search" at bounding box center [258, 65] width 148 height 22
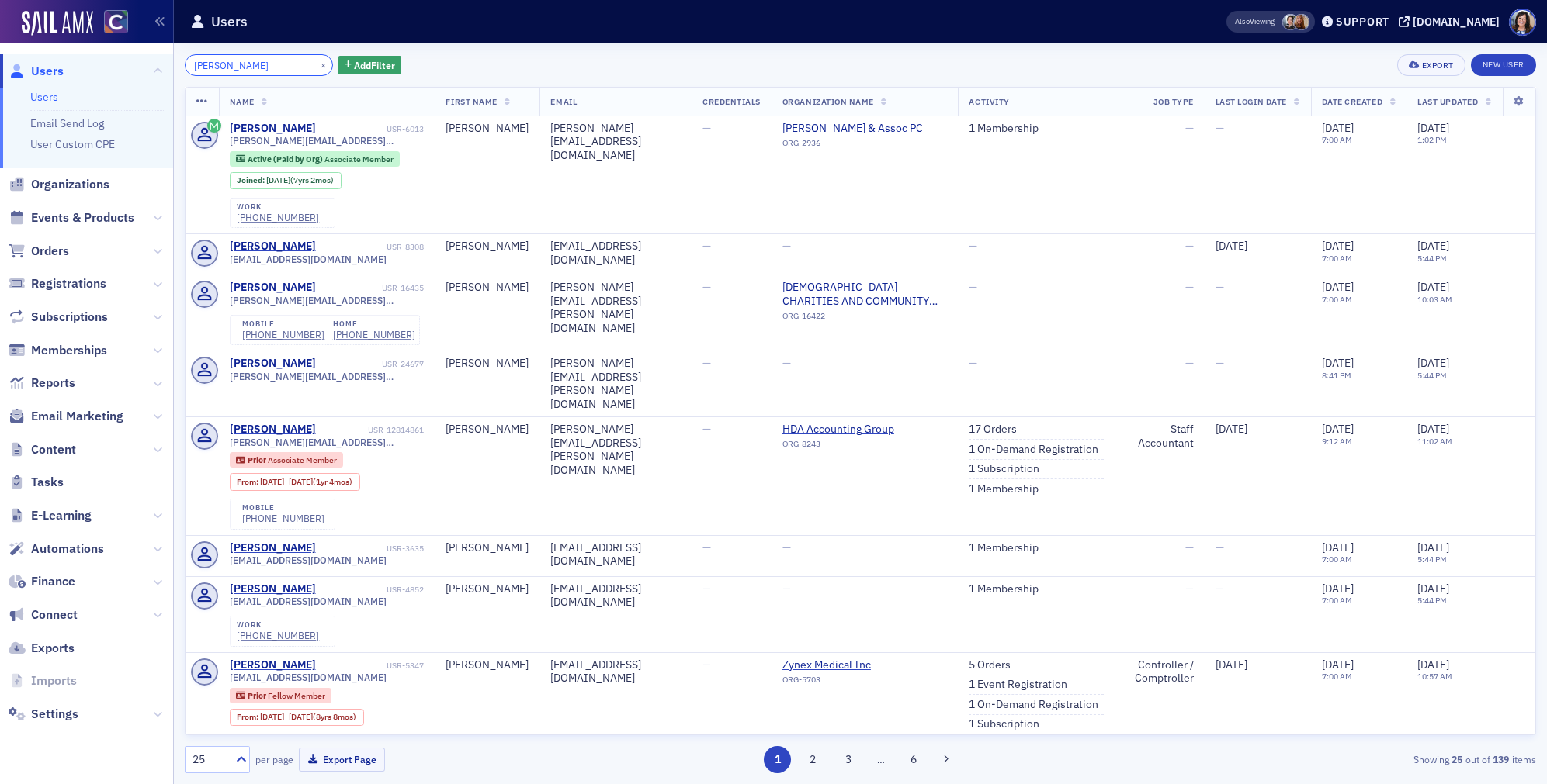
click at [243, 67] on input "Elizabeth A Knoop" at bounding box center [258, 65] width 148 height 22
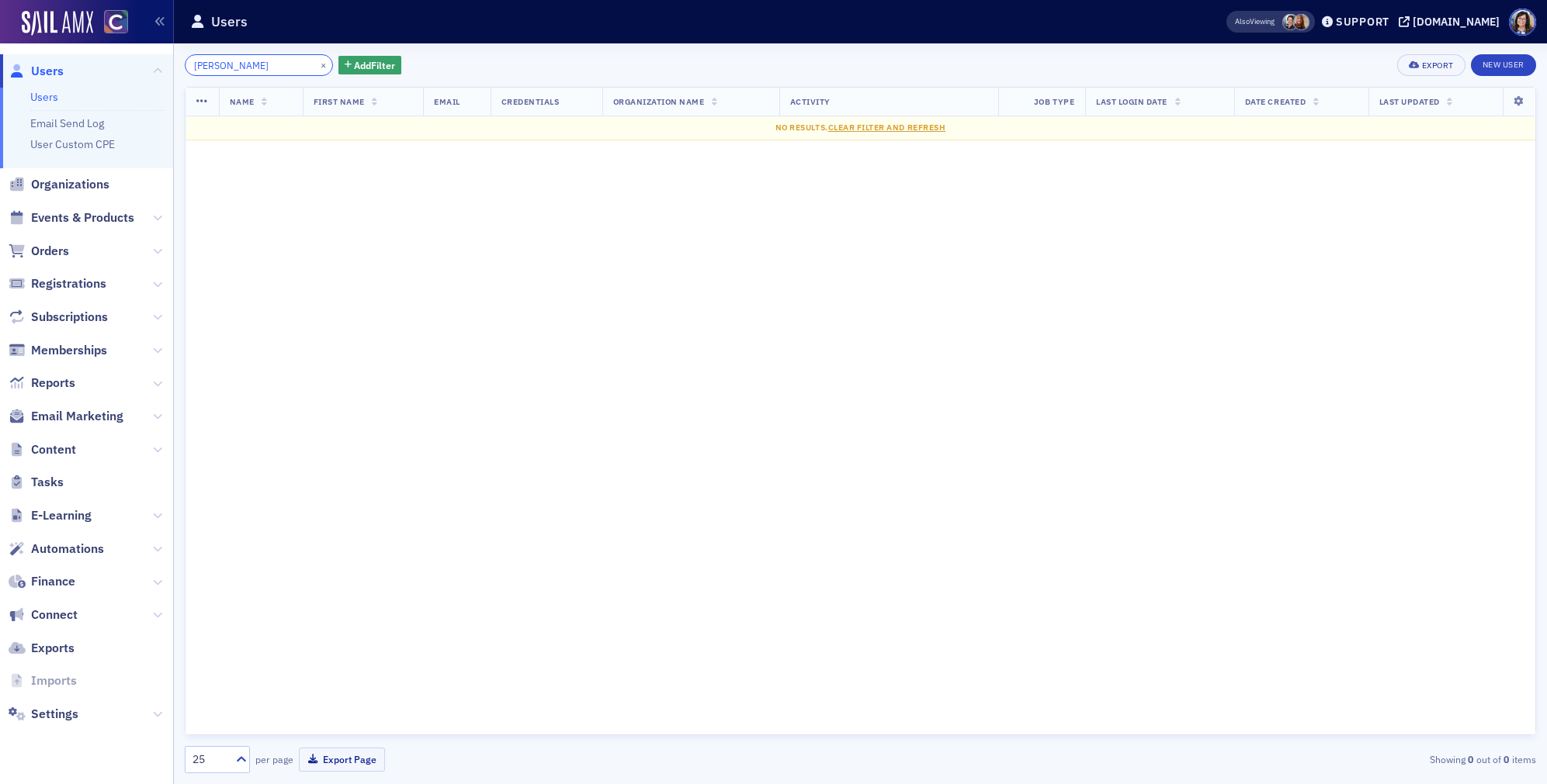
type input "Knoop"
drag, startPoint x: 304, startPoint y: 65, endPoint x: 264, endPoint y: 63, distance: 40.0
click at [317, 65] on button "×" at bounding box center [324, 64] width 14 height 14
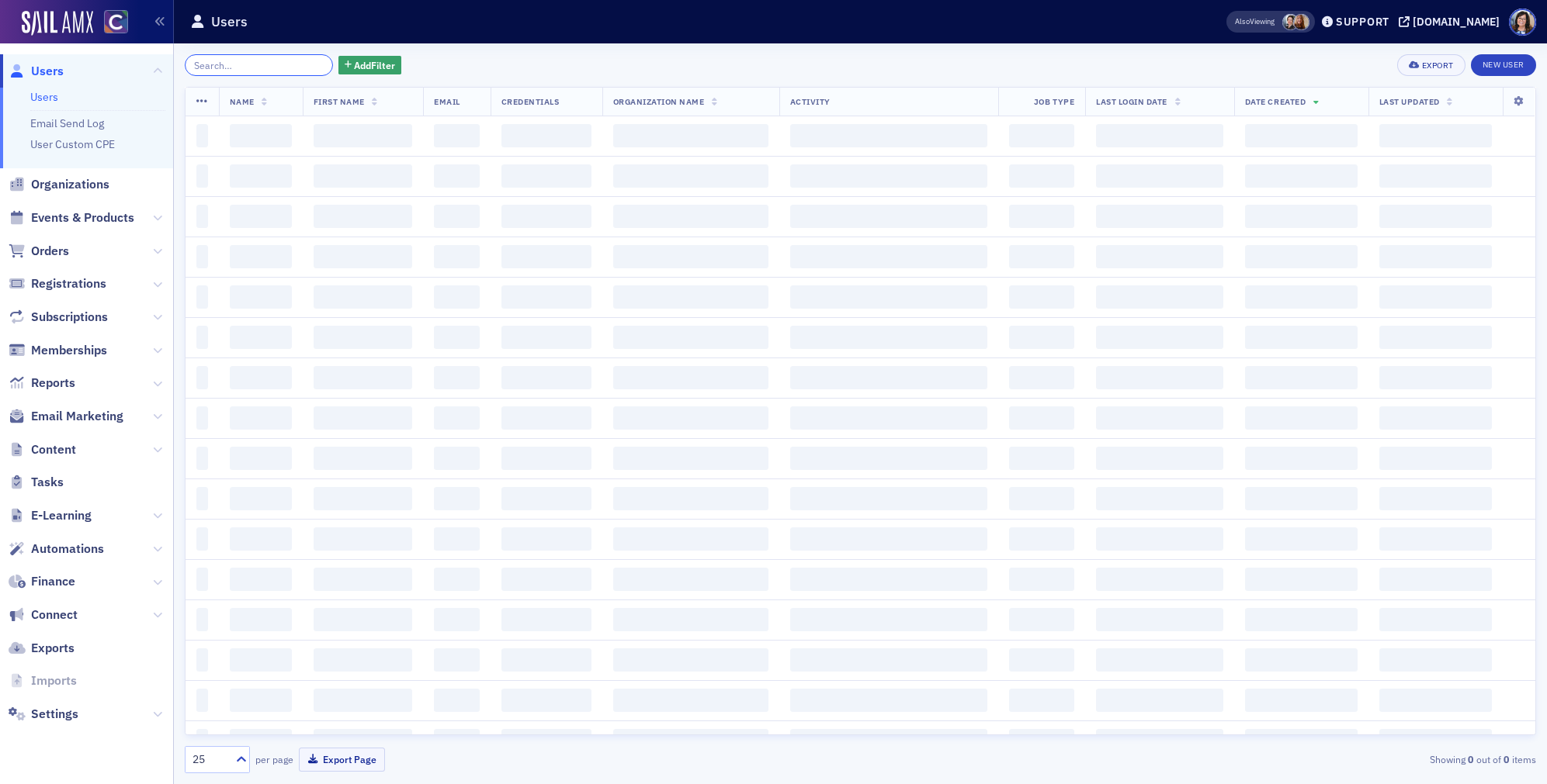
click at [263, 63] on input "search" at bounding box center [258, 65] width 148 height 22
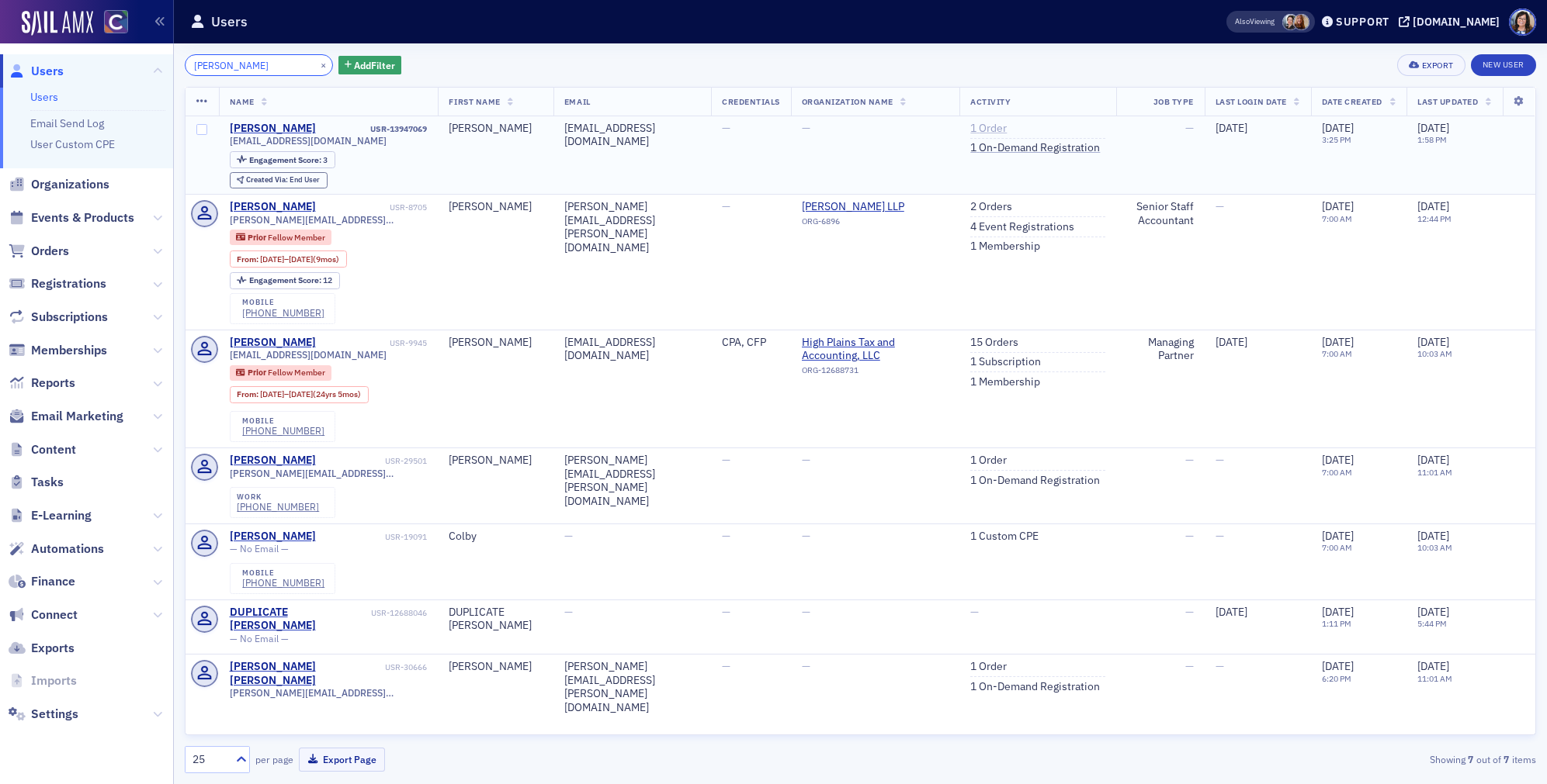
type input "Pearce Kurth"
click at [980, 124] on link "1 Order" at bounding box center [989, 129] width 37 height 14
drag, startPoint x: 341, startPoint y: 140, endPoint x: 228, endPoint y: 143, distance: 113.0
click at [230, 143] on div "pearcekurth@gmail.com" at bounding box center [329, 140] width 198 height 11
copy span "pearcekurth@gmail.com"
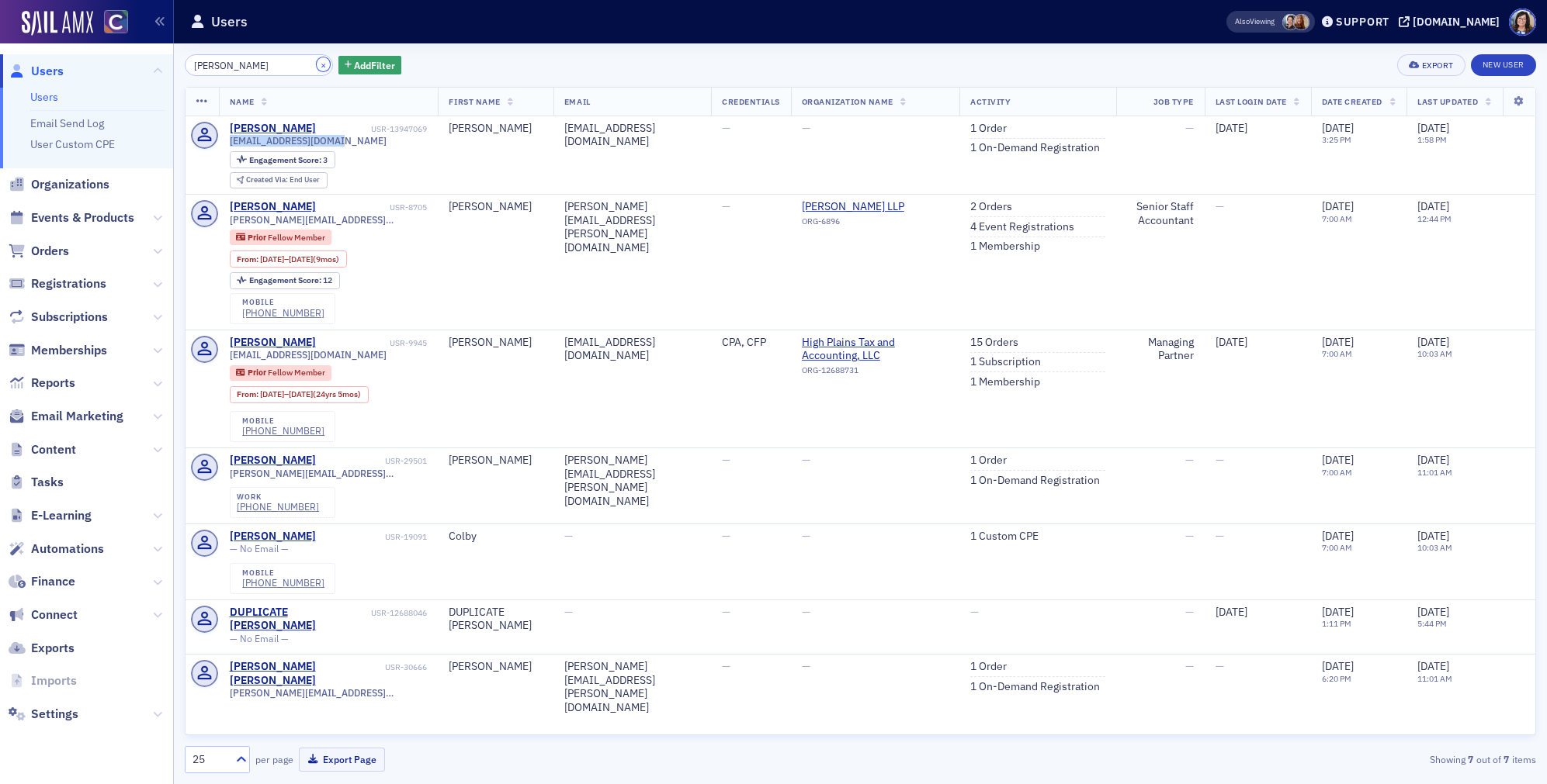
click at [317, 65] on button "×" at bounding box center [324, 64] width 14 height 14
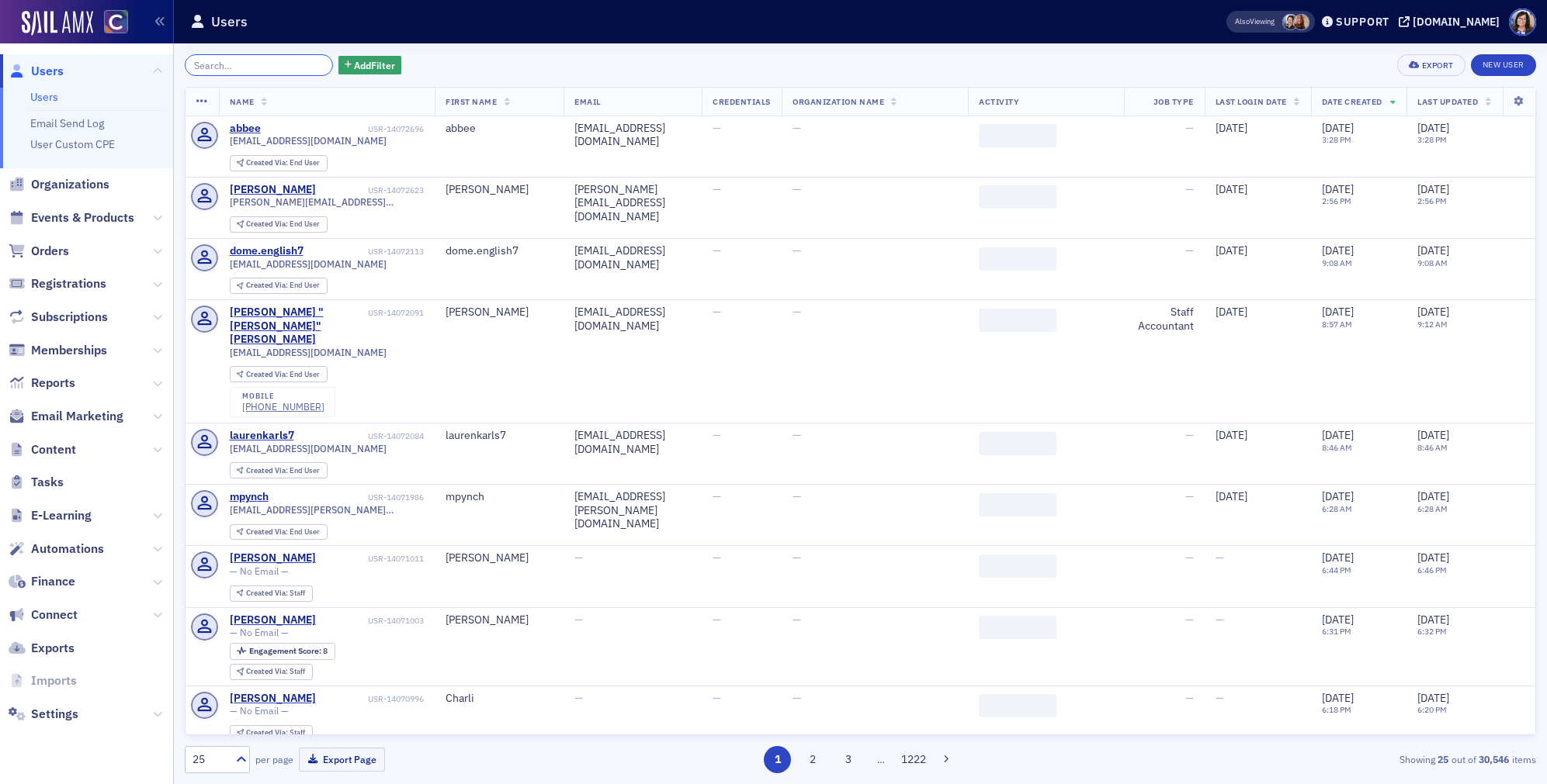
click at [263, 68] on input "search" at bounding box center [258, 65] width 148 height 22
paste input "Jenna Teresa Maxwell"
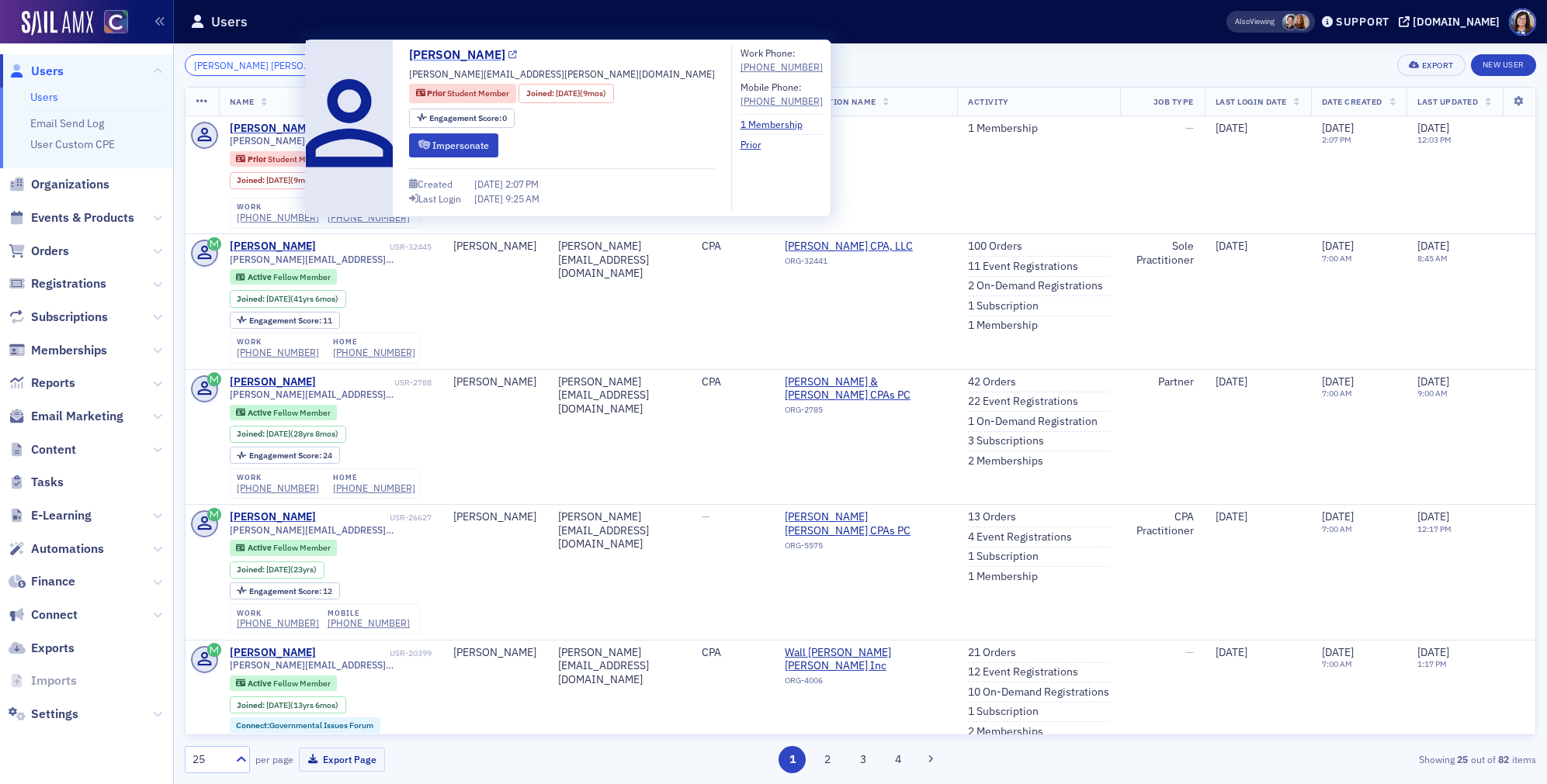
type input "Jenna Teresa Maxwell"
click at [509, 56] on icon at bounding box center [513, 55] width 9 height 9
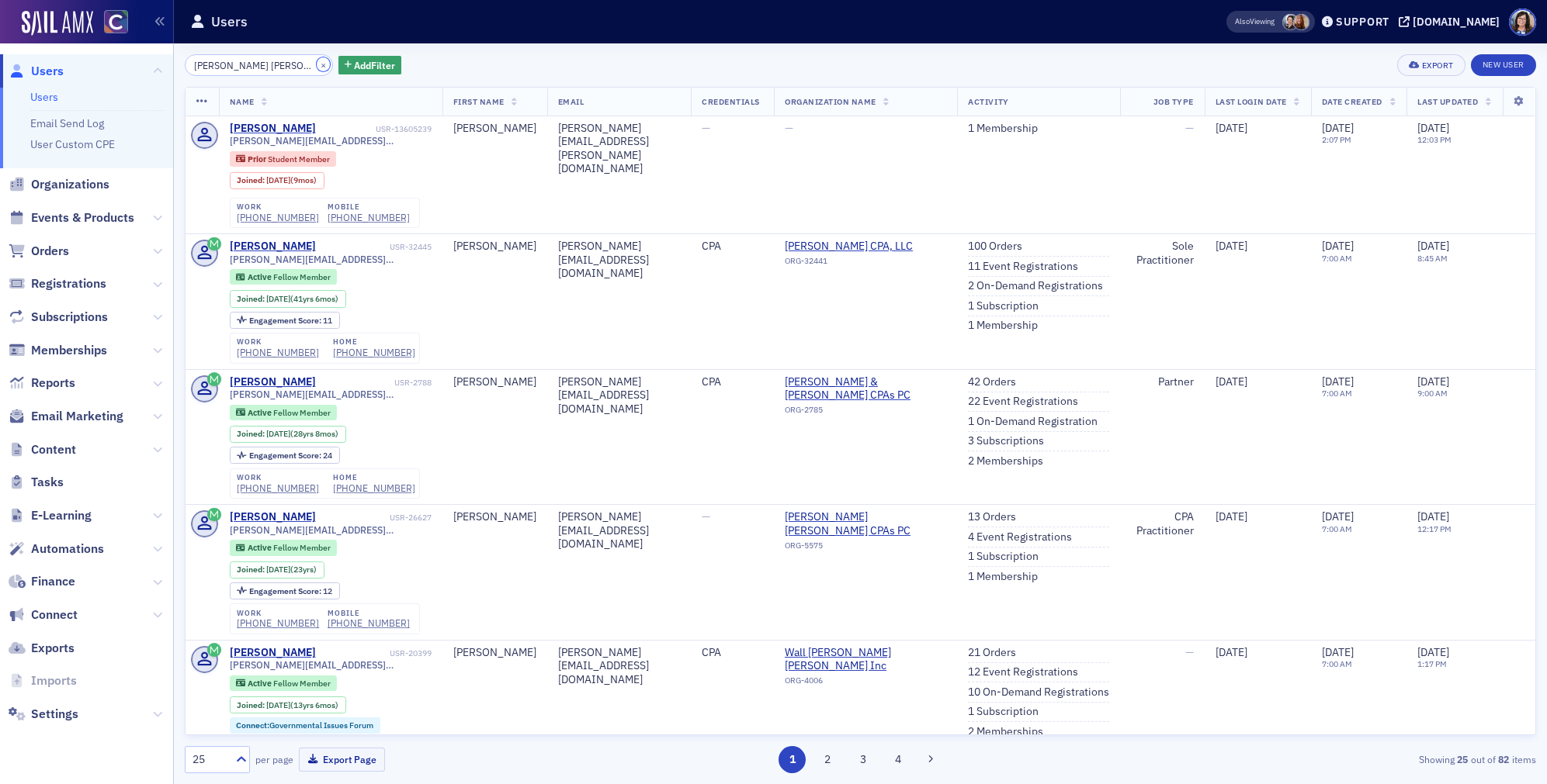
drag, startPoint x: 307, startPoint y: 64, endPoint x: 284, endPoint y: 65, distance: 23.0
click at [317, 65] on button "×" at bounding box center [324, 64] width 14 height 14
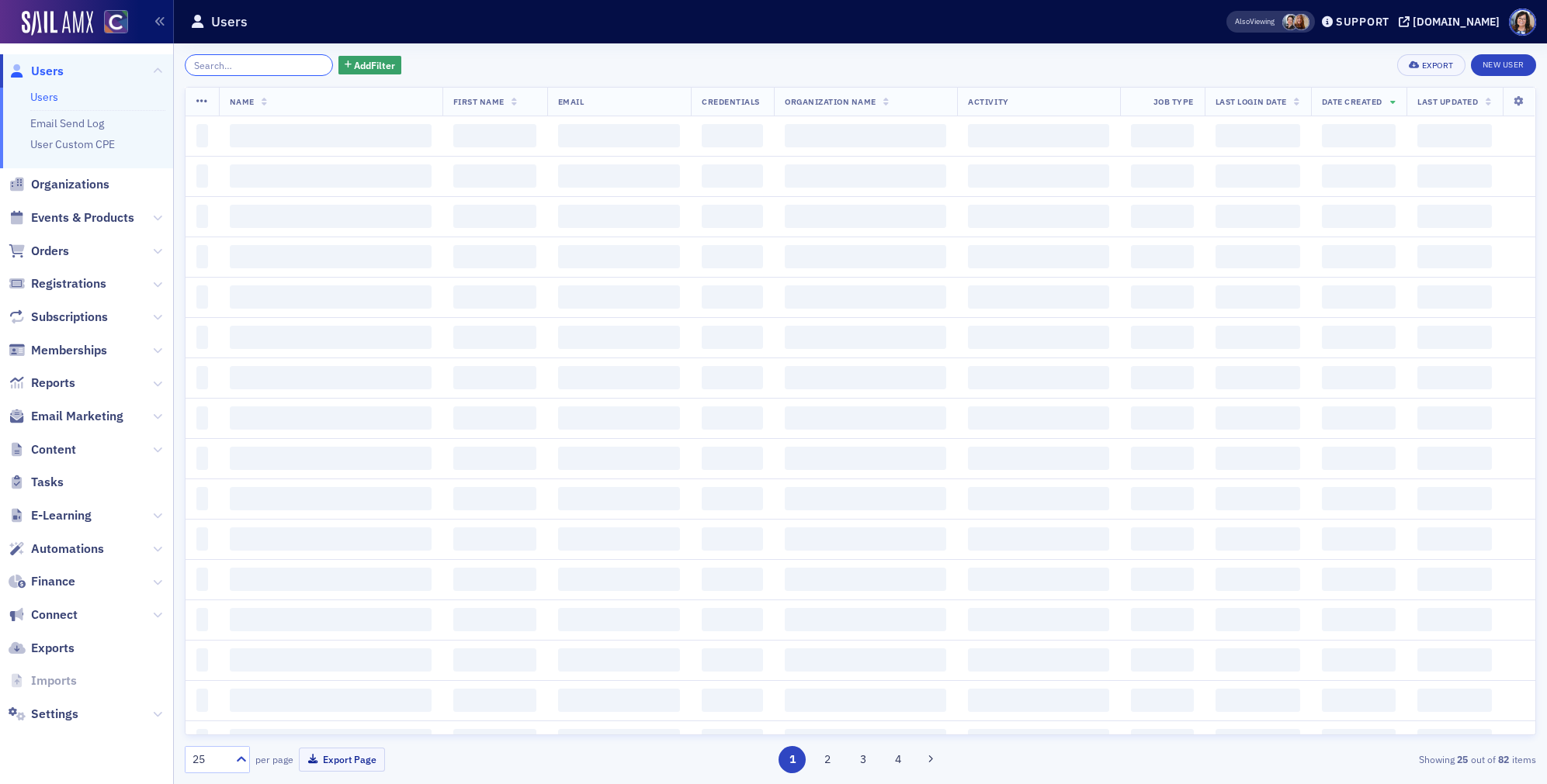
click at [282, 65] on input "search" at bounding box center [258, 65] width 148 height 22
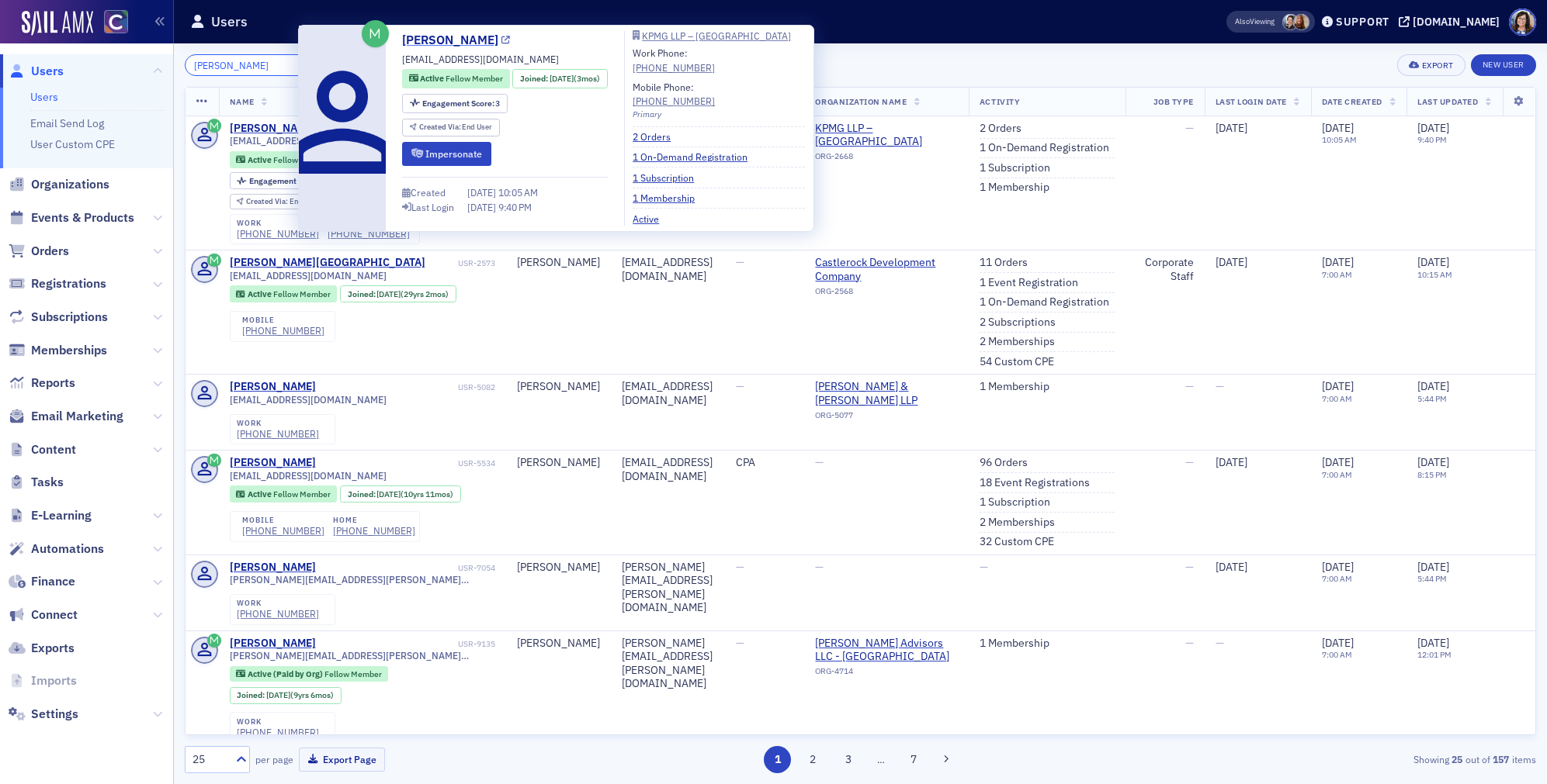
type input "Kelly Charlotte McCarty"
click at [487, 44] on link "Kelly McCarty" at bounding box center [456, 40] width 108 height 18
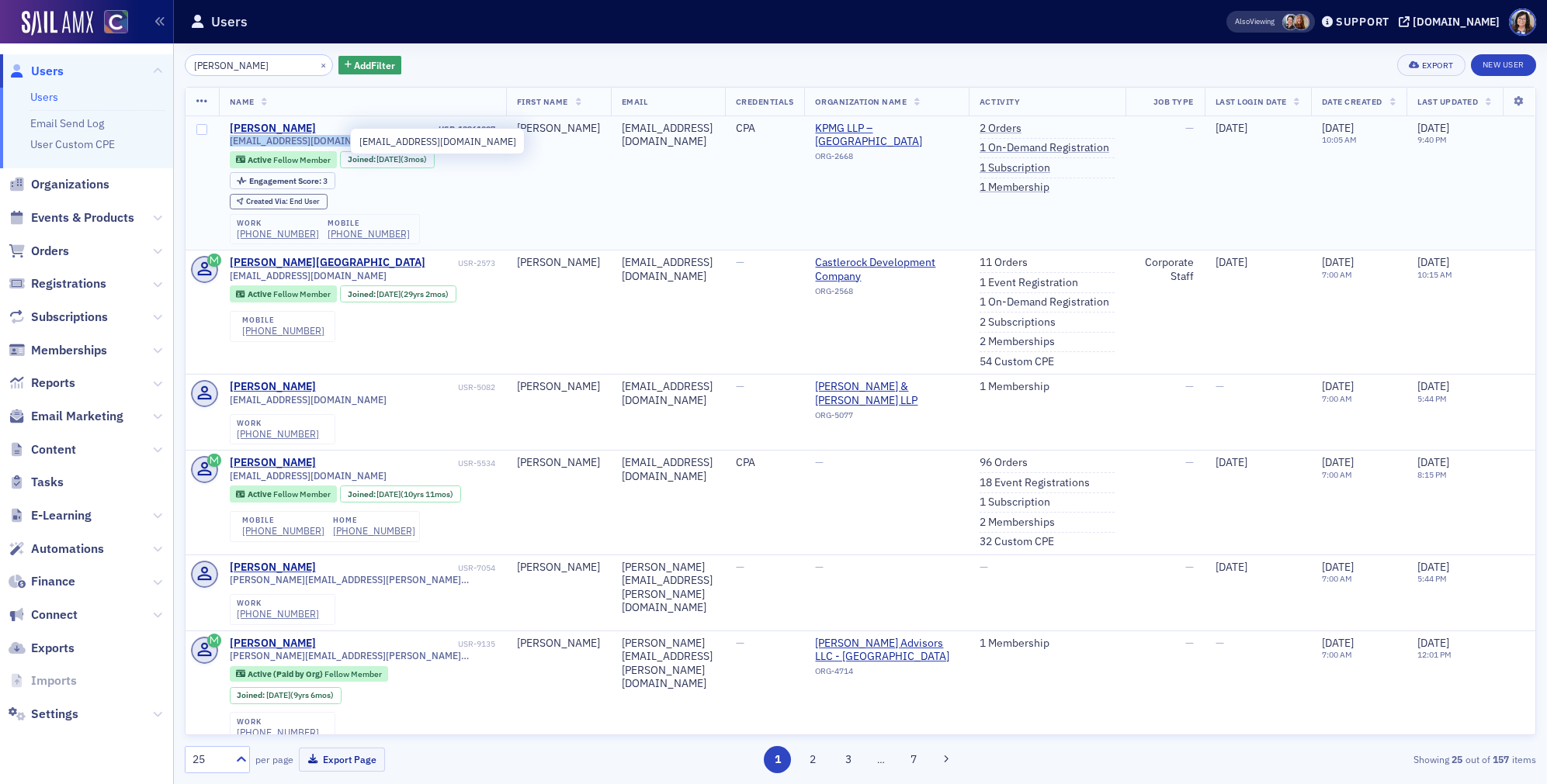
drag, startPoint x: 363, startPoint y: 140, endPoint x: 229, endPoint y: 143, distance: 134.0
click at [230, 143] on div "kellymccarty41@gmail.com" at bounding box center [363, 140] width 265 height 11
copy span "kellymccarty41@gmail.com"
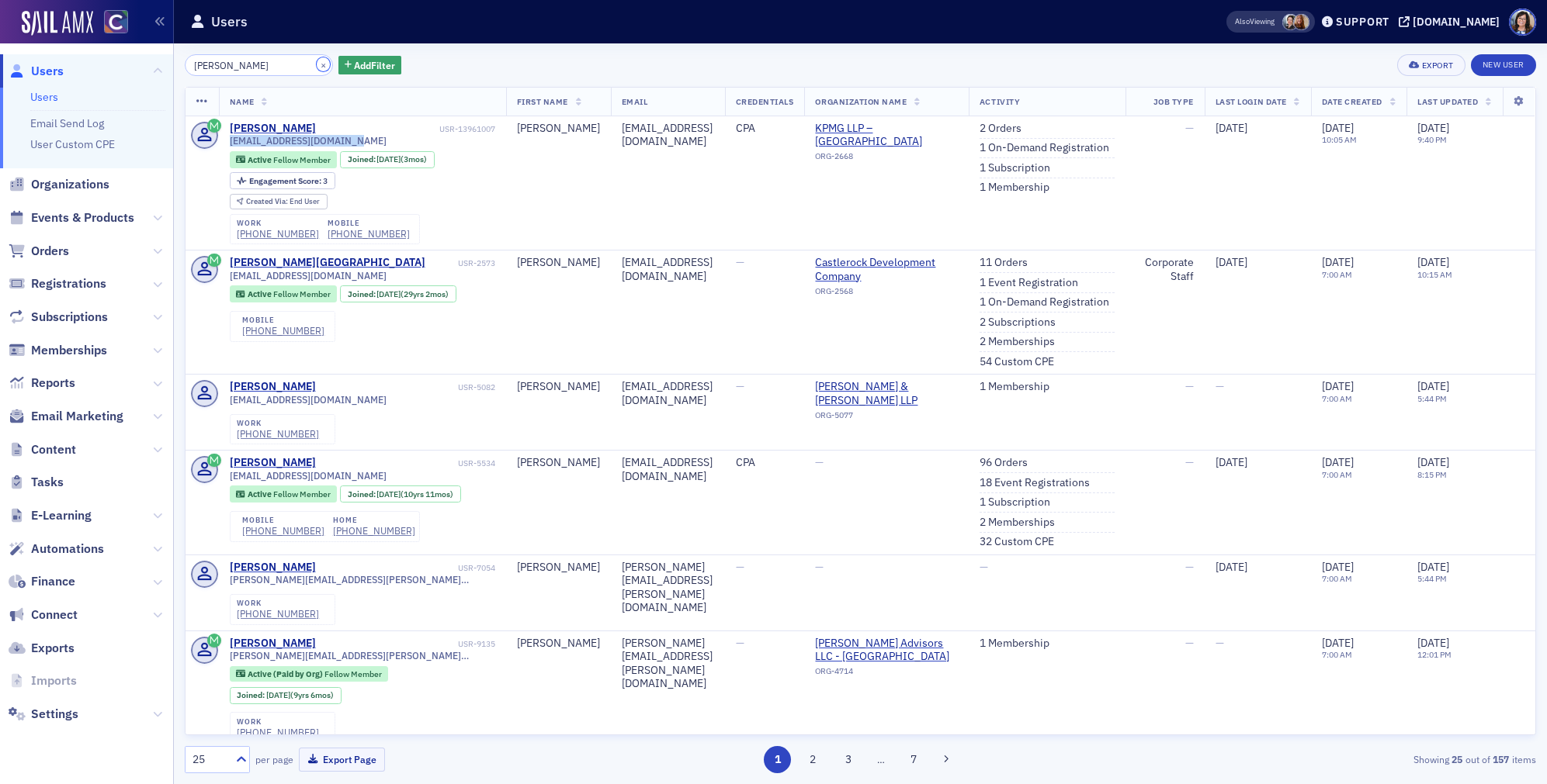
drag, startPoint x: 304, startPoint y: 66, endPoint x: 293, endPoint y: 67, distance: 11.0
click at [317, 66] on button "×" at bounding box center [324, 64] width 14 height 14
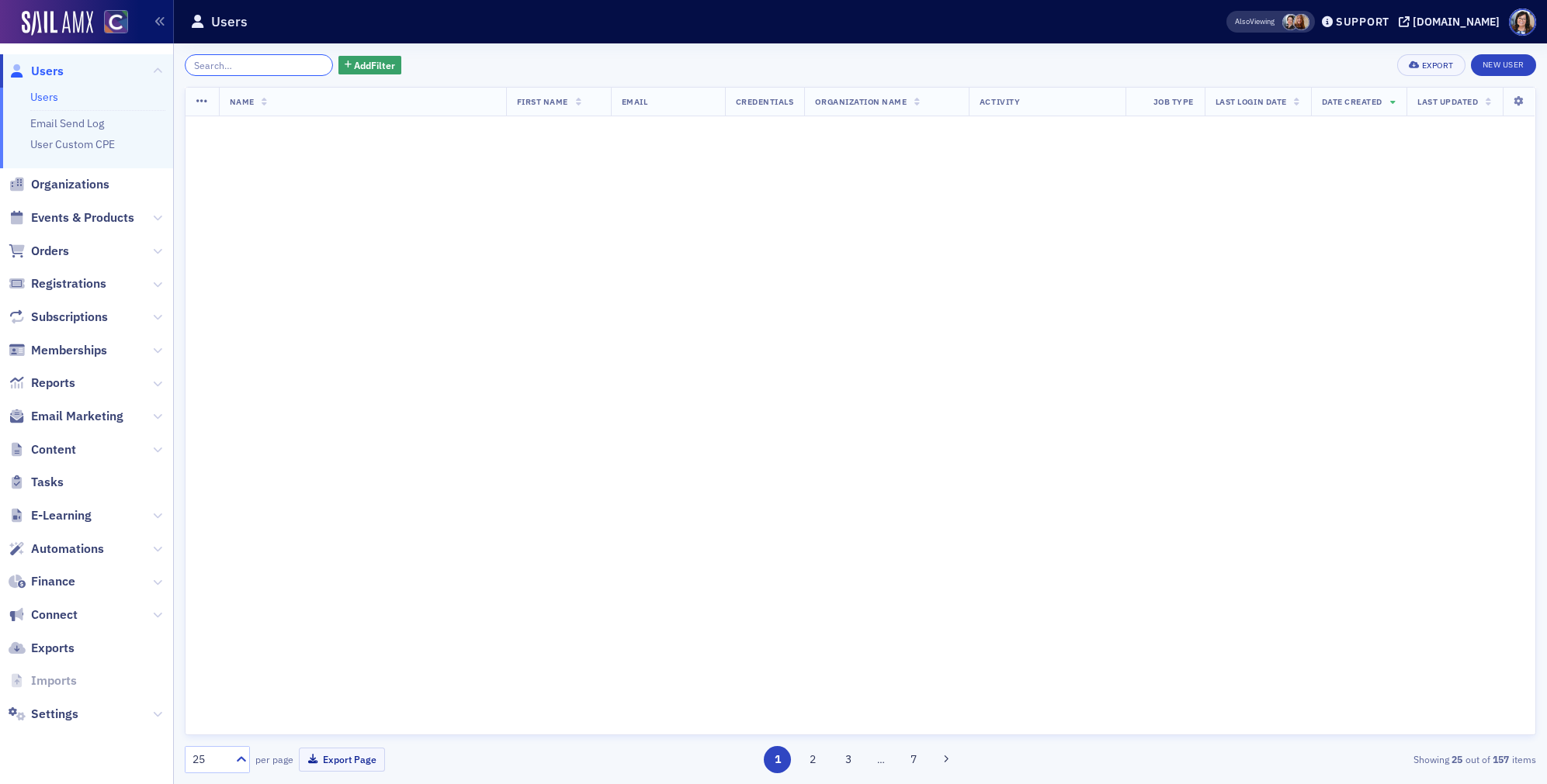
click at [278, 67] on input "search" at bounding box center [258, 65] width 148 height 22
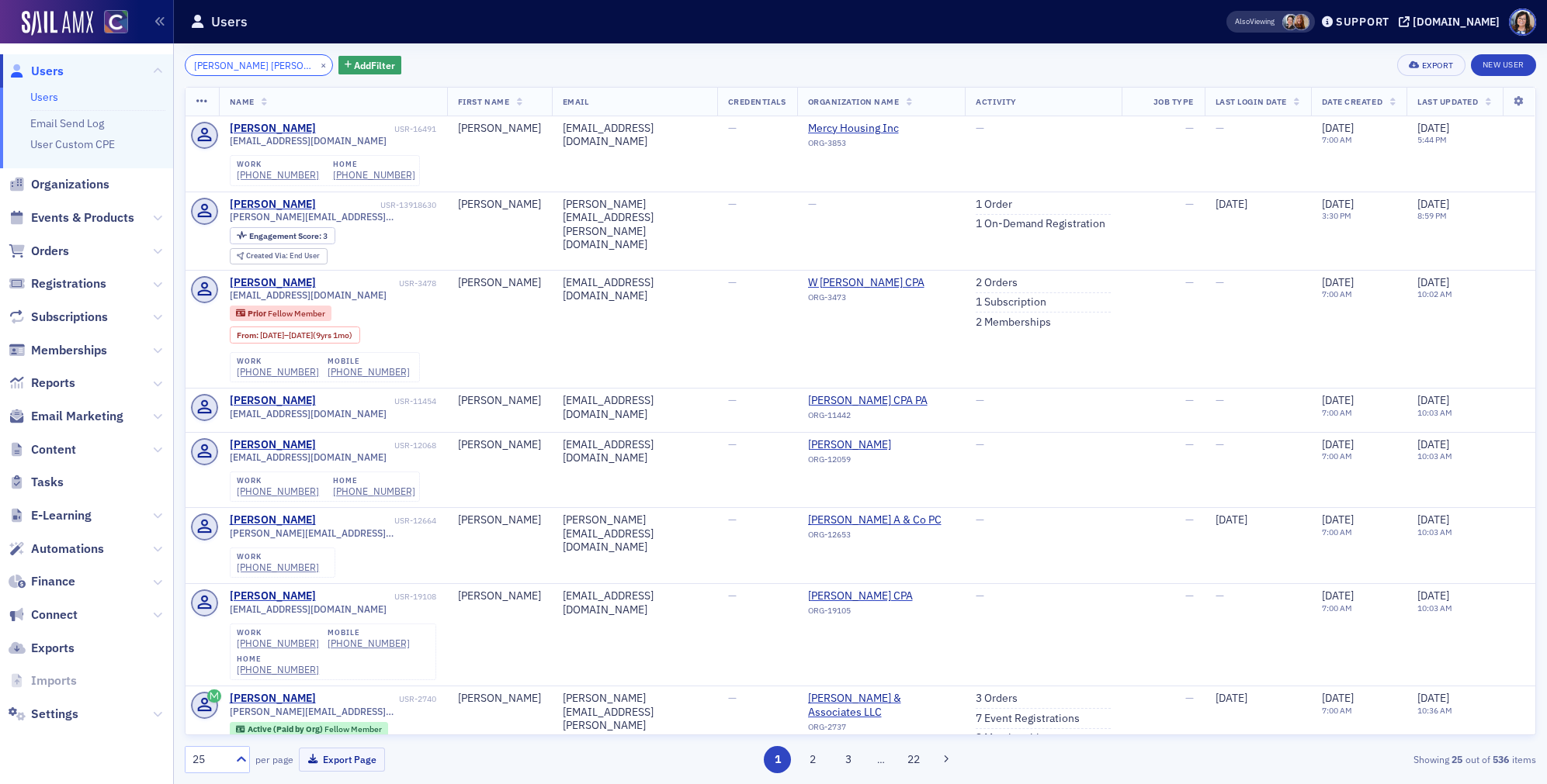
type input "Gavin Michael Glaza"
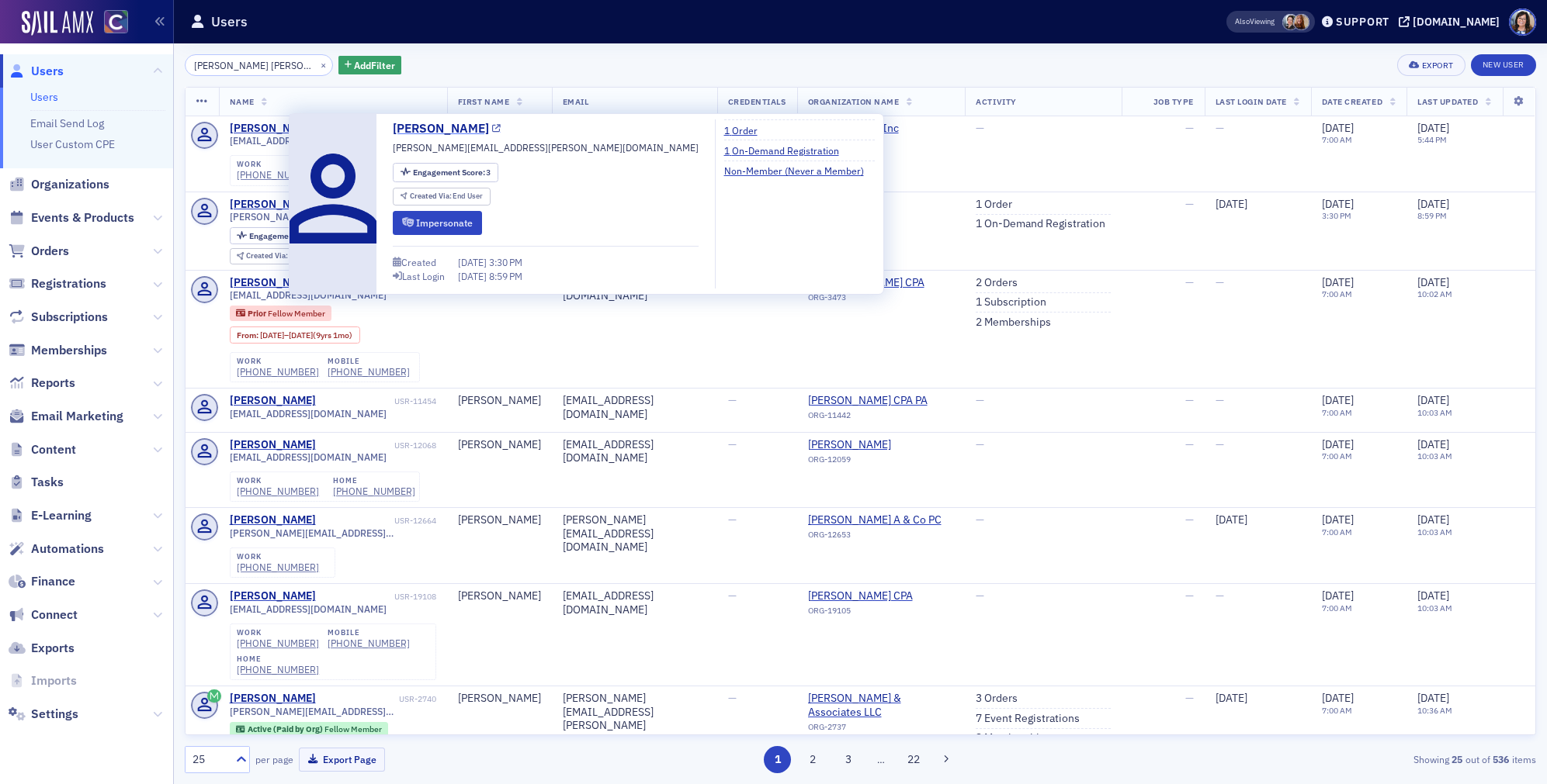
click at [492, 130] on icon at bounding box center [496, 129] width 9 height 9
click at [492, 129] on icon at bounding box center [496, 129] width 9 height 9
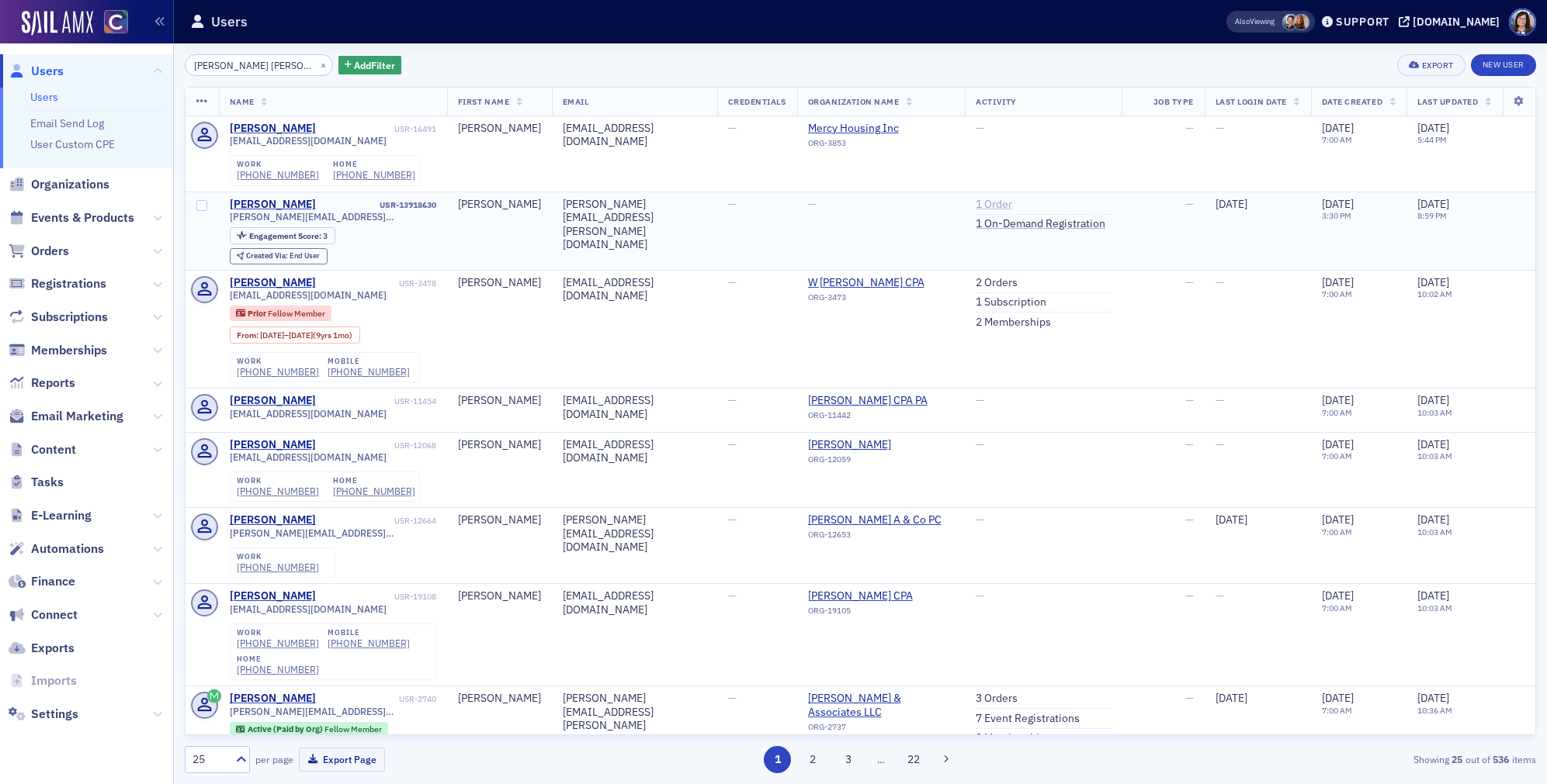
click at [995, 208] on link "1 Order" at bounding box center [994, 205] width 37 height 14
drag, startPoint x: 346, startPoint y: 219, endPoint x: 229, endPoint y: 220, distance: 117.0
click at [230, 220] on div "[PERSON_NAME][EMAIL_ADDRESS][PERSON_NAME][DOMAIN_NAME]" at bounding box center [333, 216] width 206 height 11
copy span "[PERSON_NAME][EMAIL_ADDRESS][PERSON_NAME][DOMAIN_NAME]"
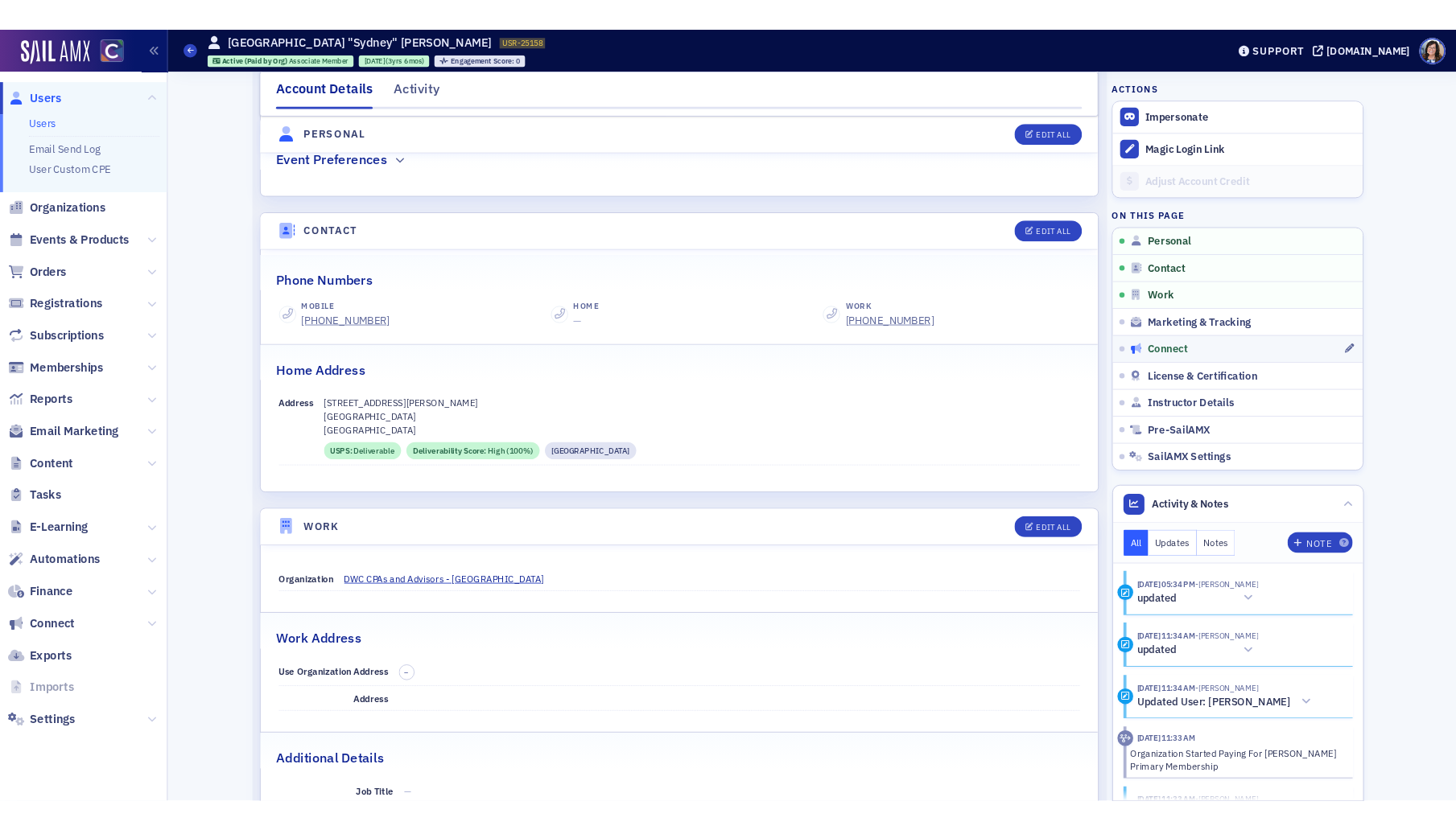
scroll to position [602, 0]
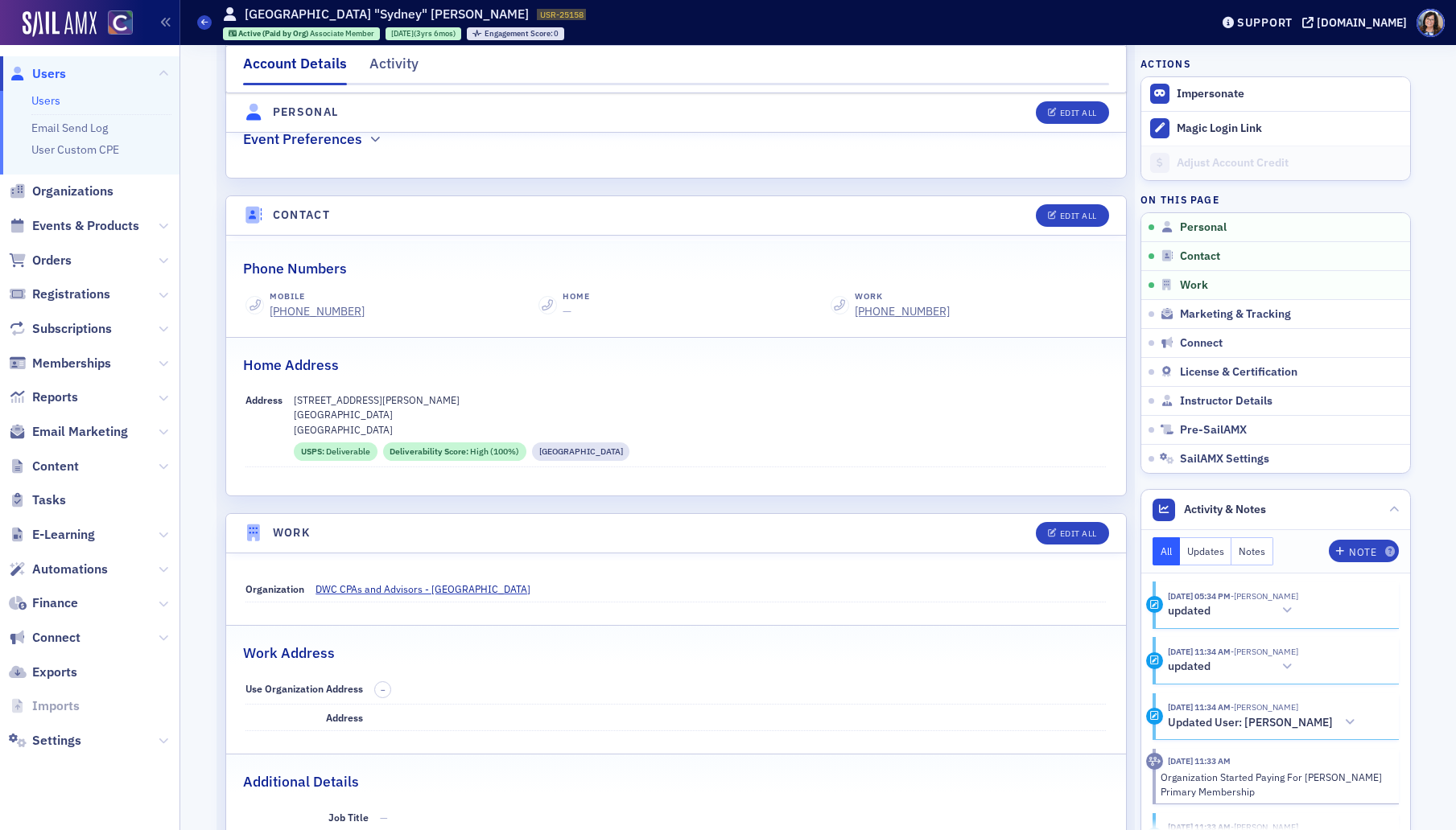
click at [46, 76] on span "Users" at bounding box center [48, 74] width 34 height 17
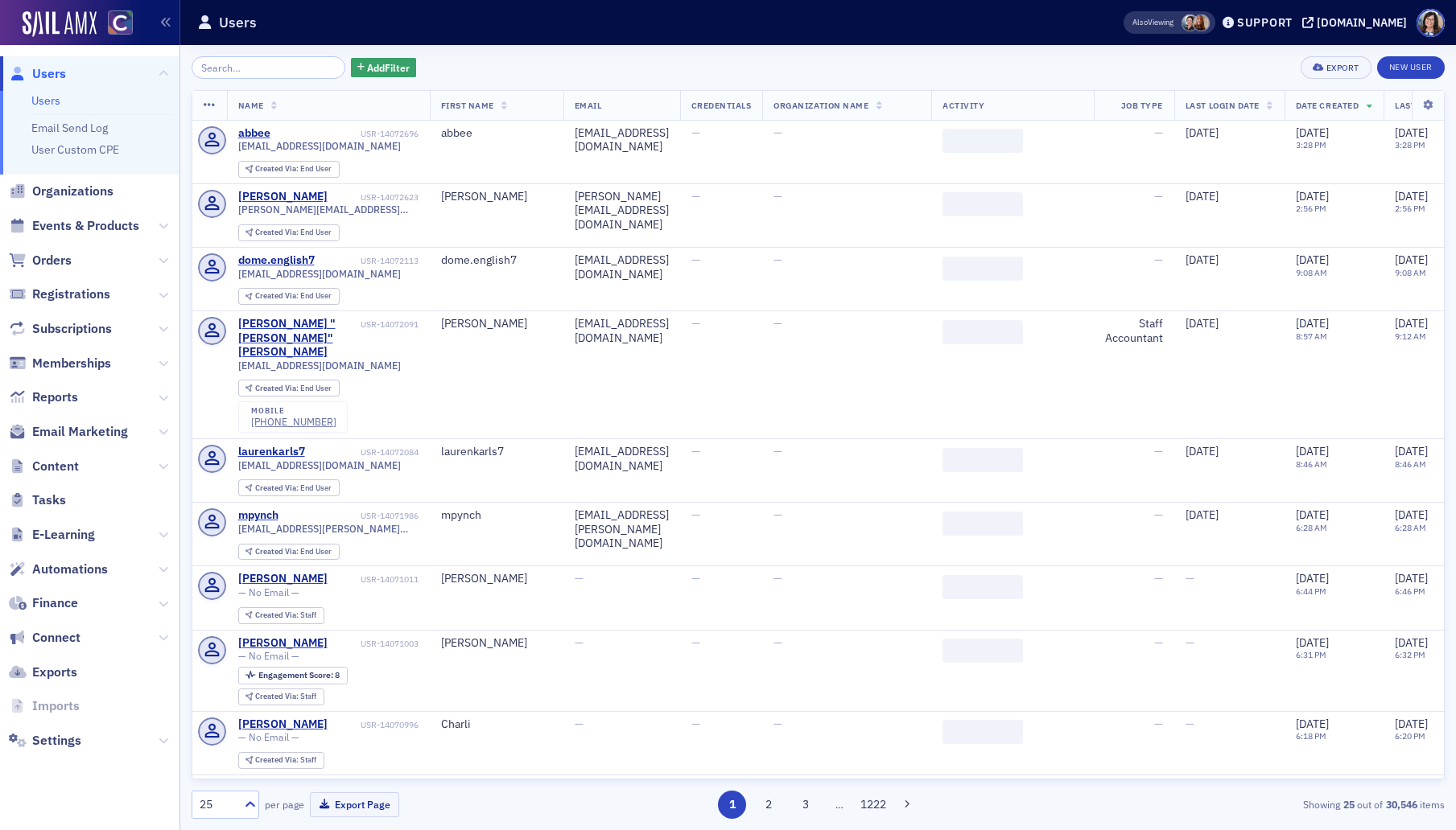
click at [256, 66] on input "search" at bounding box center [268, 67] width 154 height 23
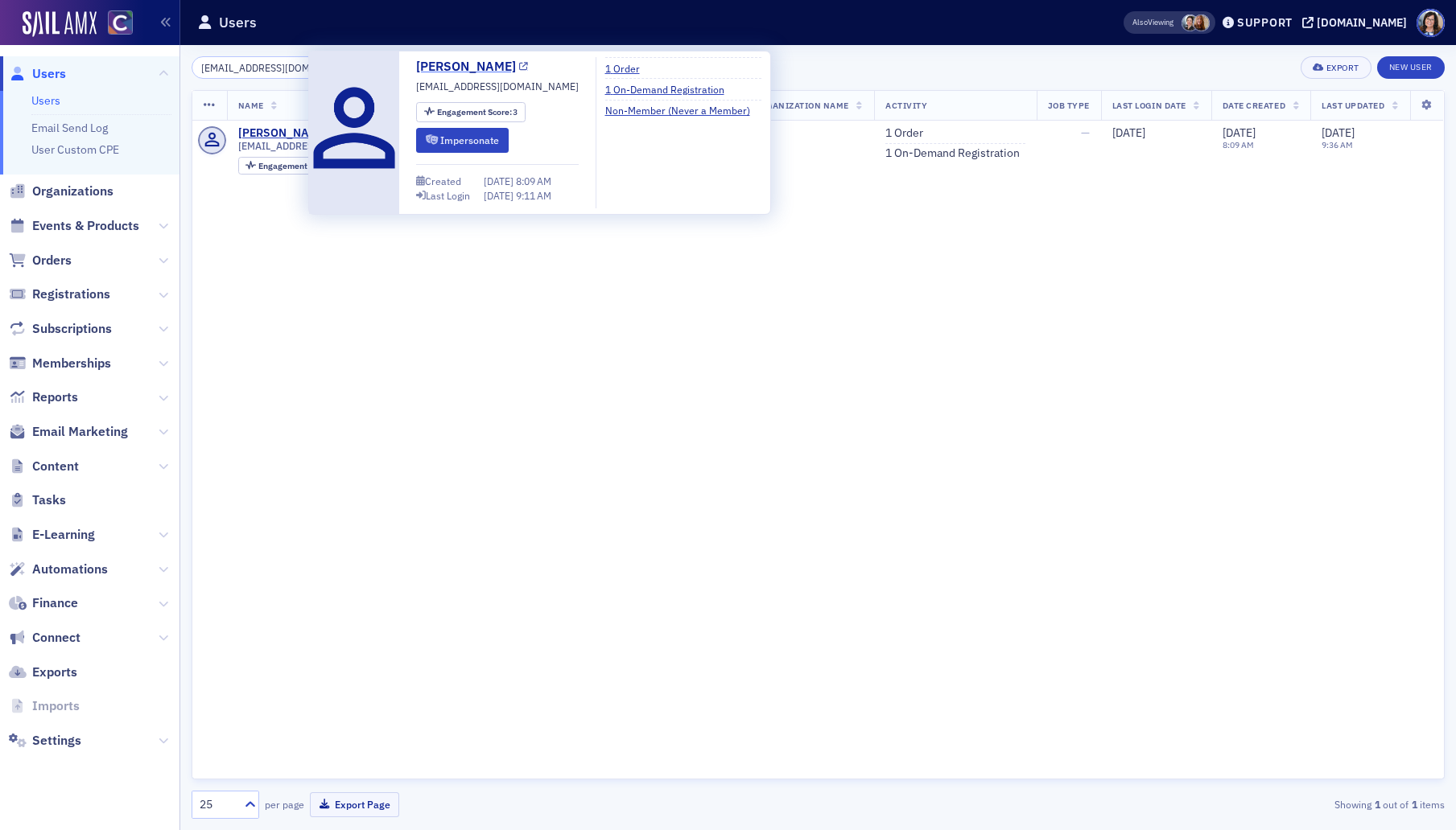
type input "bhogg@kpmg.com"
click at [519, 69] on icon at bounding box center [524, 67] width 9 height 9
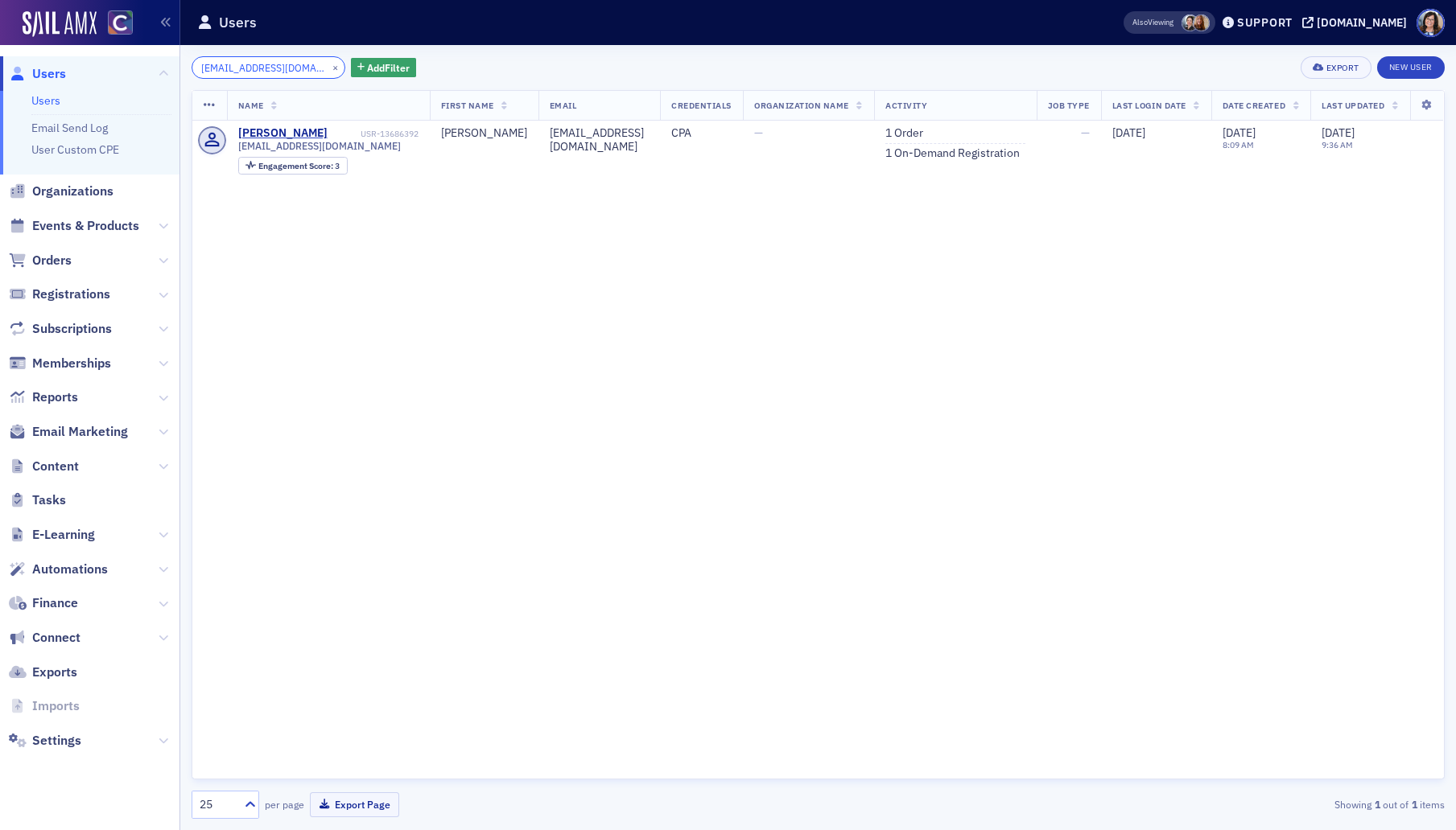
click at [278, 66] on input "bhogg@kpmg.com" at bounding box center [268, 67] width 154 height 23
click at [329, 67] on button "×" at bounding box center [336, 66] width 15 height 15
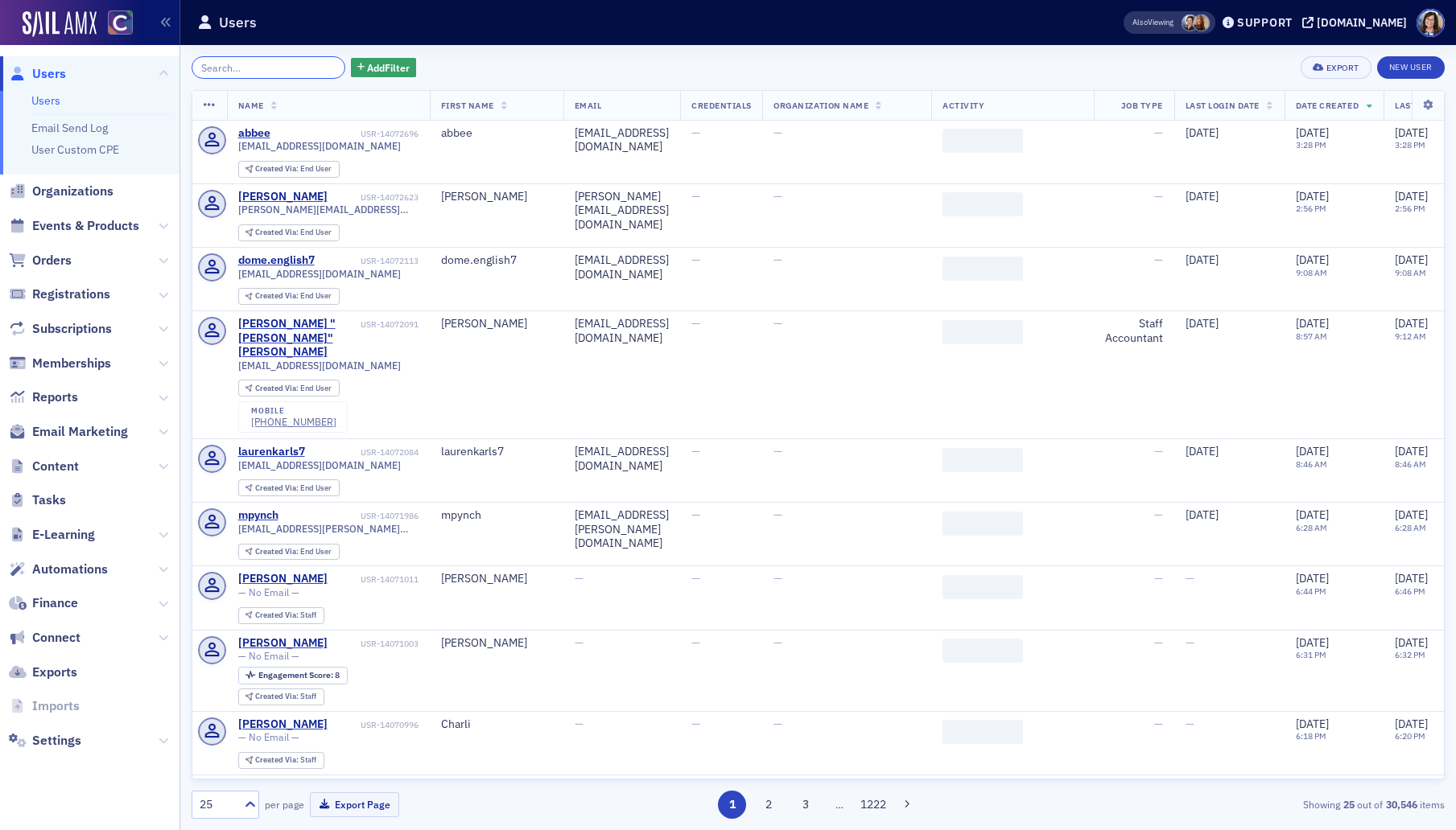
click at [292, 70] on input "search" at bounding box center [268, 67] width 154 height 23
paste input "simon.alger@crowe.com"
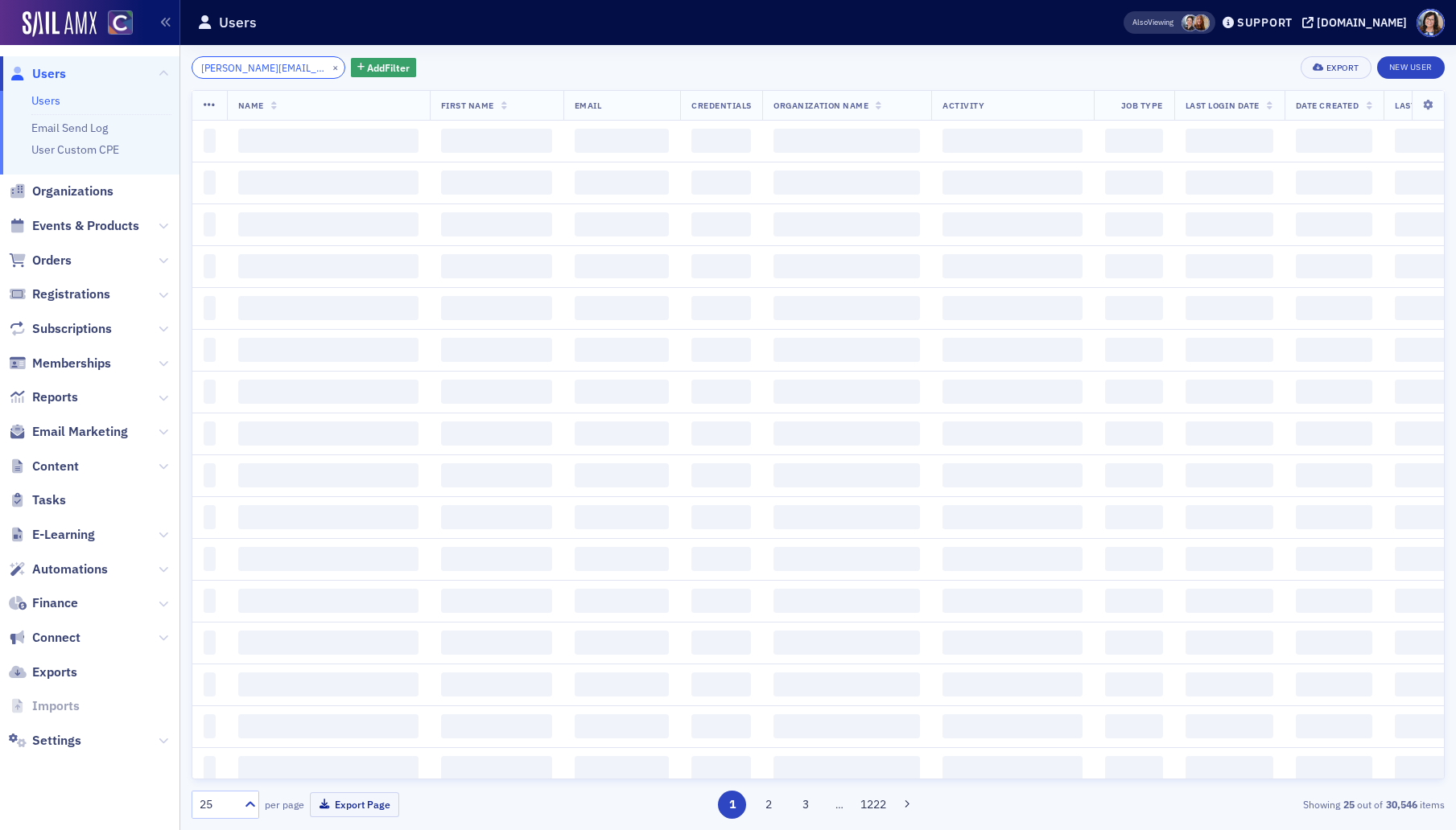
scroll to position [0, 3]
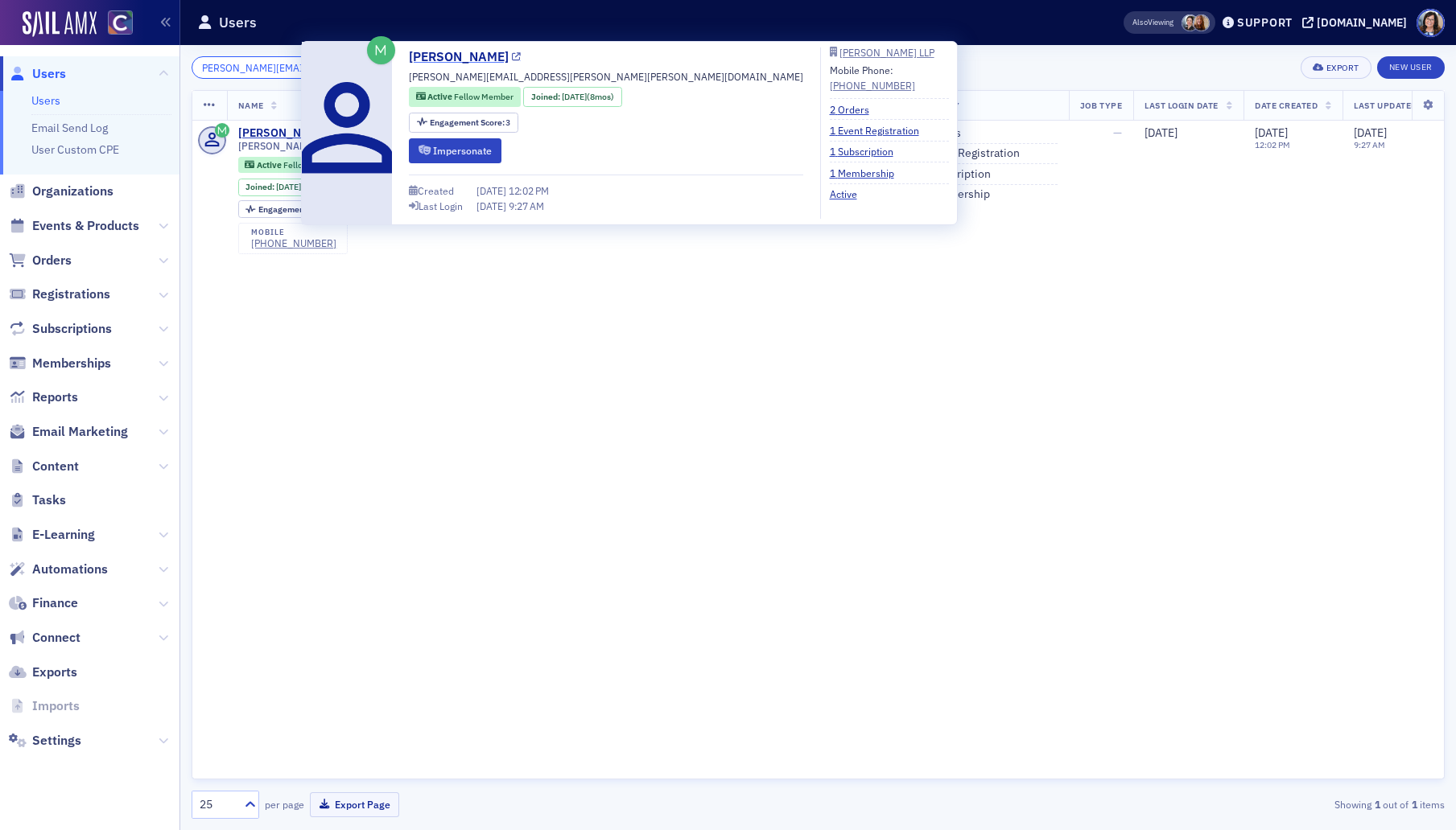
type input "simon.alger@crowe.com"
click at [512, 57] on icon at bounding box center [516, 57] width 9 height 9
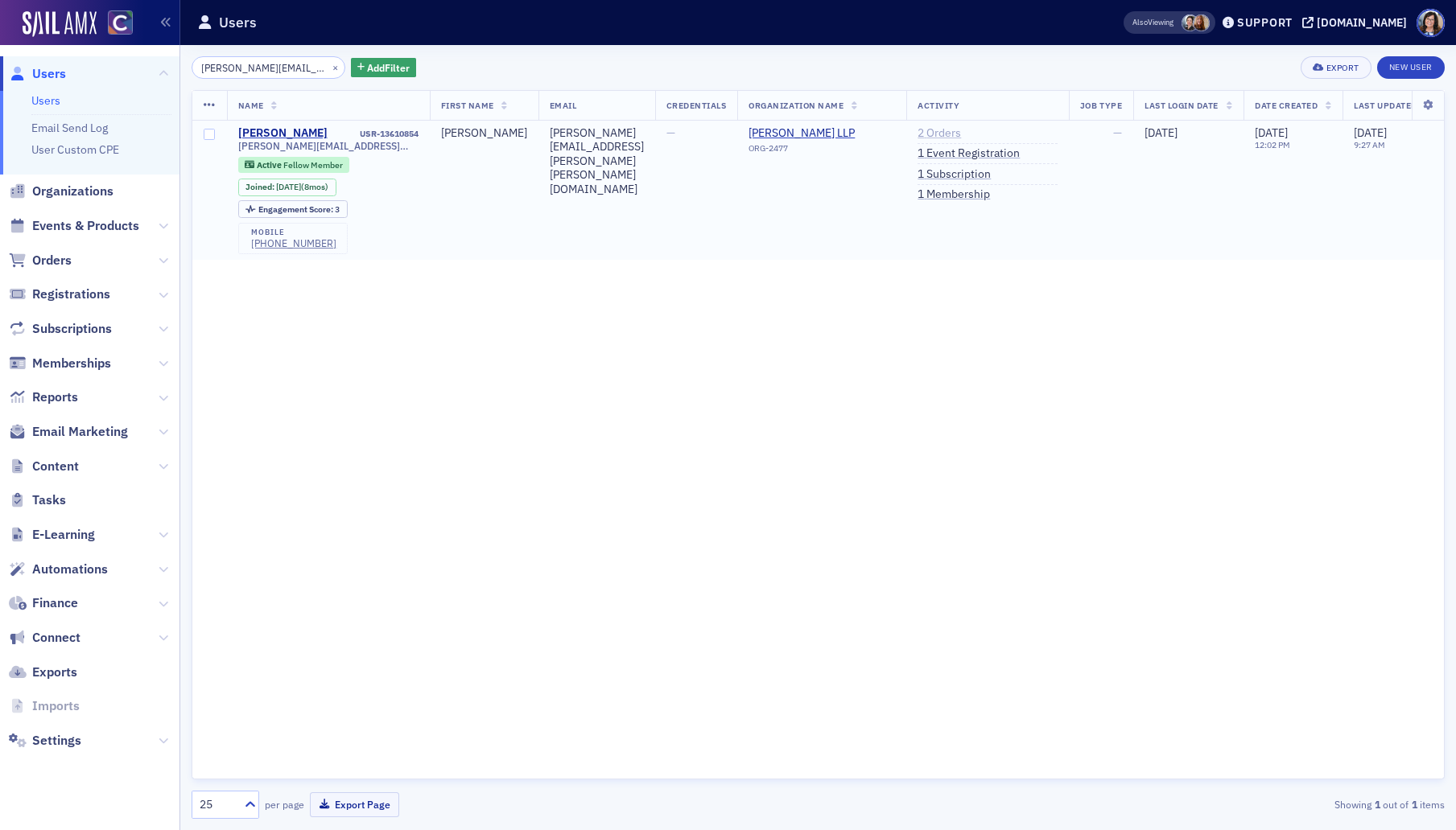
click at [953, 133] on link "2 Orders" at bounding box center [939, 134] width 44 height 15
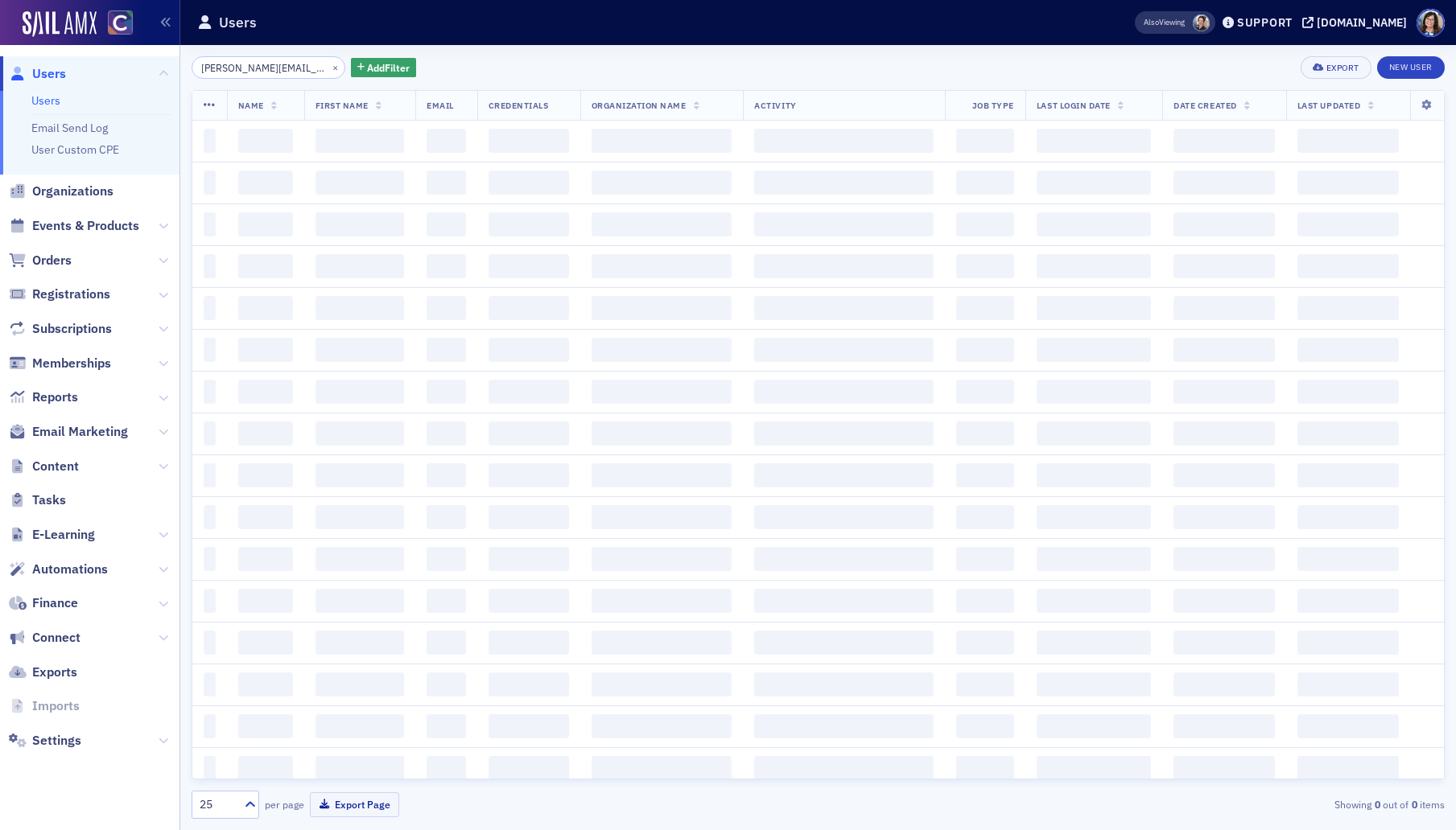
scroll to position [0, 3]
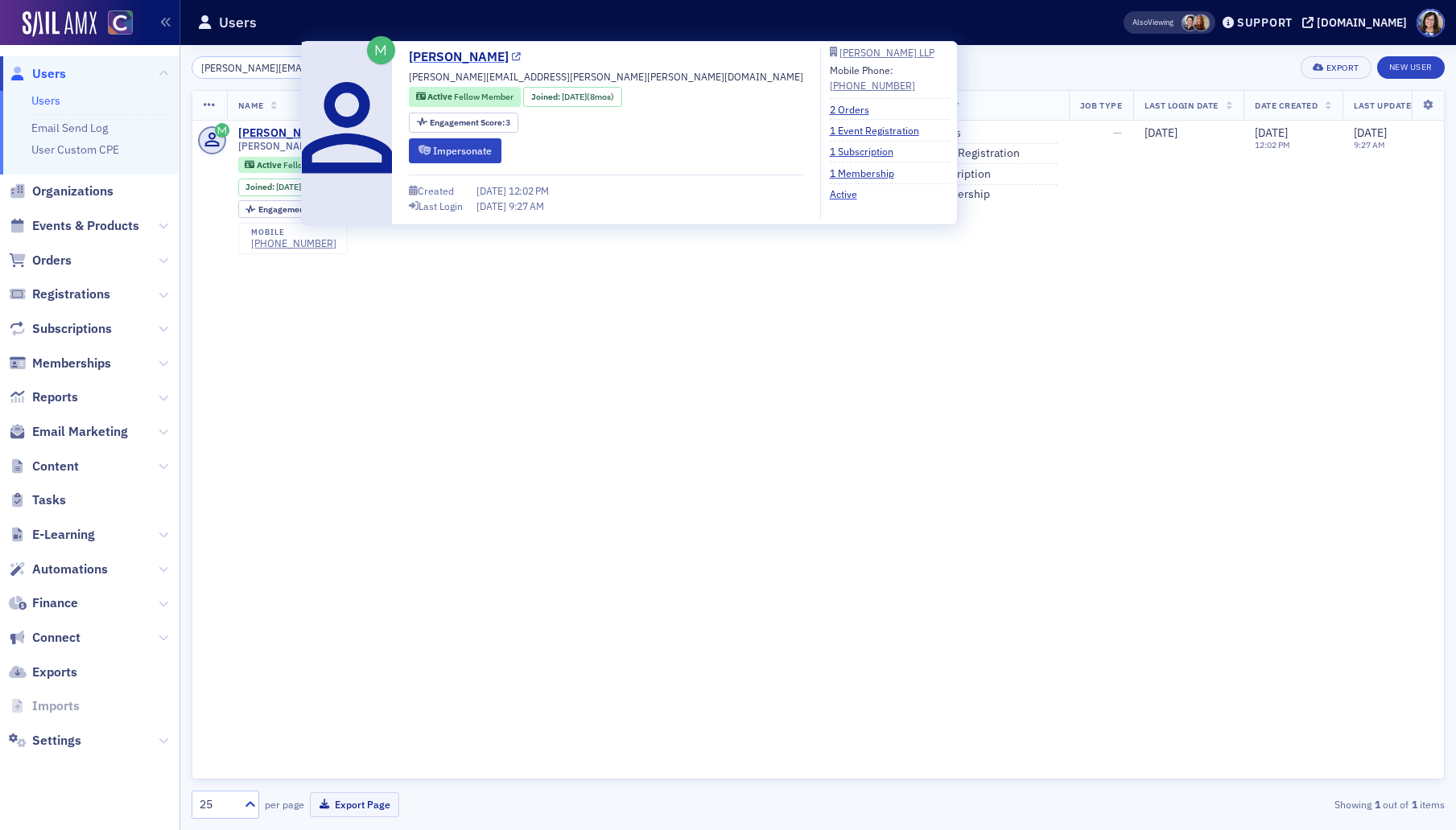
click at [512, 59] on icon at bounding box center [516, 57] width 9 height 9
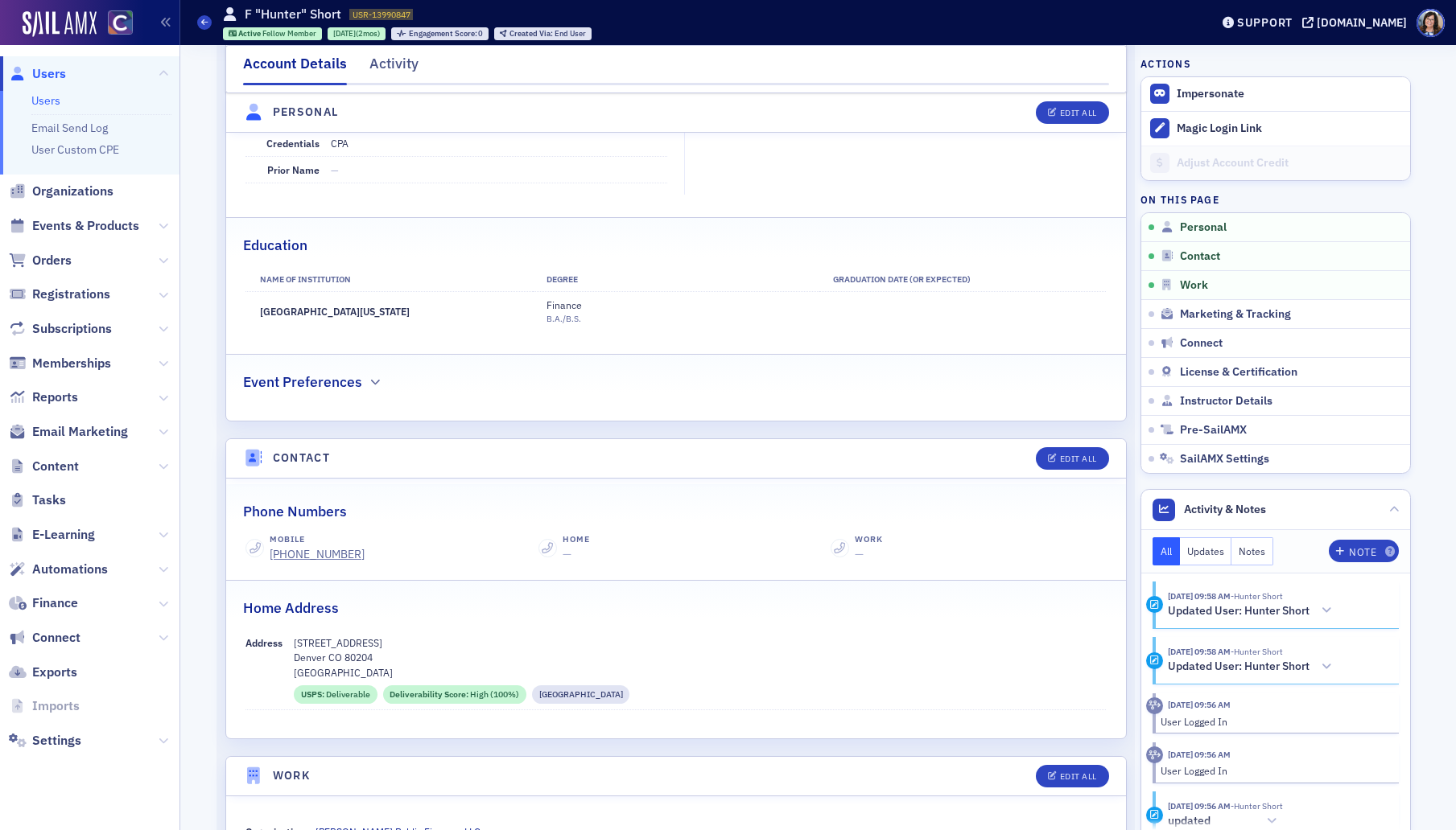
scroll to position [374, 0]
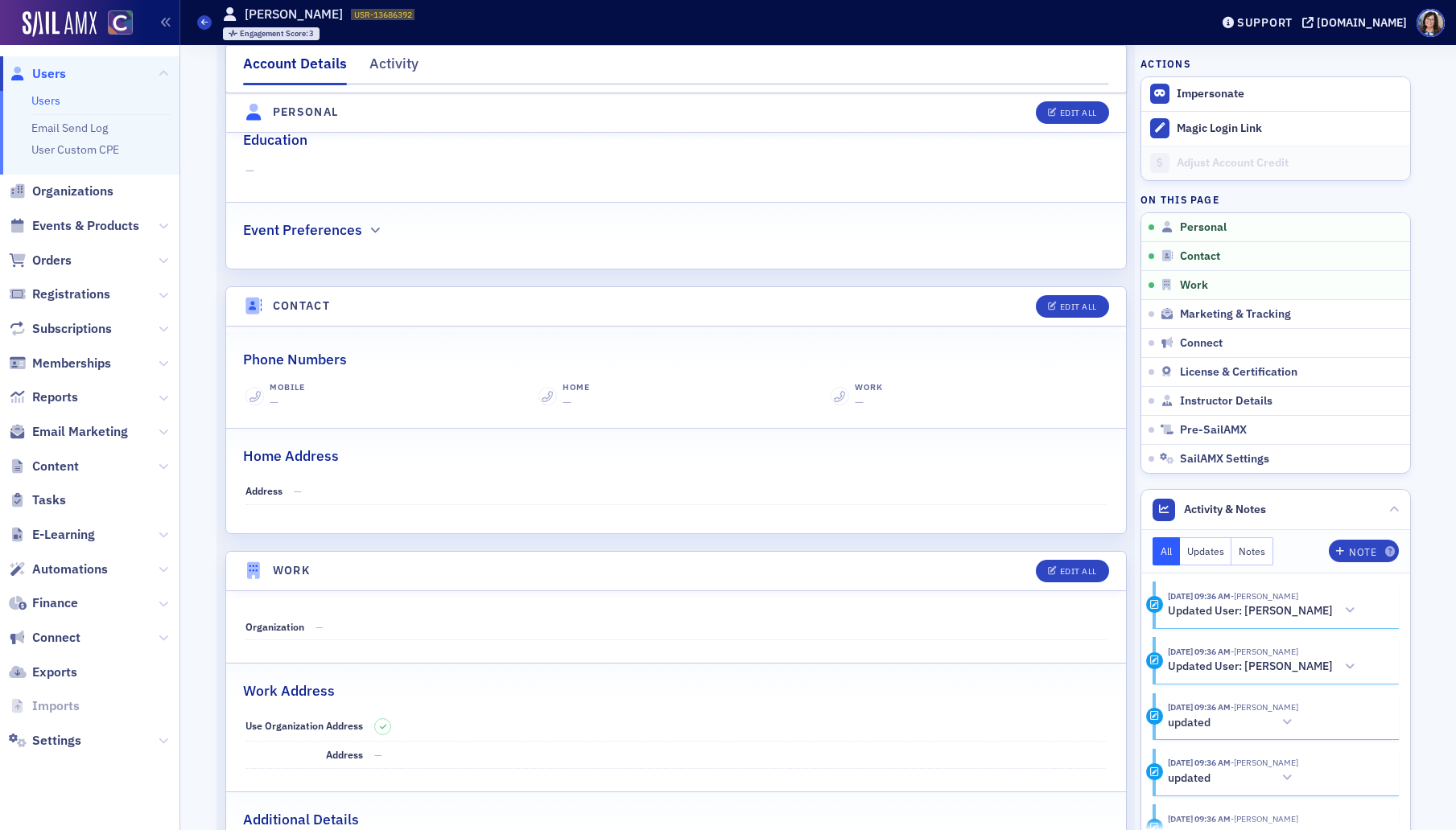
scroll to position [470, 0]
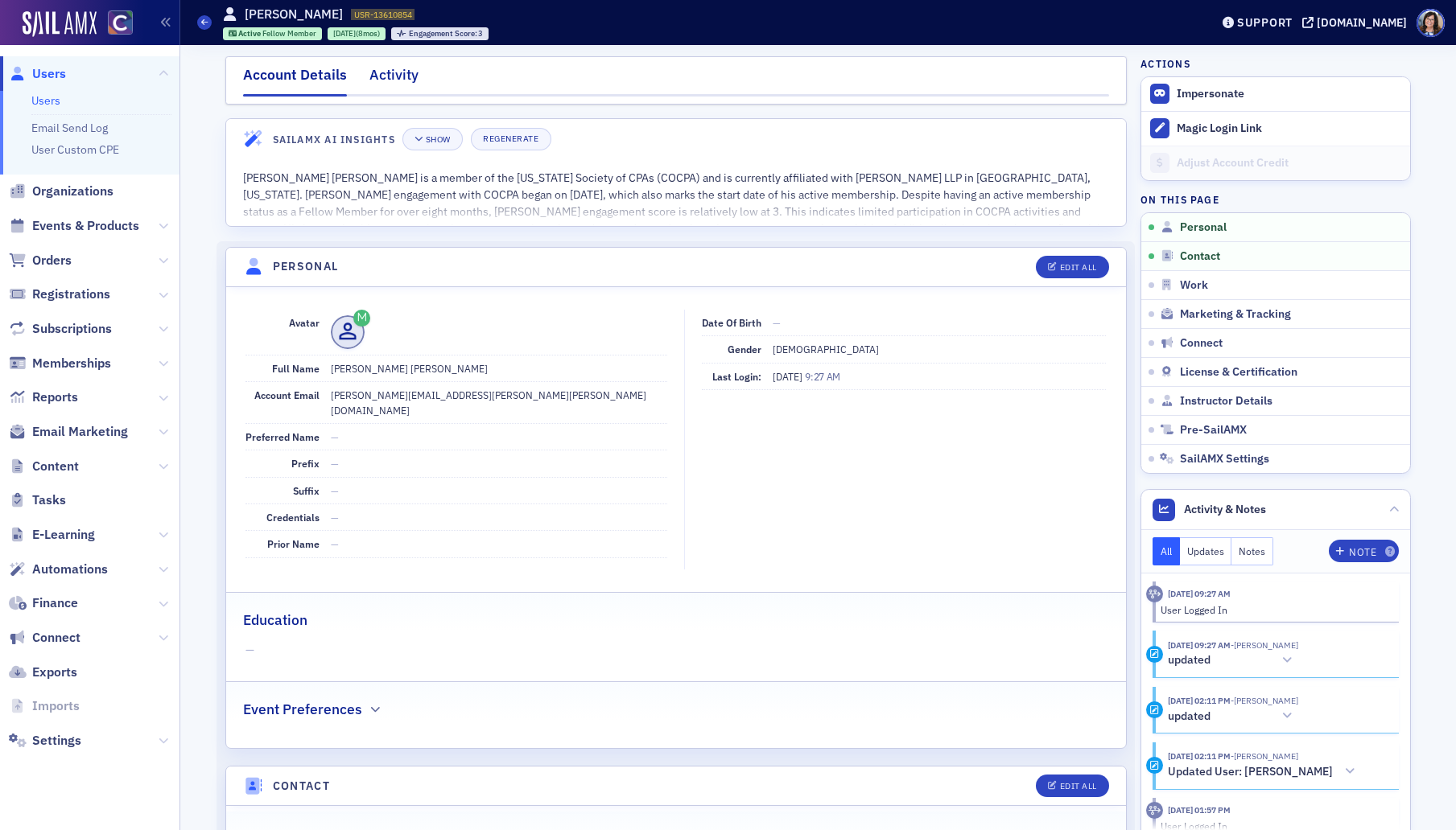
click at [381, 76] on div "Activity" at bounding box center [394, 79] width 49 height 30
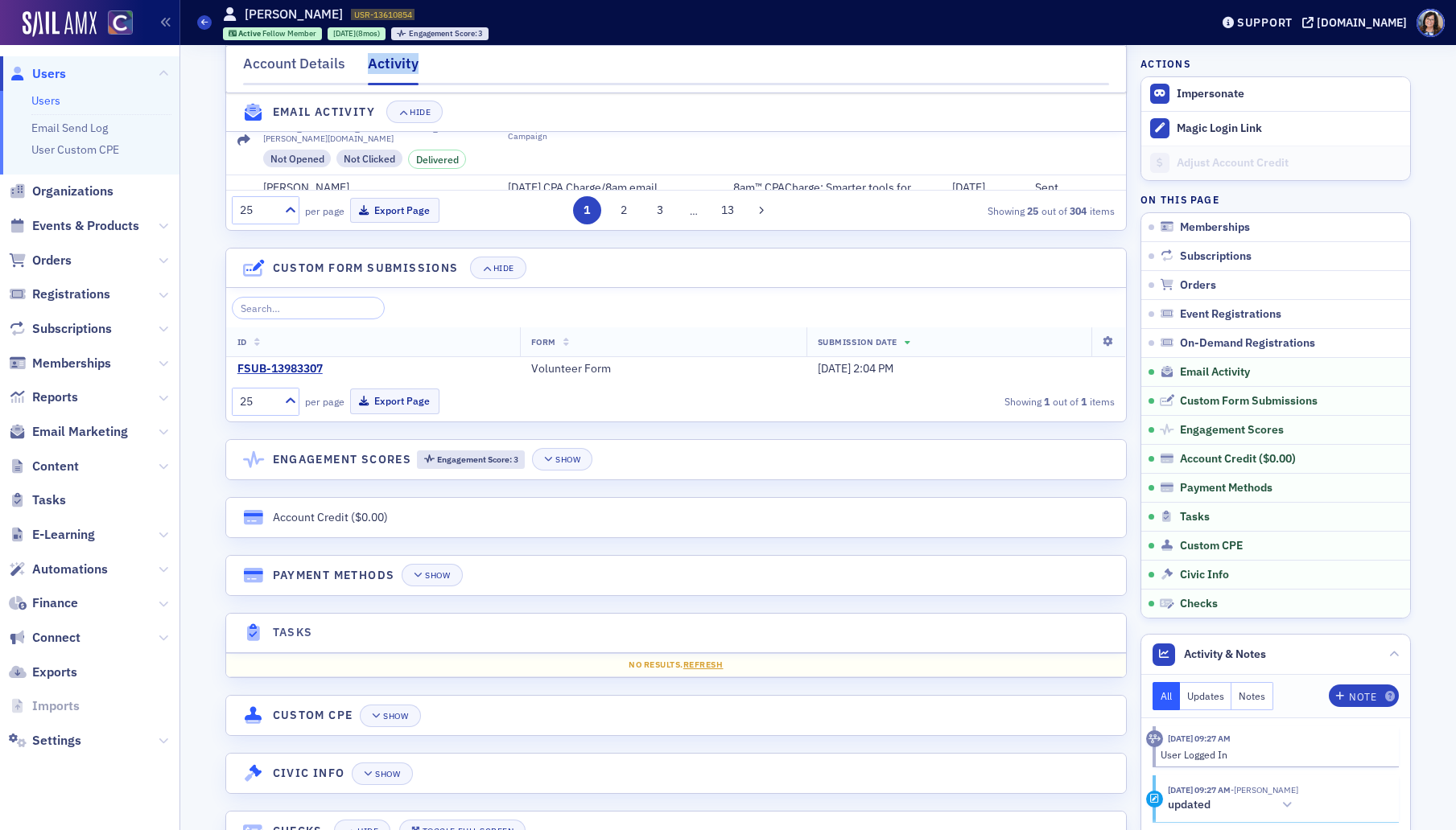
scroll to position [1392, 0]
click at [441, 575] on div "Show" at bounding box center [437, 573] width 25 height 9
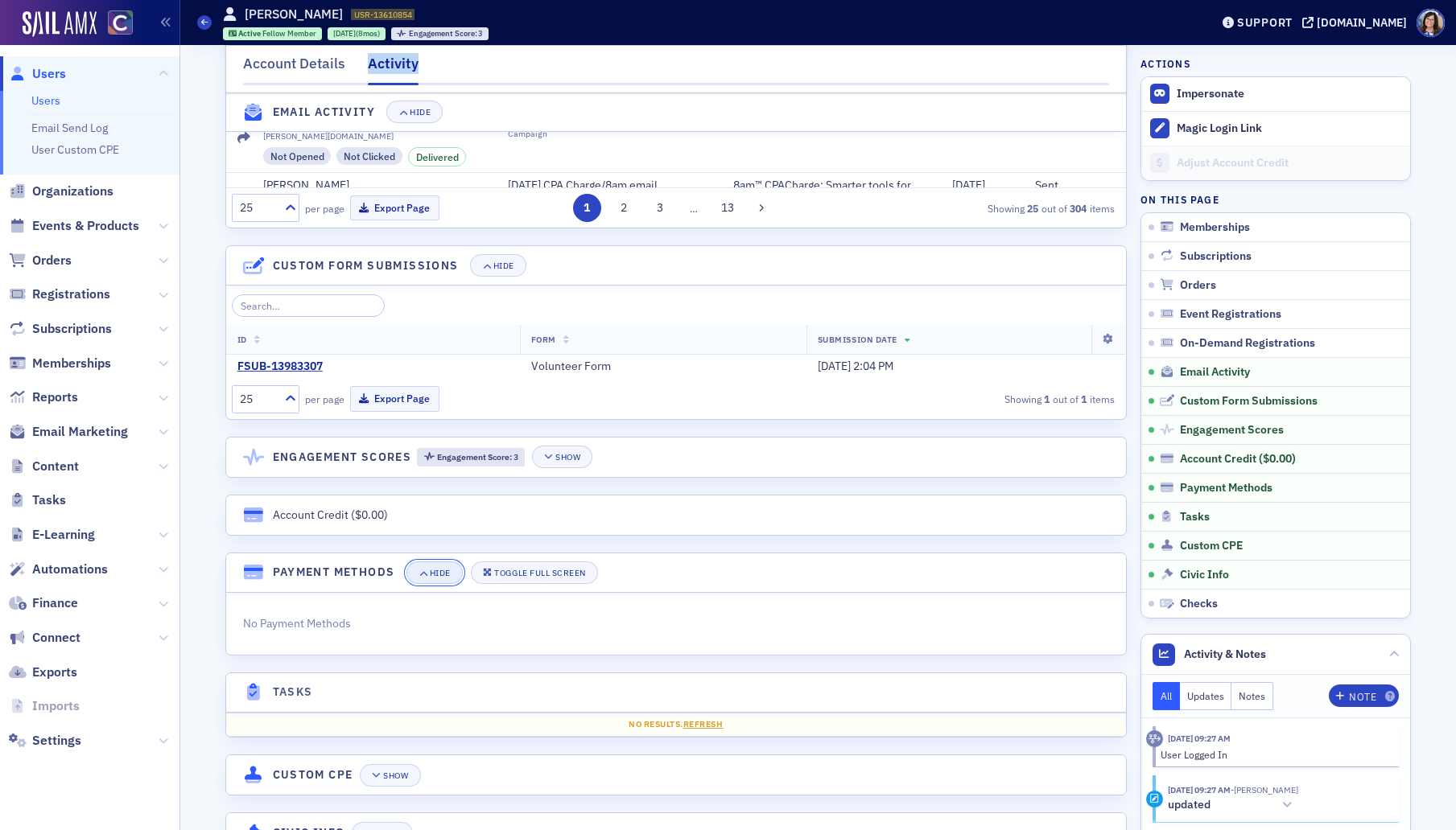
click at [441, 575] on div "Hide" at bounding box center [440, 573] width 21 height 9
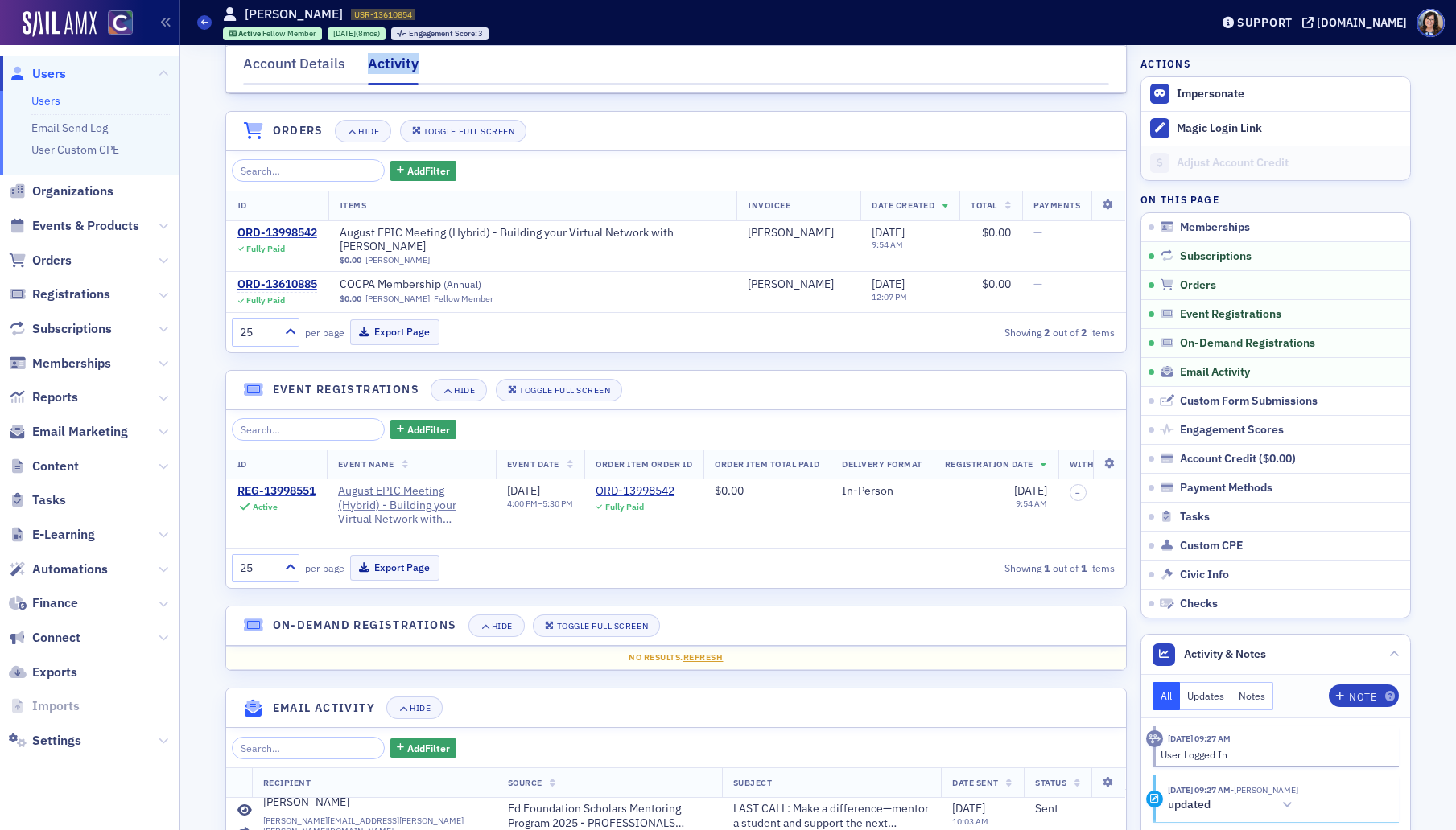
scroll to position [364, 0]
click at [1194, 287] on span "Orders" at bounding box center [1198, 286] width 36 height 15
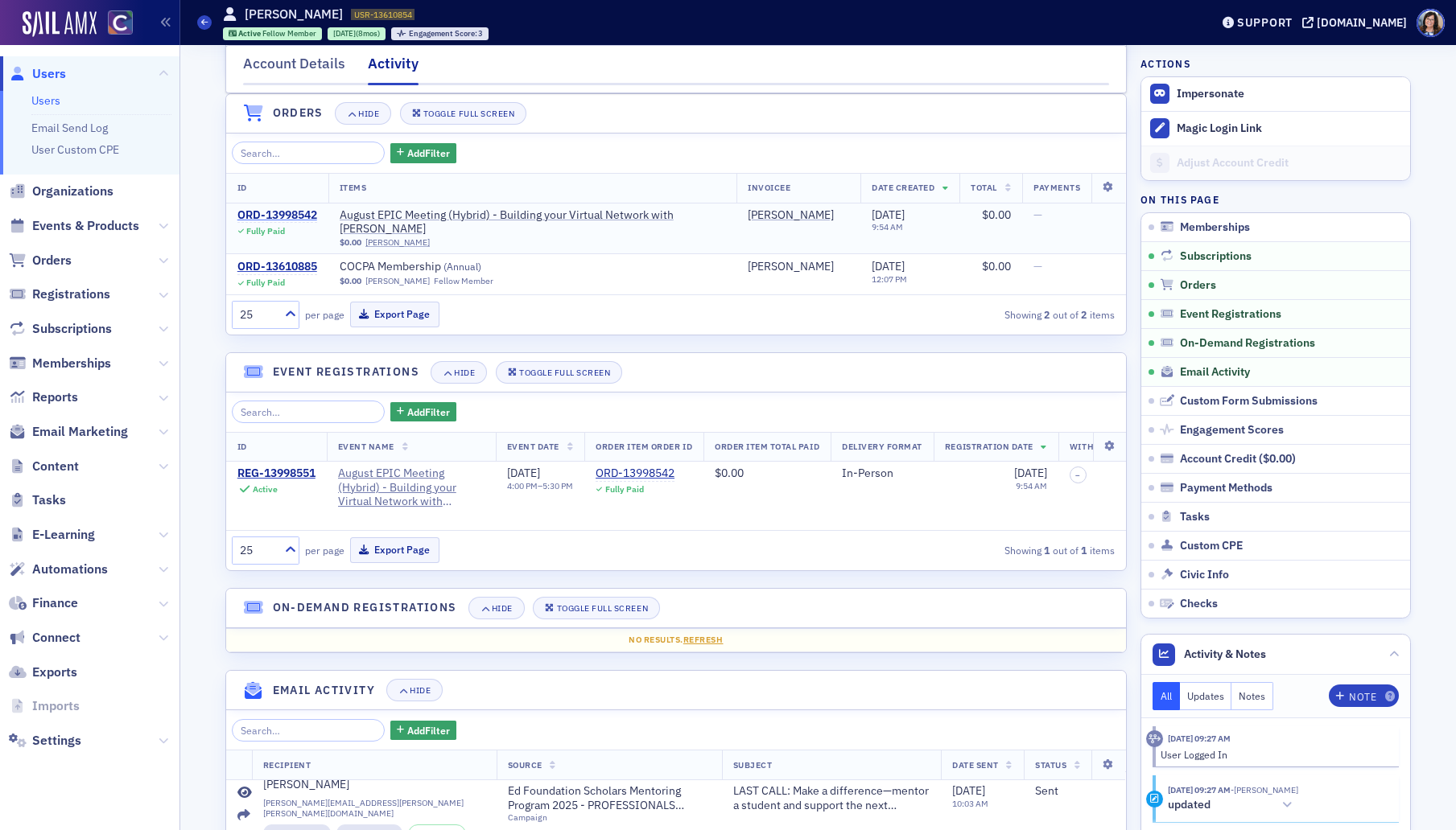
click at [280, 213] on div "ORD-13998542" at bounding box center [277, 216] width 79 height 15
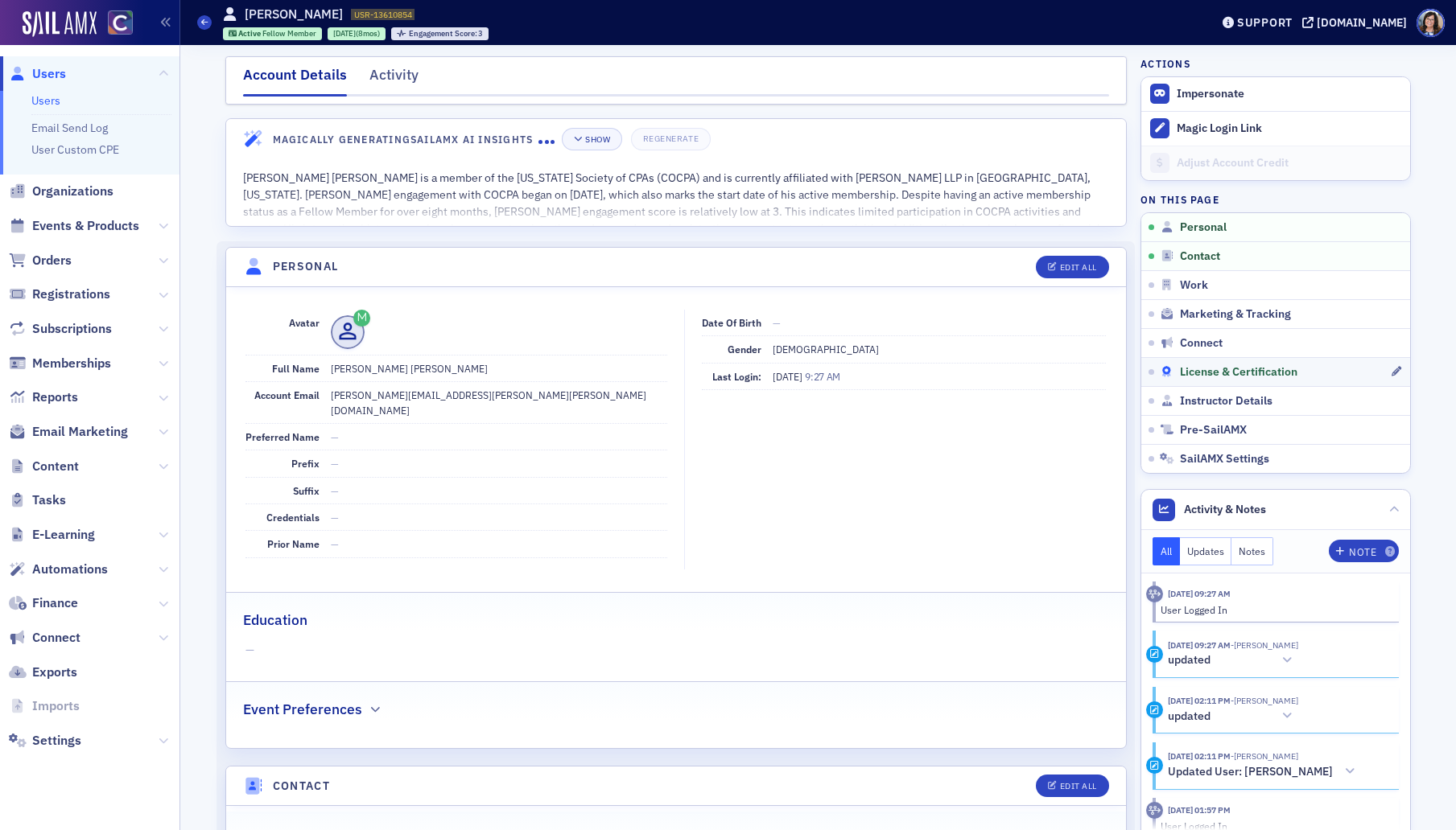
click at [1210, 370] on span "License & Certification" at bounding box center [1238, 372] width 117 height 15
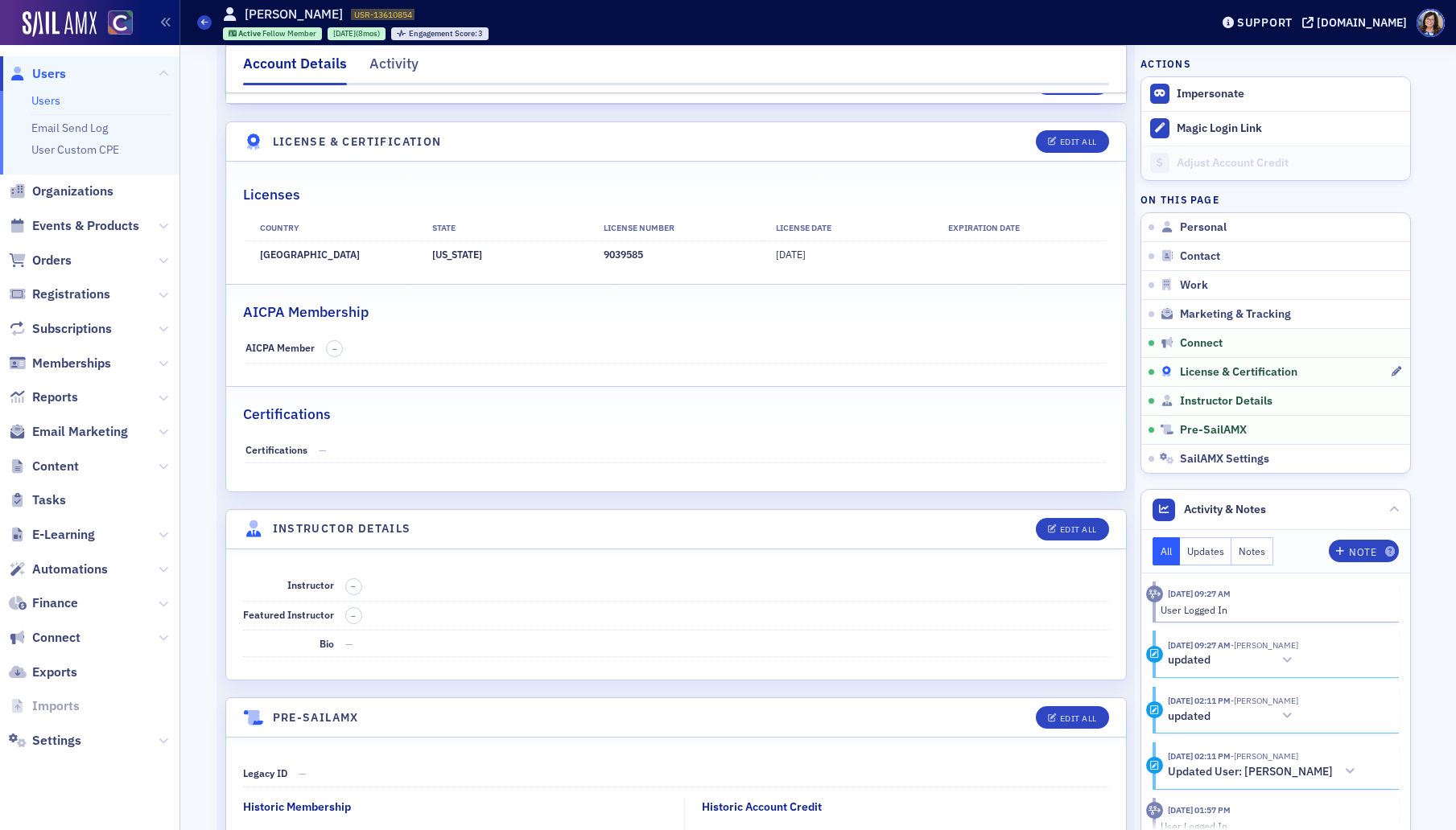
scroll to position [2799, 0]
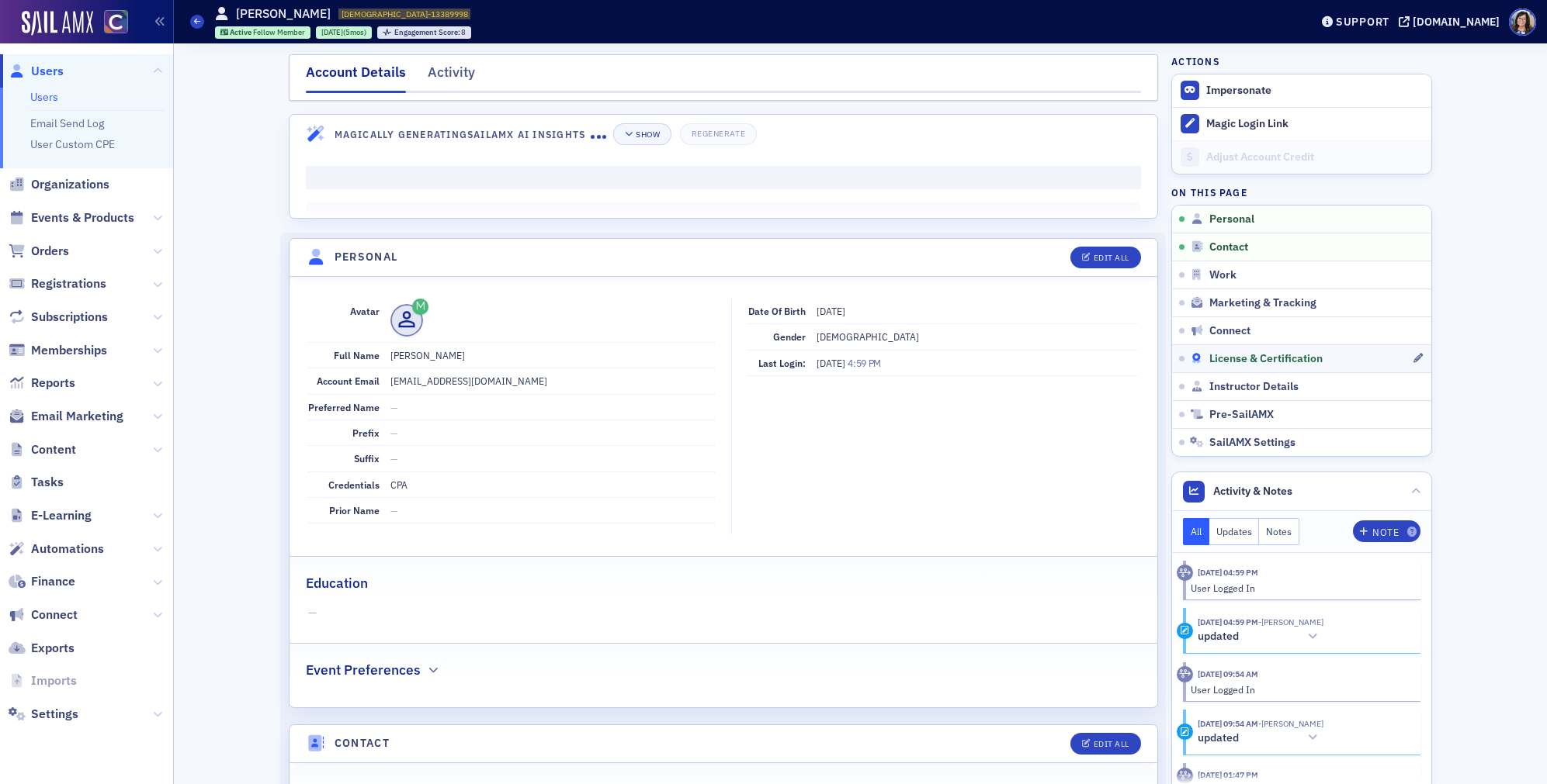
click at [1242, 356] on span "License & Certification" at bounding box center [1266, 359] width 113 height 14
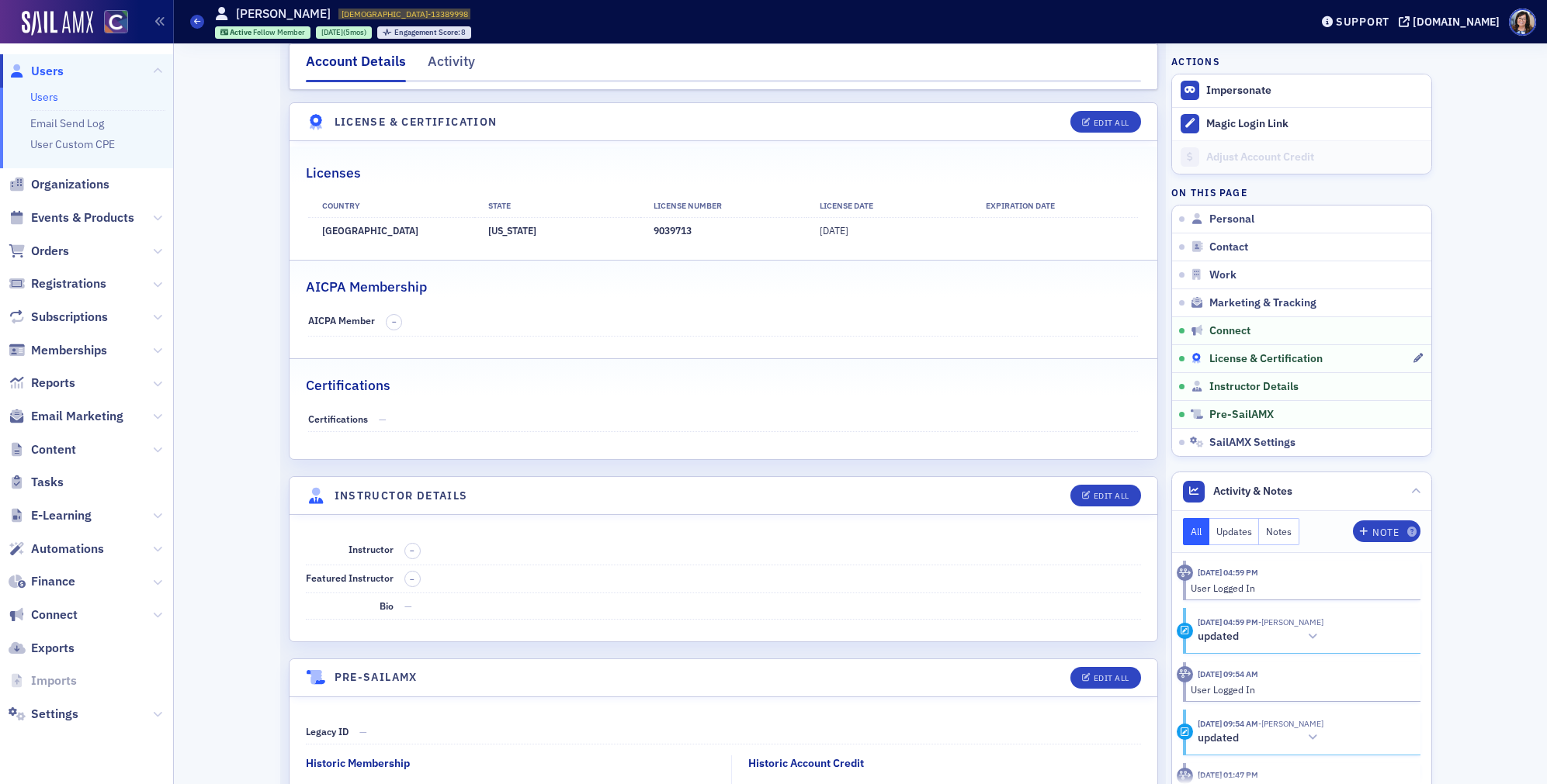
scroll to position [2794, 0]
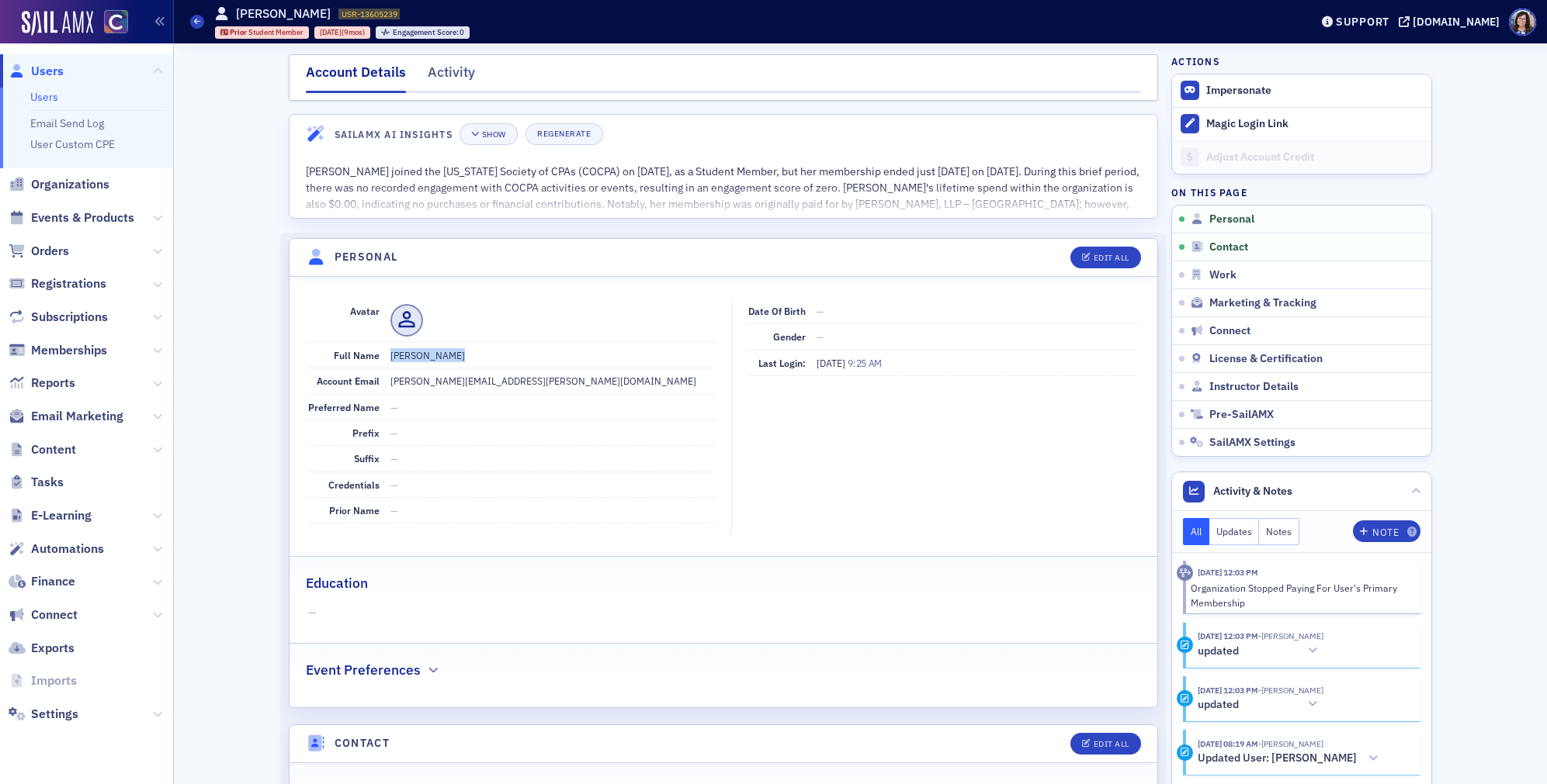
drag, startPoint x: 452, startPoint y: 356, endPoint x: 390, endPoint y: 357, distance: 62.0
click at [391, 357] on dd "Jenna Maxwell" at bounding box center [553, 356] width 324 height 25
copy dd "Jenna Maxwell"
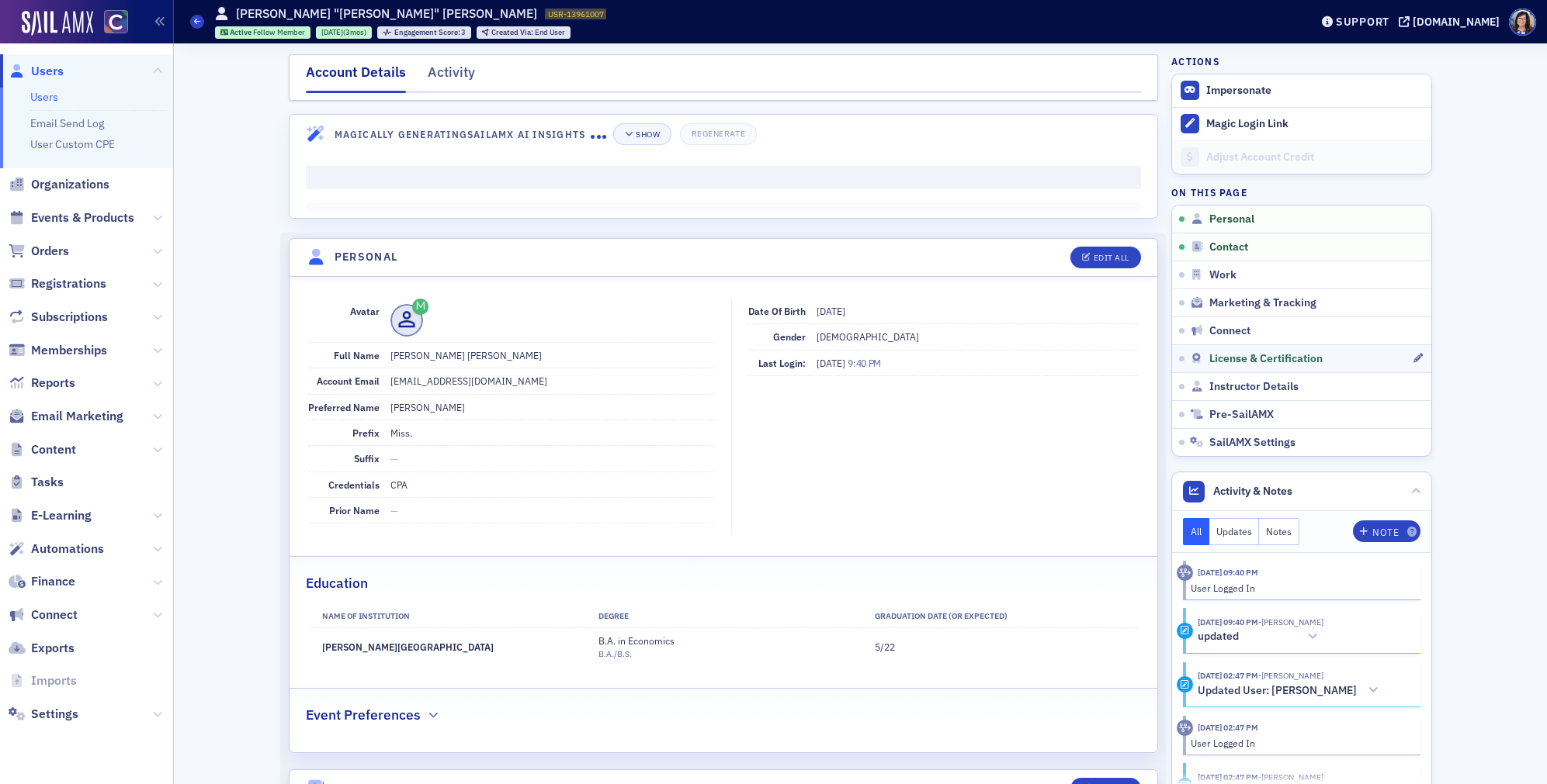
click at [1225, 349] on link "License & Certification" at bounding box center [1301, 358] width 259 height 28
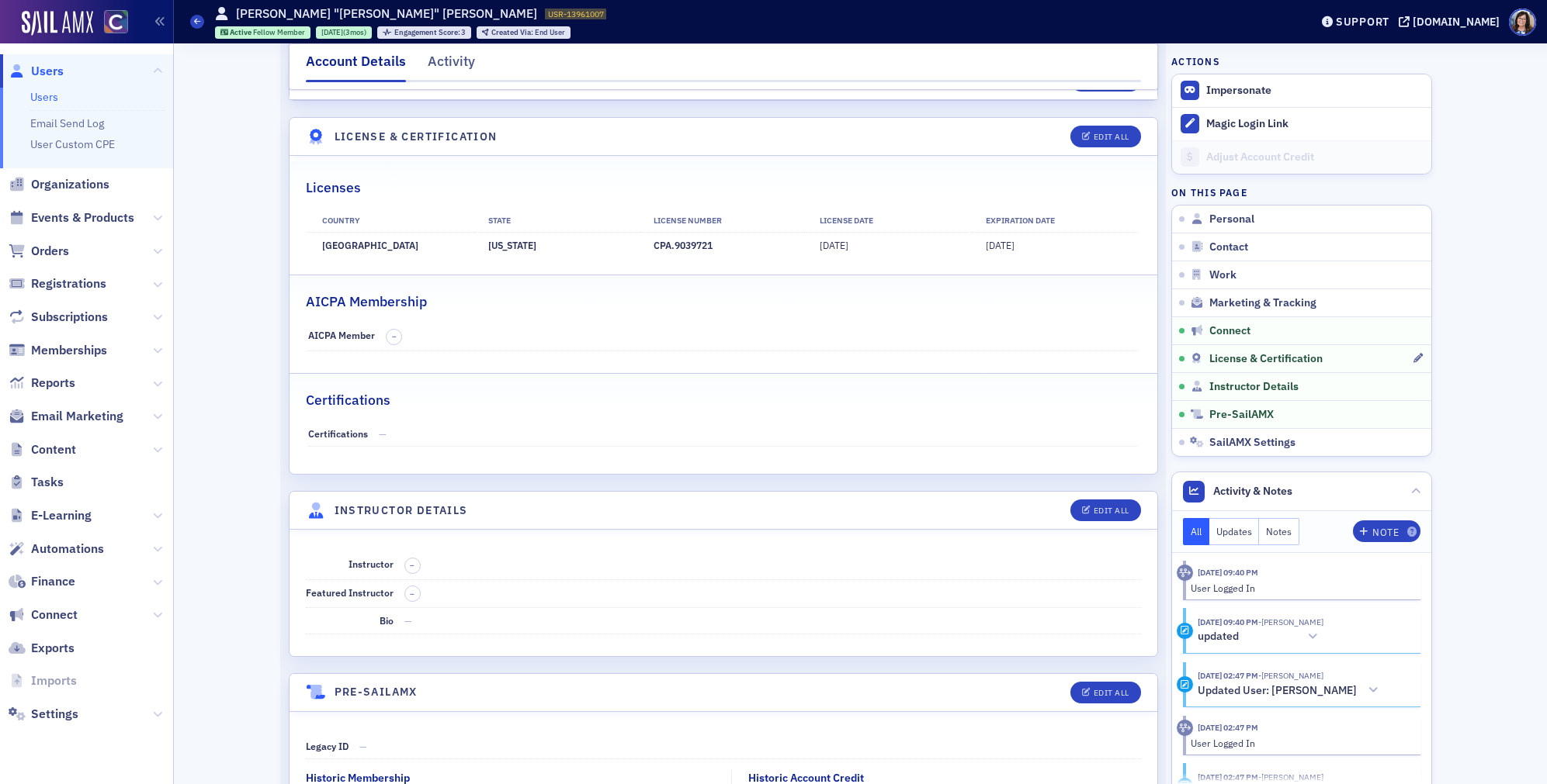
scroll to position [2852, 0]
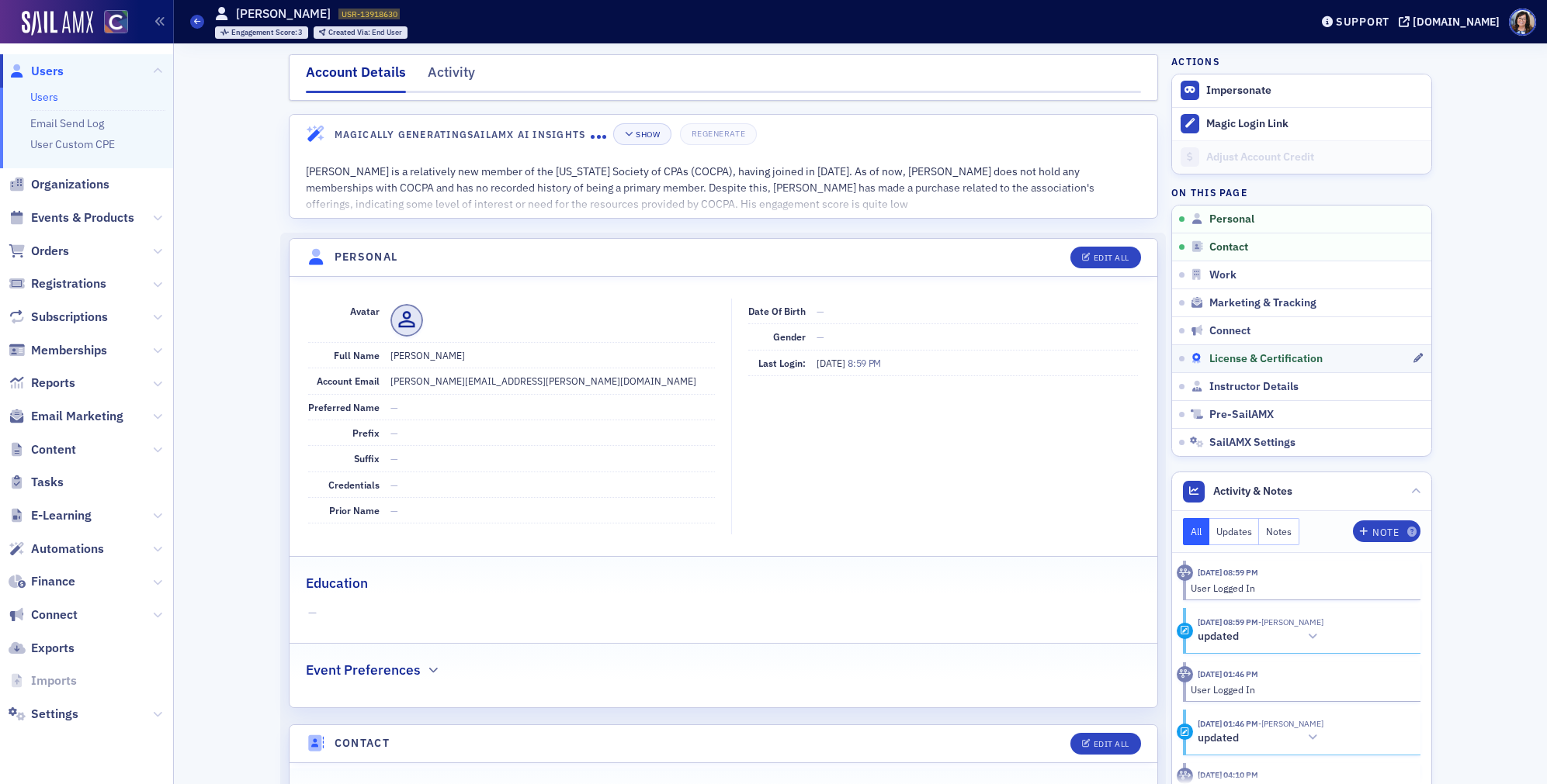
click at [1239, 355] on span "License & Certification" at bounding box center [1266, 359] width 113 height 14
